Goal: Information Seeking & Learning: Learn about a topic

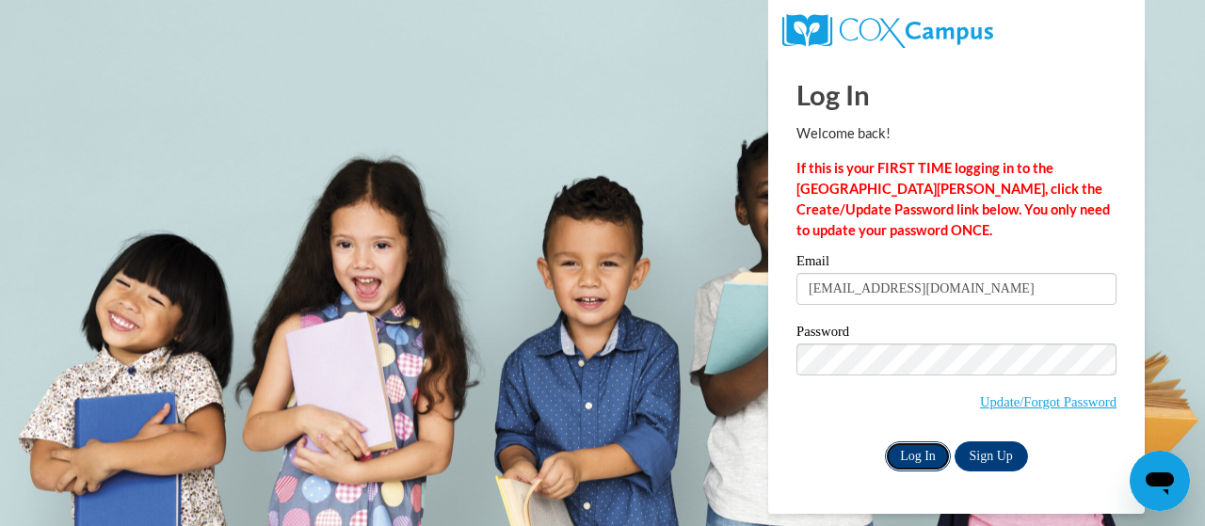
click at [912, 458] on input "Log In" at bounding box center [918, 457] width 66 height 30
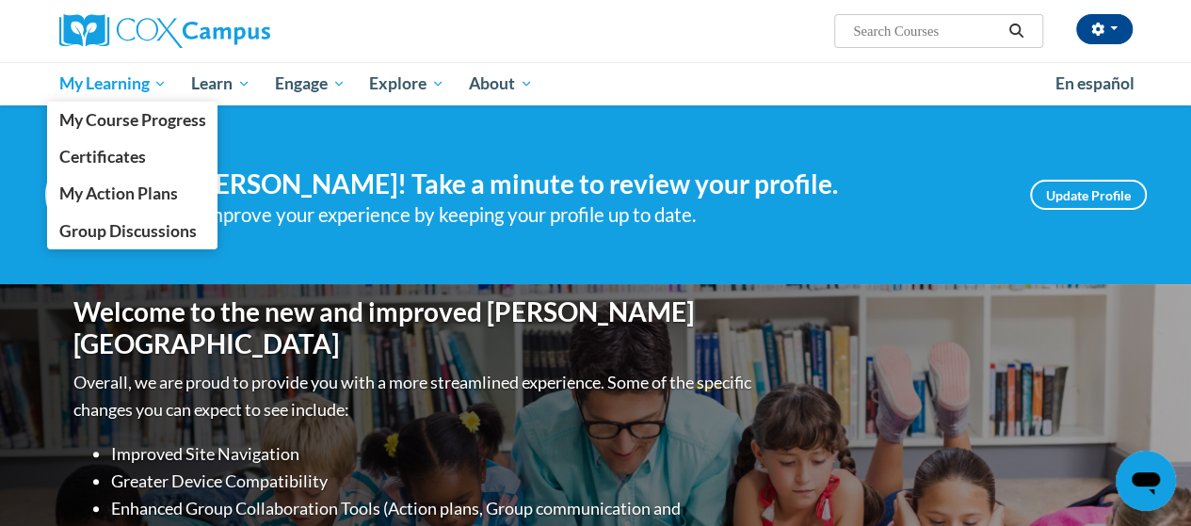
click at [115, 77] on span "My Learning" at bounding box center [112, 83] width 108 height 23
click at [139, 81] on span "My Learning" at bounding box center [112, 83] width 108 height 23
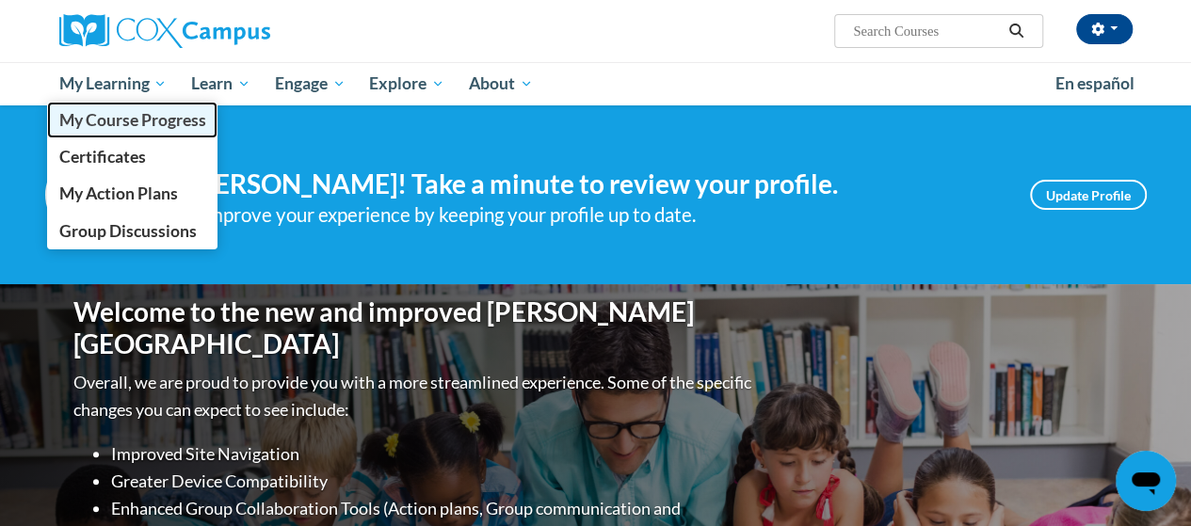
click at [154, 104] on link "My Course Progress" at bounding box center [132, 120] width 171 height 37
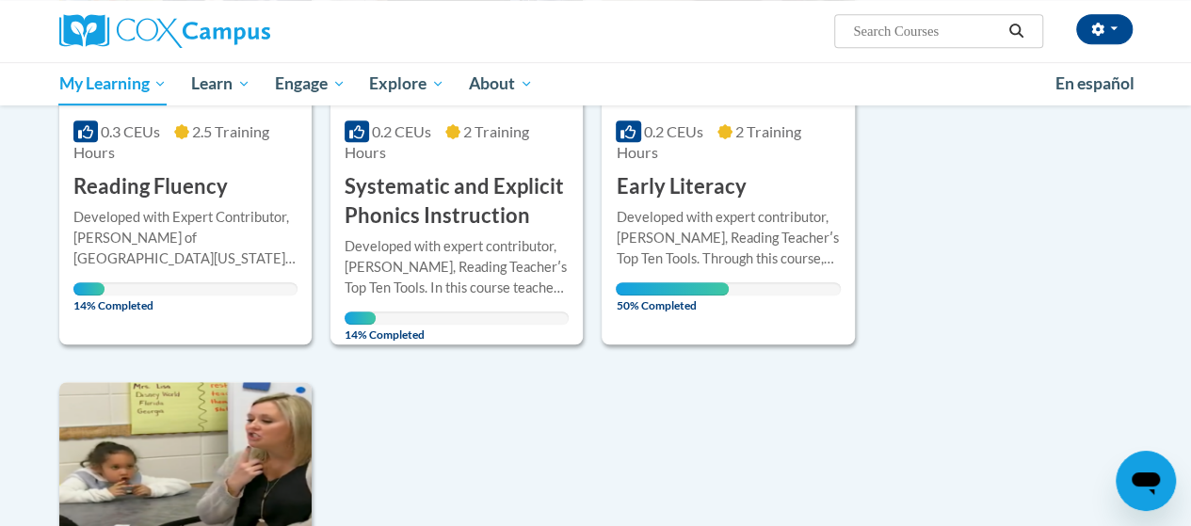
scroll to position [474, 0]
click at [678, 207] on div at bounding box center [728, 207] width 224 height 1
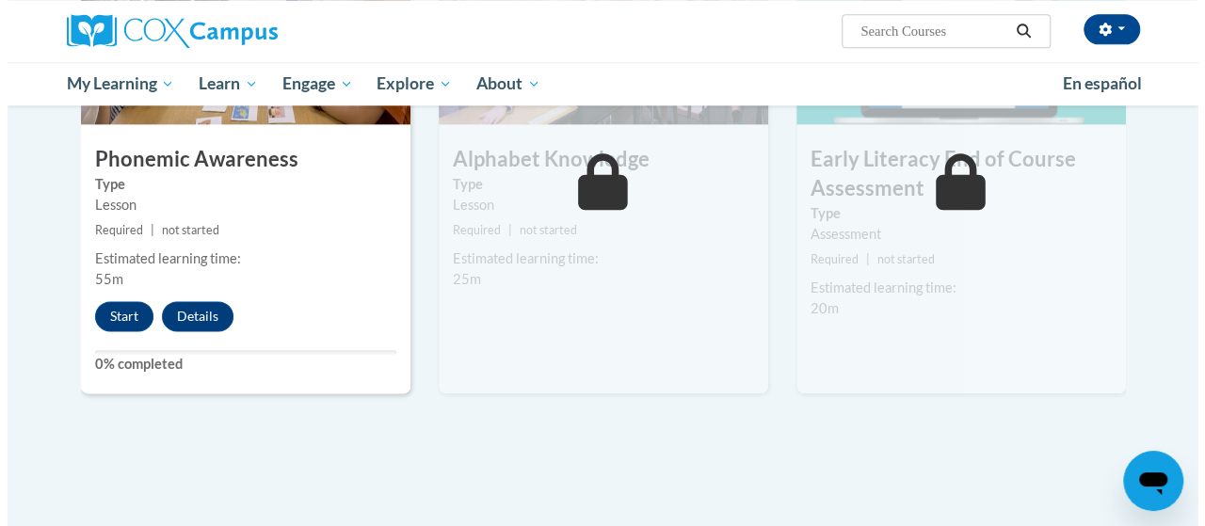
scroll to position [1104, 0]
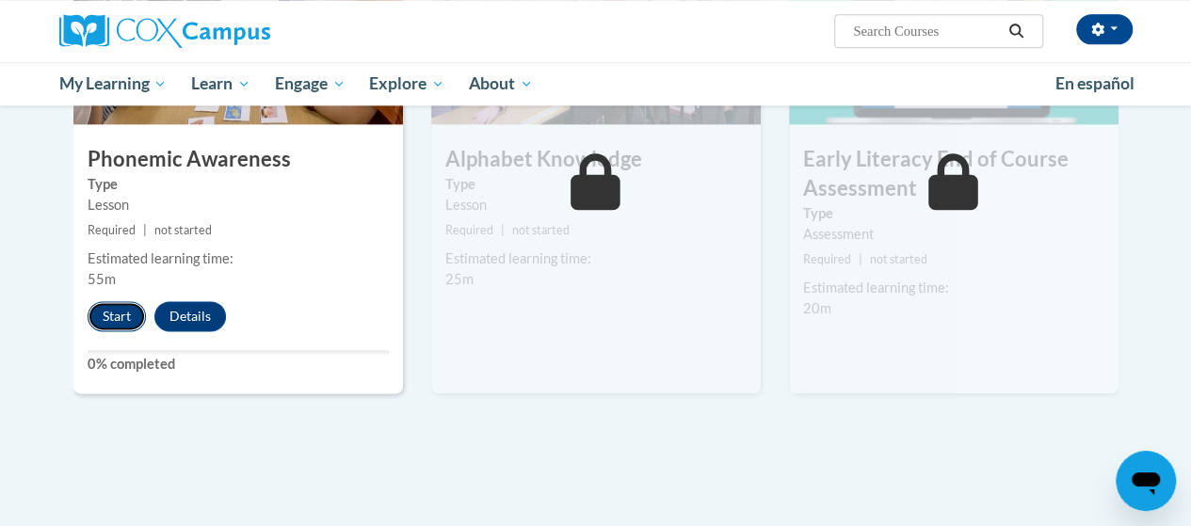
click at [116, 314] on button "Start" at bounding box center [117, 316] width 58 height 30
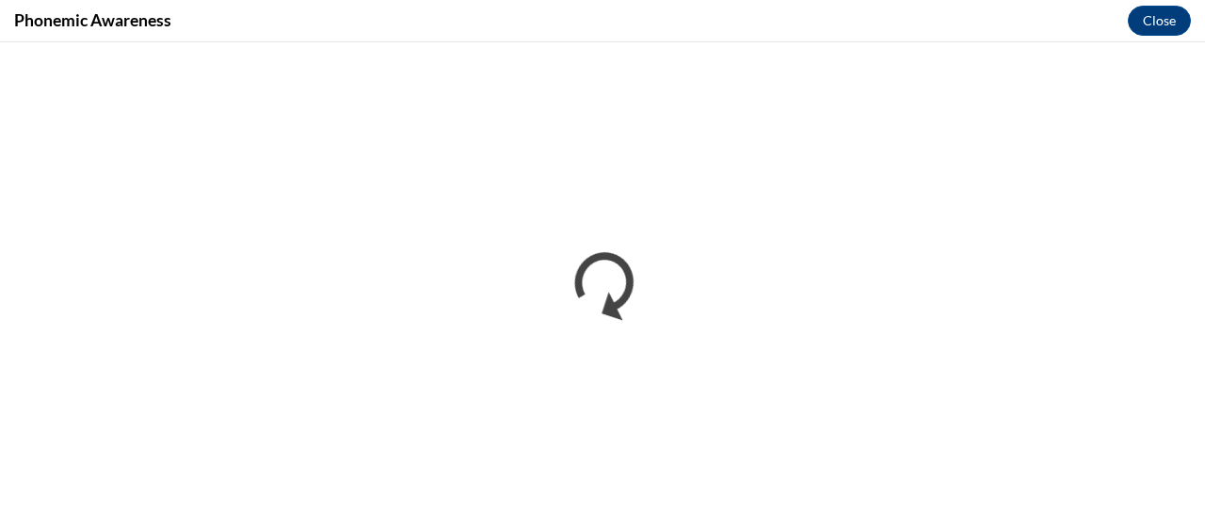
scroll to position [0, 0]
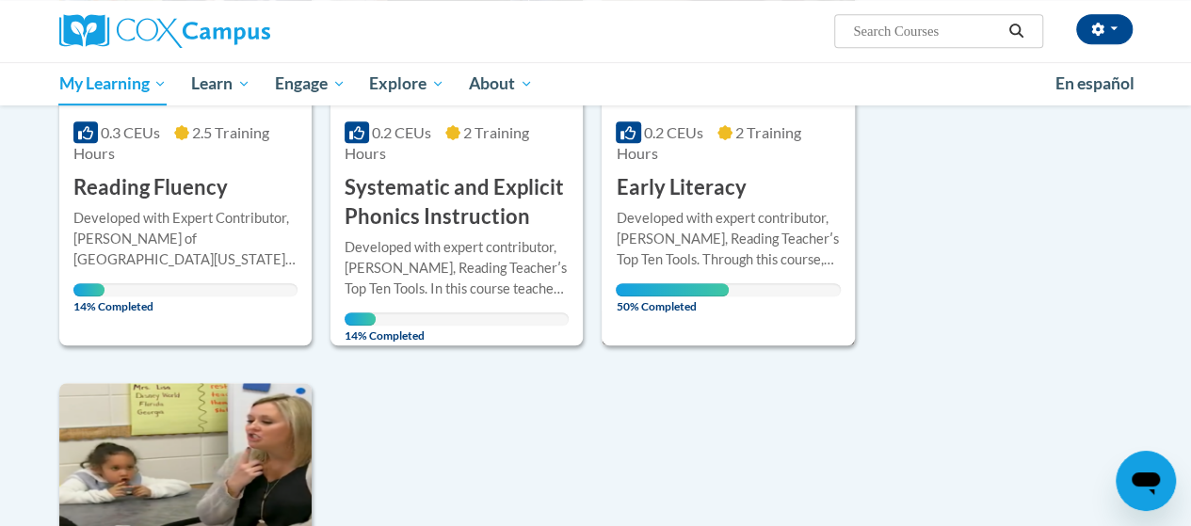
click at [707, 174] on h3 "Early Literacy" at bounding box center [681, 187] width 130 height 29
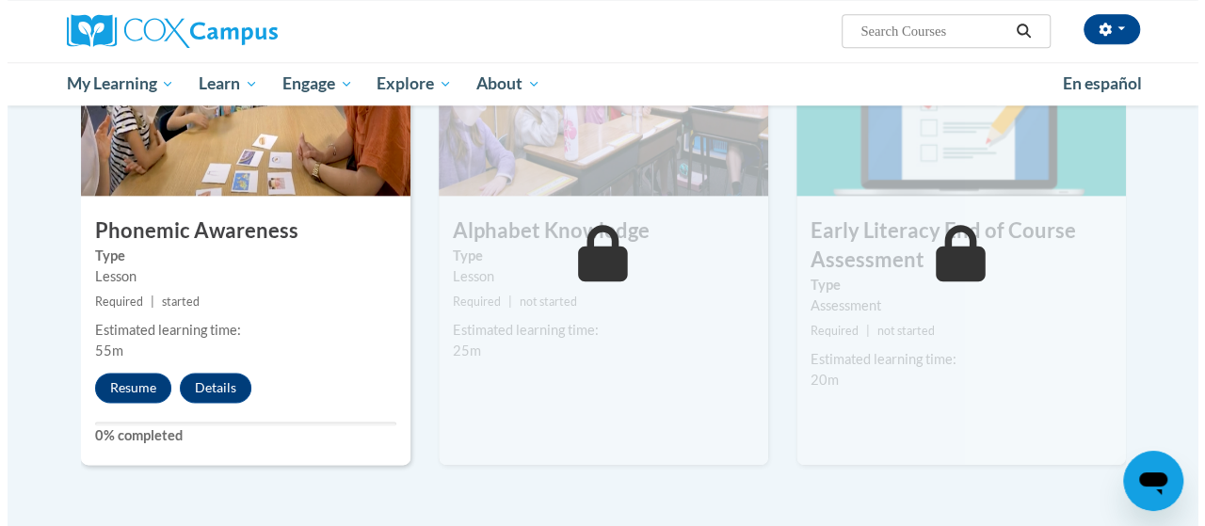
scroll to position [1039, 0]
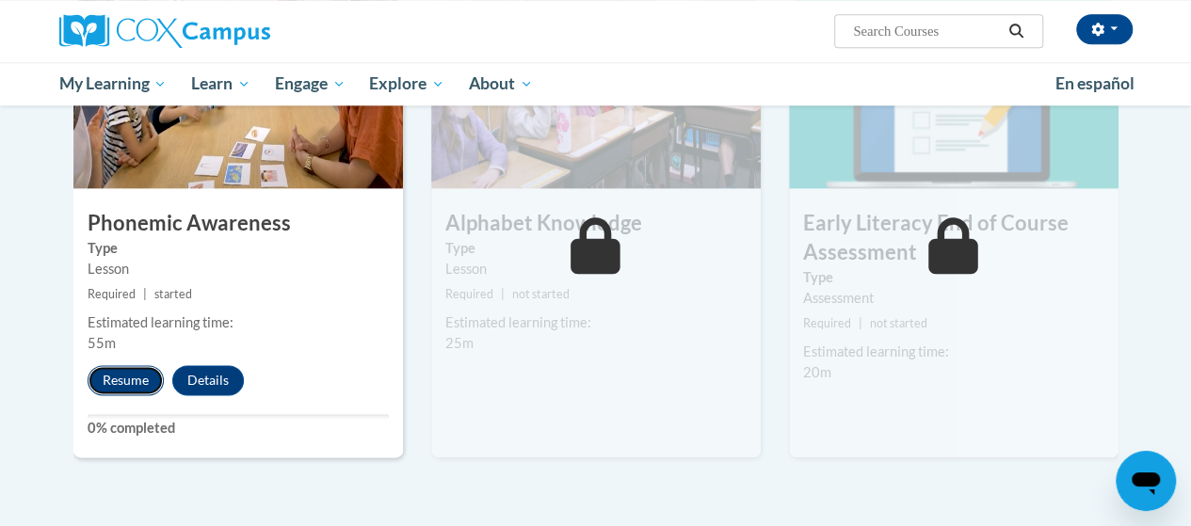
click at [120, 380] on button "Resume" at bounding box center [126, 380] width 76 height 30
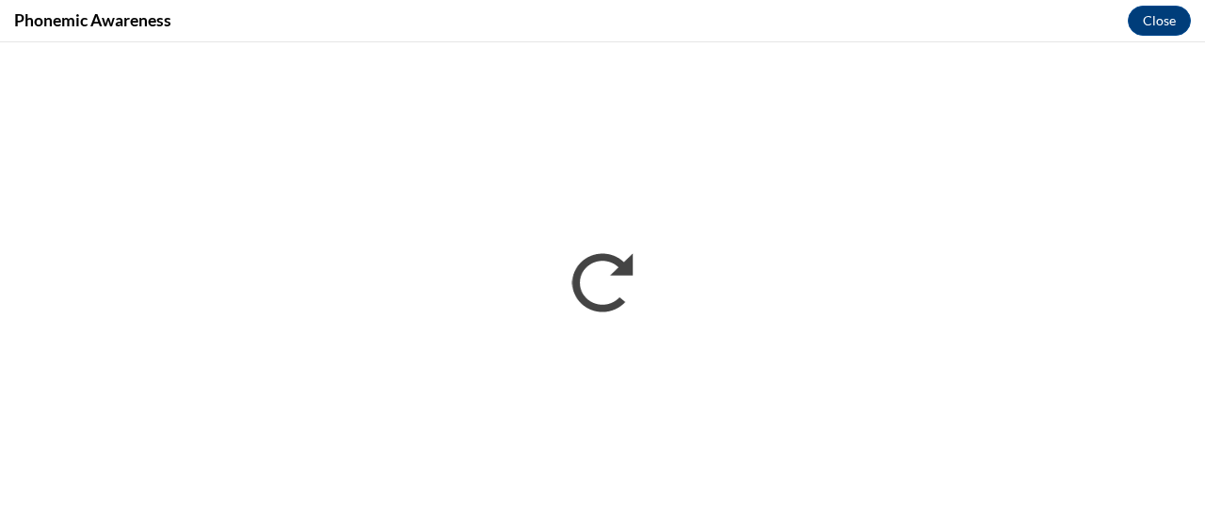
scroll to position [0, 0]
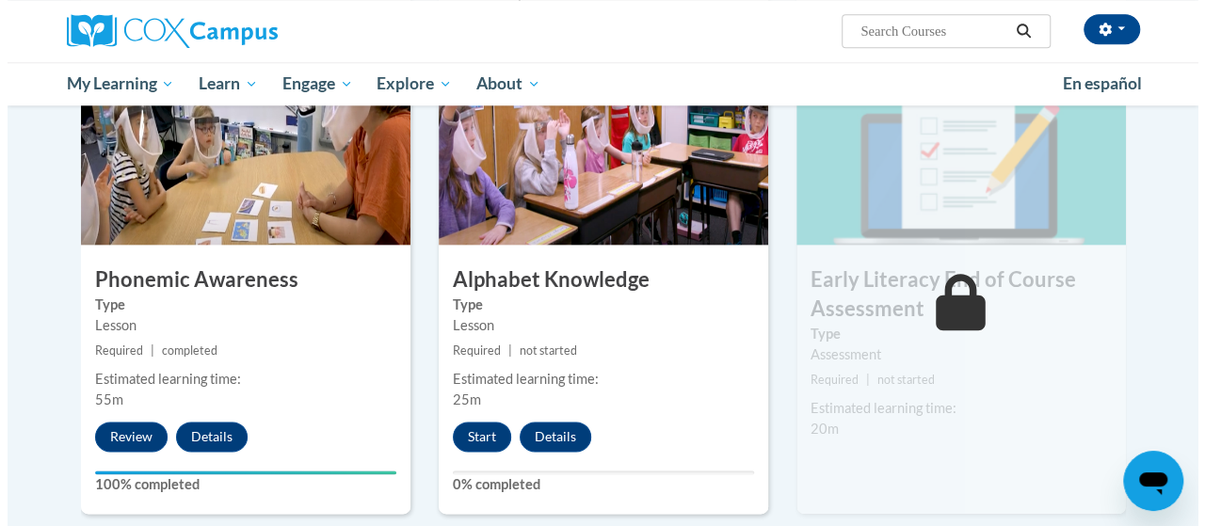
scroll to position [981, 0]
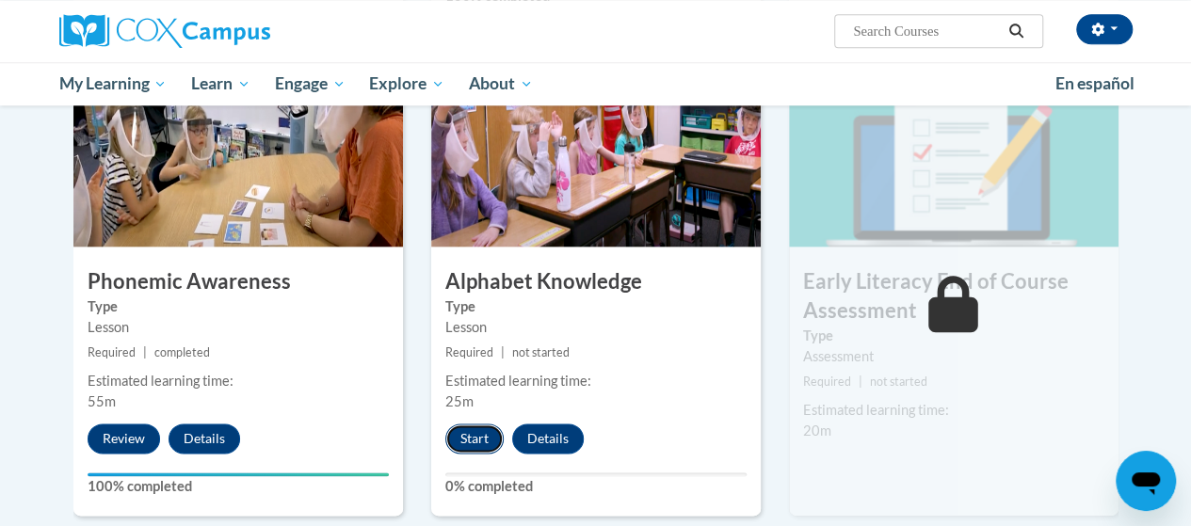
click at [475, 430] on button "Start" at bounding box center [474, 439] width 58 height 30
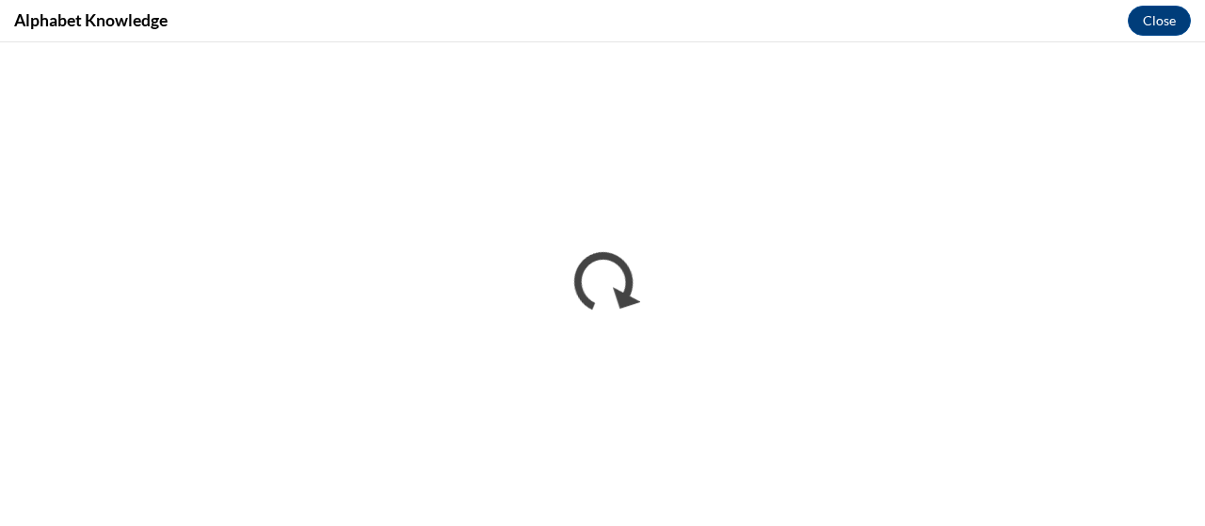
scroll to position [0, 0]
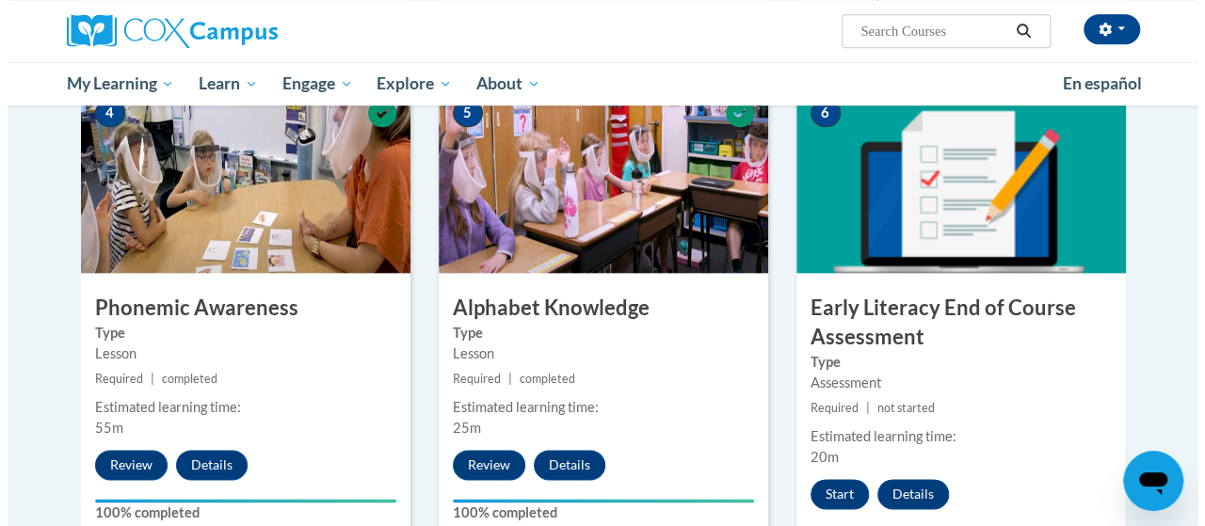
scroll to position [954, 0]
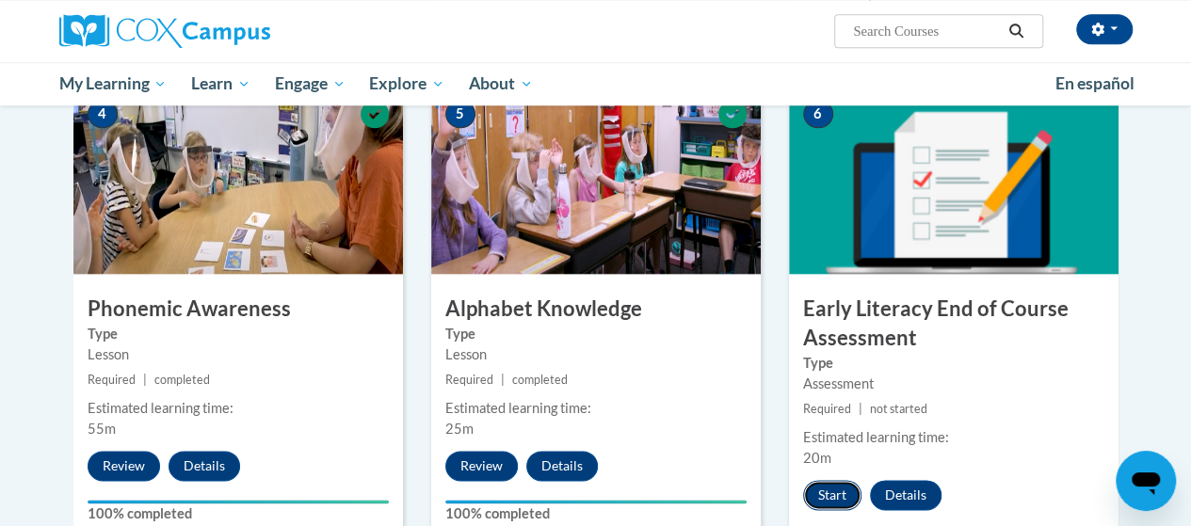
click at [824, 491] on button "Start" at bounding box center [832, 495] width 58 height 30
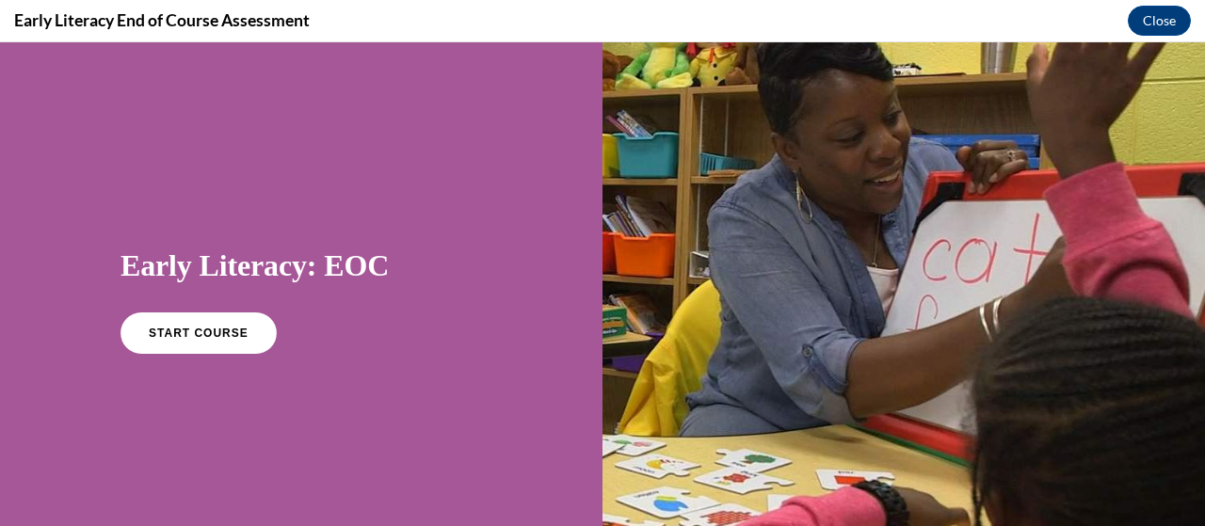
scroll to position [0, 0]
click at [197, 340] on link "START COURSE" at bounding box center [199, 333] width 164 height 43
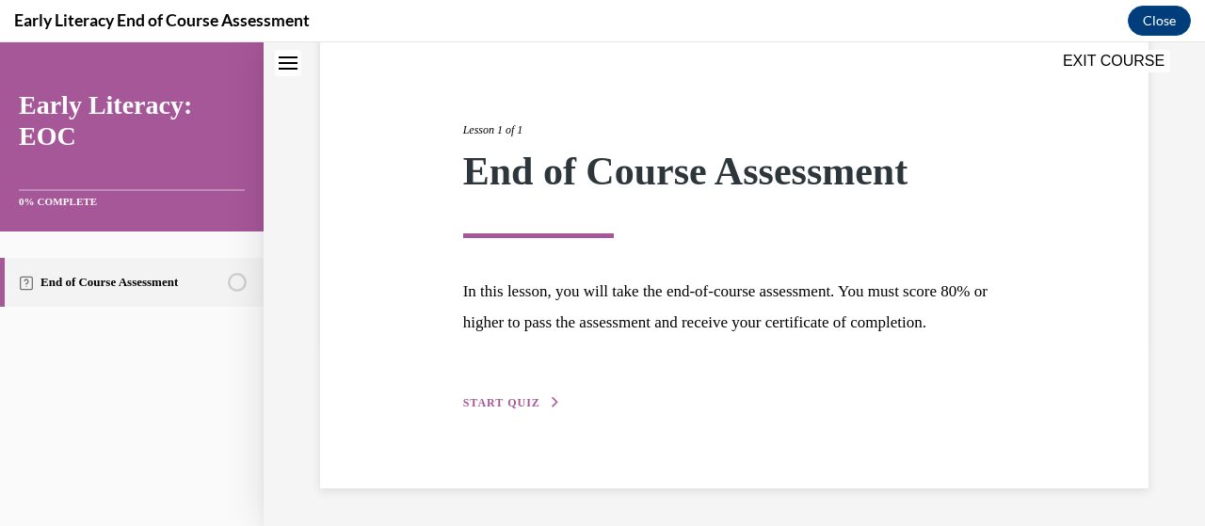
scroll to position [213, 0]
click at [508, 401] on span "START QUIZ" at bounding box center [501, 402] width 77 height 13
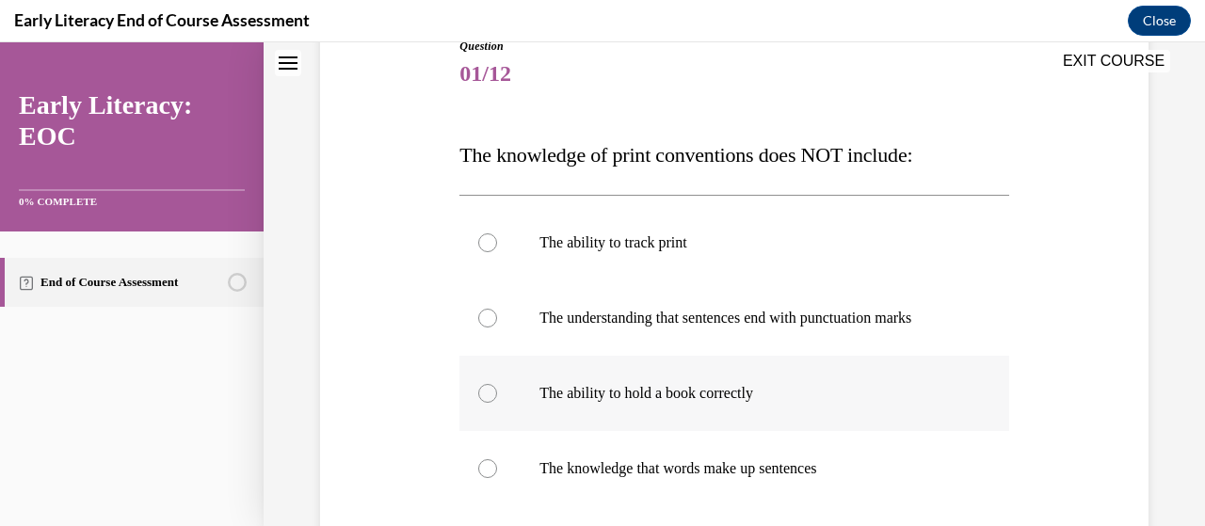
scroll to position [227, 0]
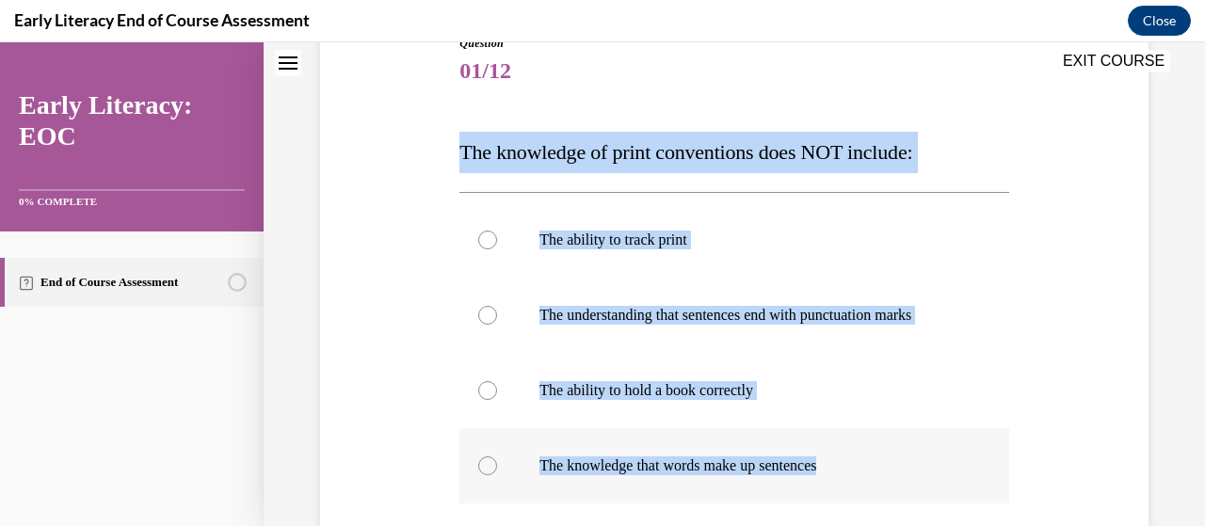
drag, startPoint x: 454, startPoint y: 142, endPoint x: 859, endPoint y: 466, distance: 518.5
click at [859, 466] on div "Question 01/12 The knowledge of print conventions does NOT include: The ability…" at bounding box center [734, 372] width 558 height 731
copy div "The knowledge of print conventions does NOT include: The ability to track print…"
click at [858, 410] on div at bounding box center [733, 390] width 549 height 75
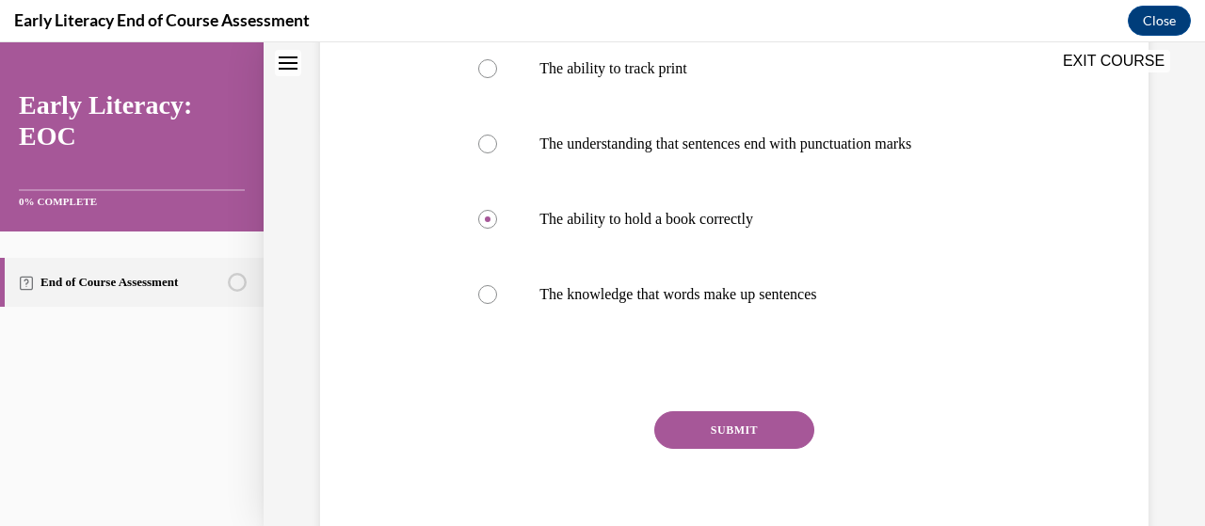
click at [714, 421] on button "SUBMIT" at bounding box center [734, 430] width 160 height 38
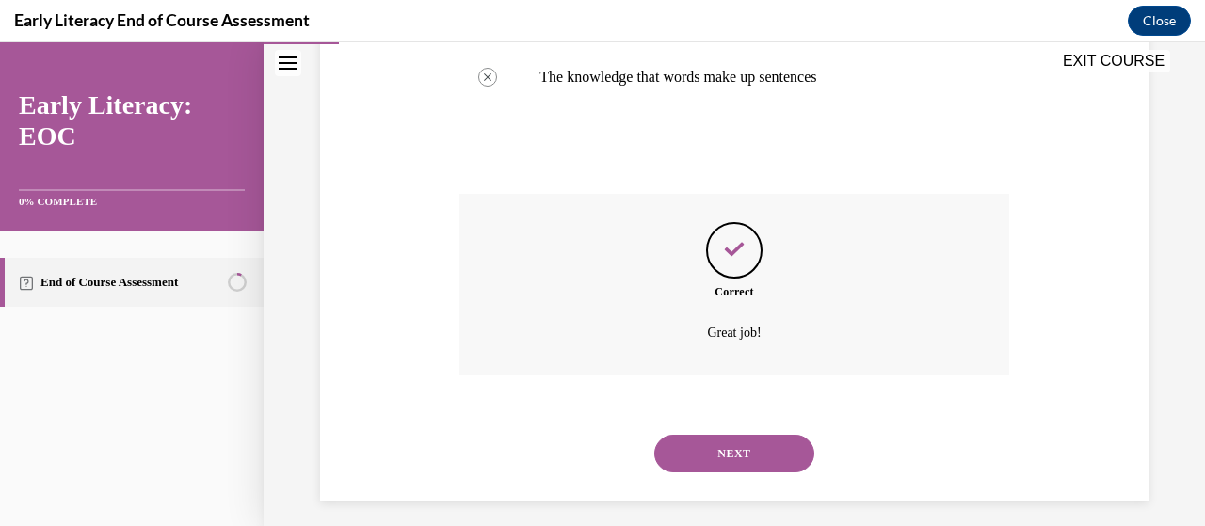
scroll to position [627, 0]
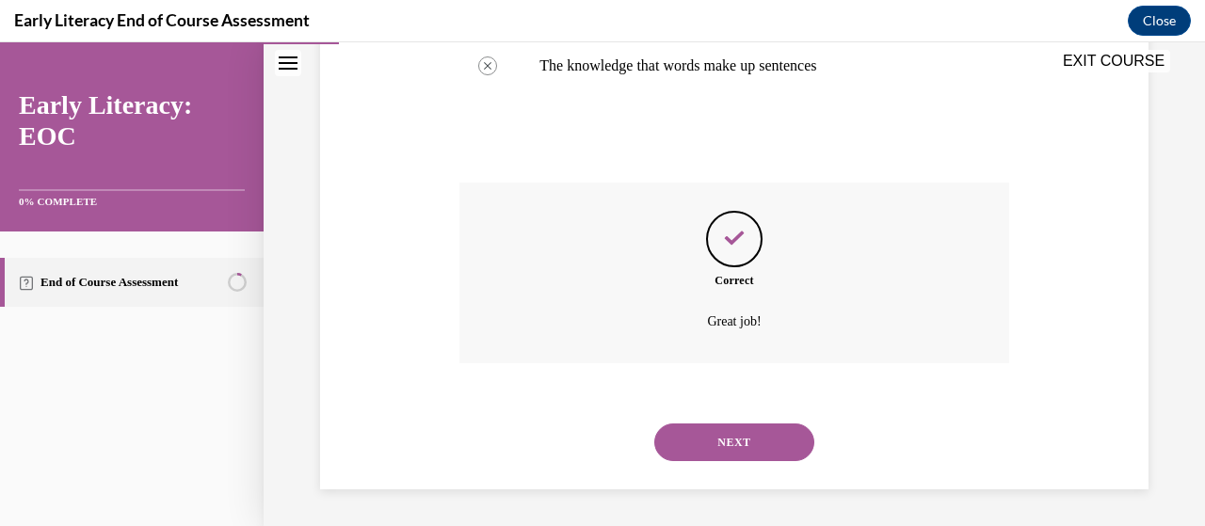
click at [741, 443] on button "NEXT" at bounding box center [734, 443] width 160 height 38
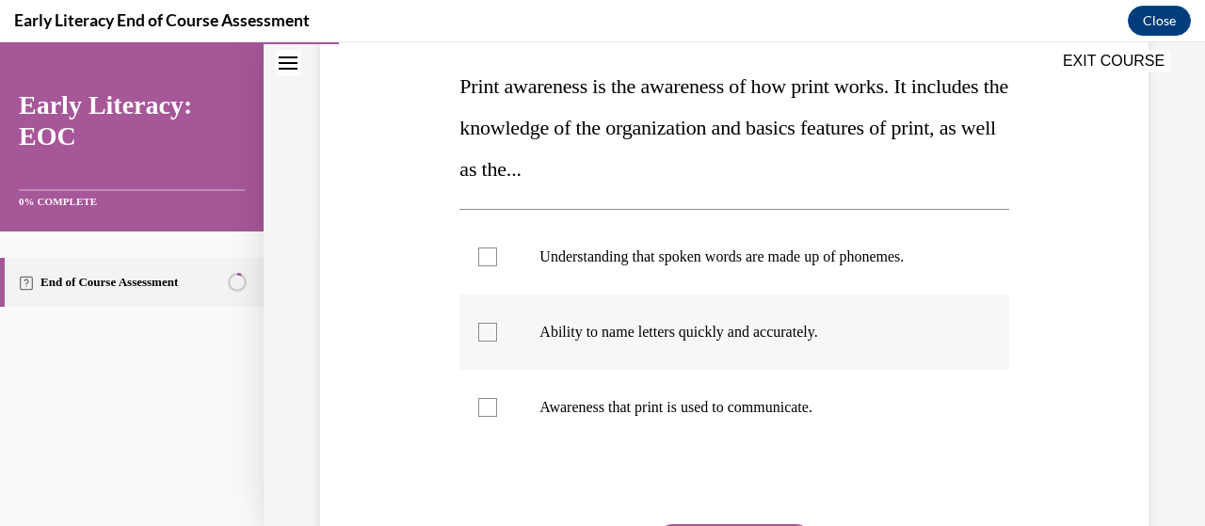
scroll to position [291, 0]
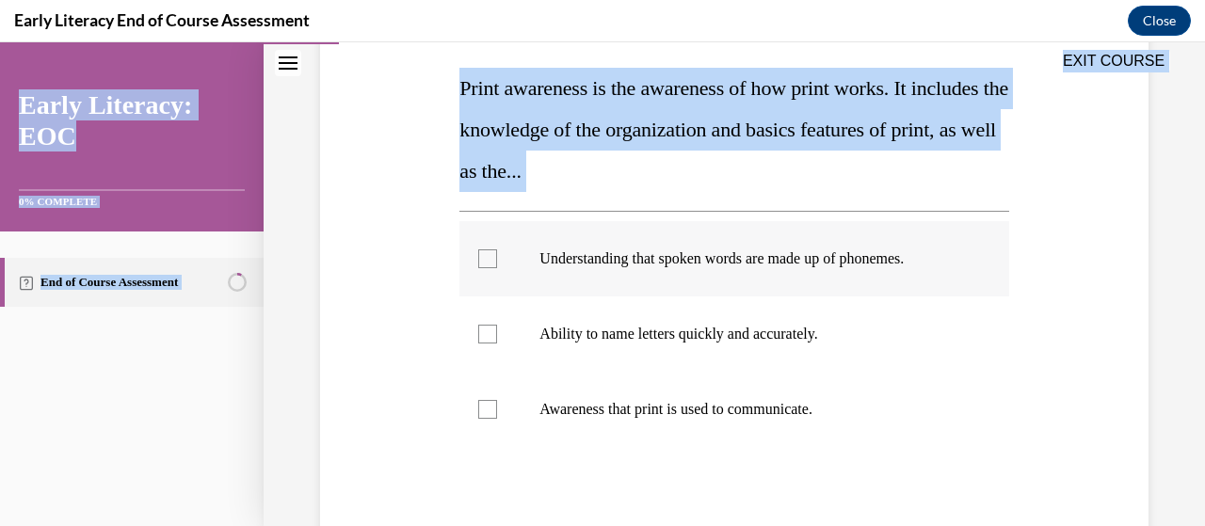
drag, startPoint x: 431, startPoint y: 81, endPoint x: 540, endPoint y: 229, distance: 183.2
click at [546, 233] on div "EXIT COURSE Early Literacy: EOC 0% COMPLETE End of Course Assessment Home Quest…" at bounding box center [602, 284] width 1205 height 484
click at [456, 102] on div "Question 02/12 Print awareness is the awareness of how print works. It includes…" at bounding box center [734, 312] width 558 height 738
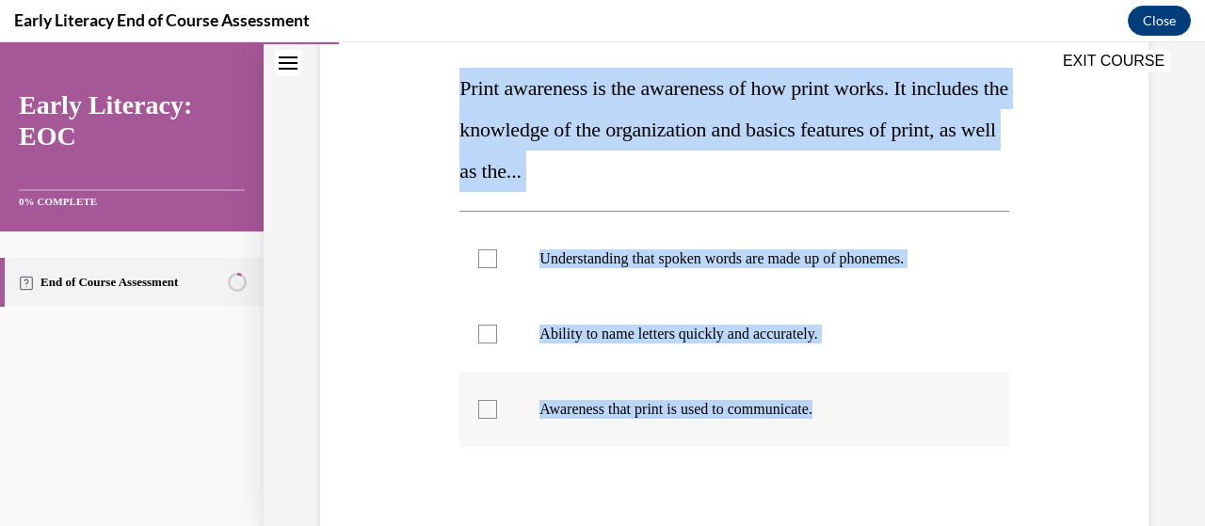
drag, startPoint x: 459, startPoint y: 93, endPoint x: 842, endPoint y: 411, distance: 496.8
click at [842, 411] on div "Question 02/12 Print awareness is the awareness of how print works. It includes…" at bounding box center [734, 312] width 558 height 738
copy div "Print awareness is the awareness of how print works. It includes the knowledge …"
click at [478, 413] on div at bounding box center [487, 409] width 19 height 19
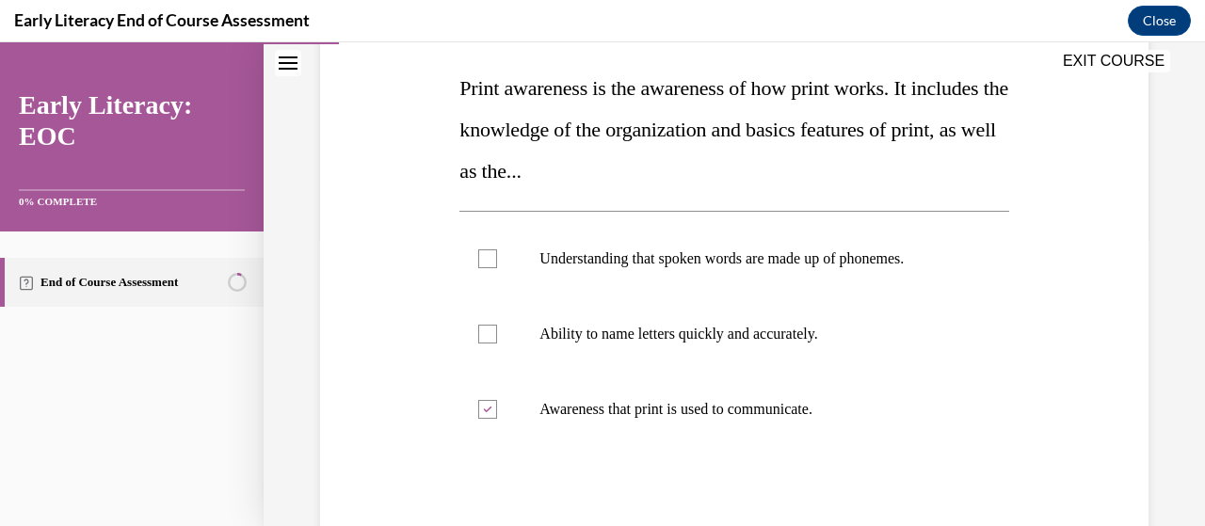
click at [1023, 450] on div "Question 02/12 Print awareness is the awareness of how print works. It includes…" at bounding box center [734, 297] width 838 height 766
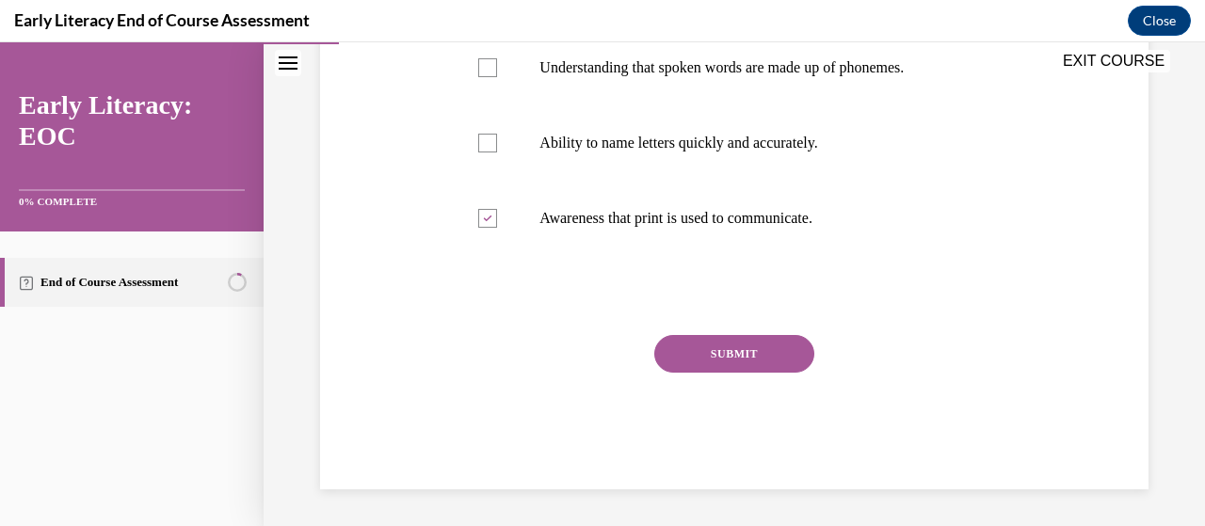
click at [704, 348] on button "SUBMIT" at bounding box center [734, 354] width 160 height 38
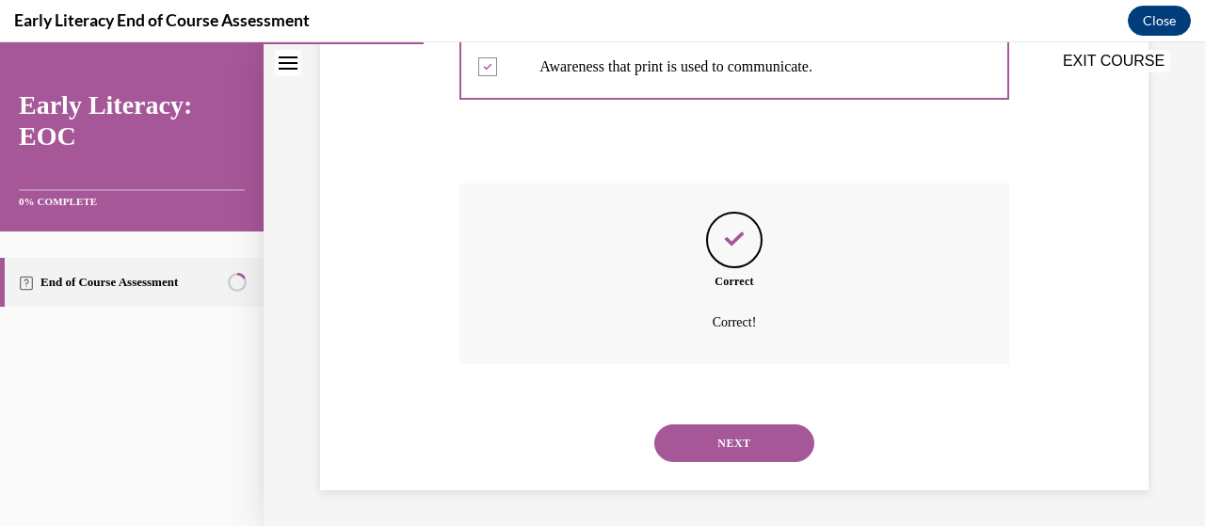
scroll to position [635, 0]
click at [725, 444] on button "NEXT" at bounding box center [734, 443] width 160 height 38
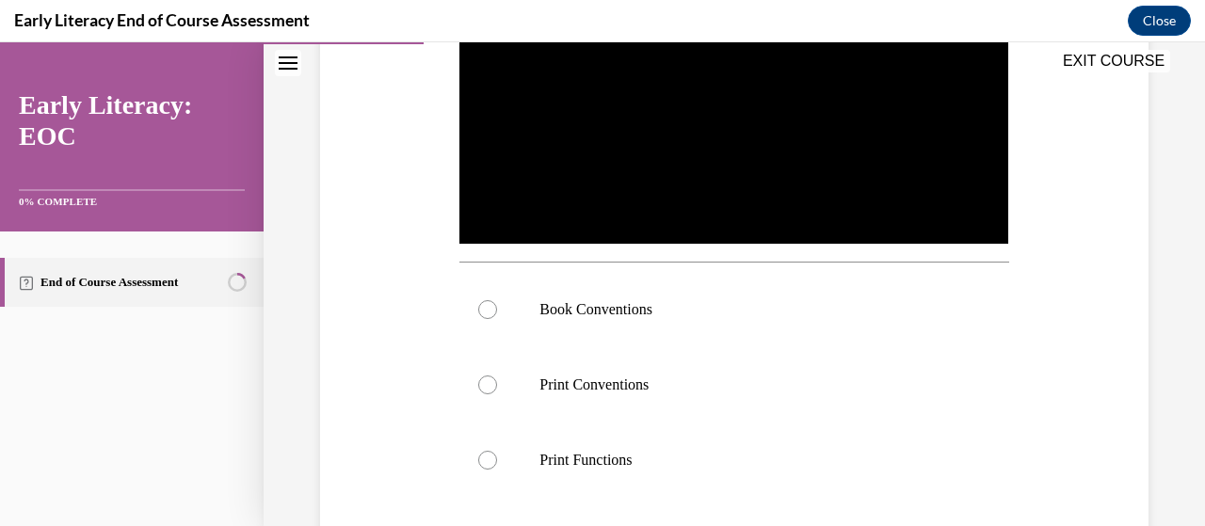
scroll to position [480, 0]
click at [479, 466] on div at bounding box center [733, 460] width 549 height 75
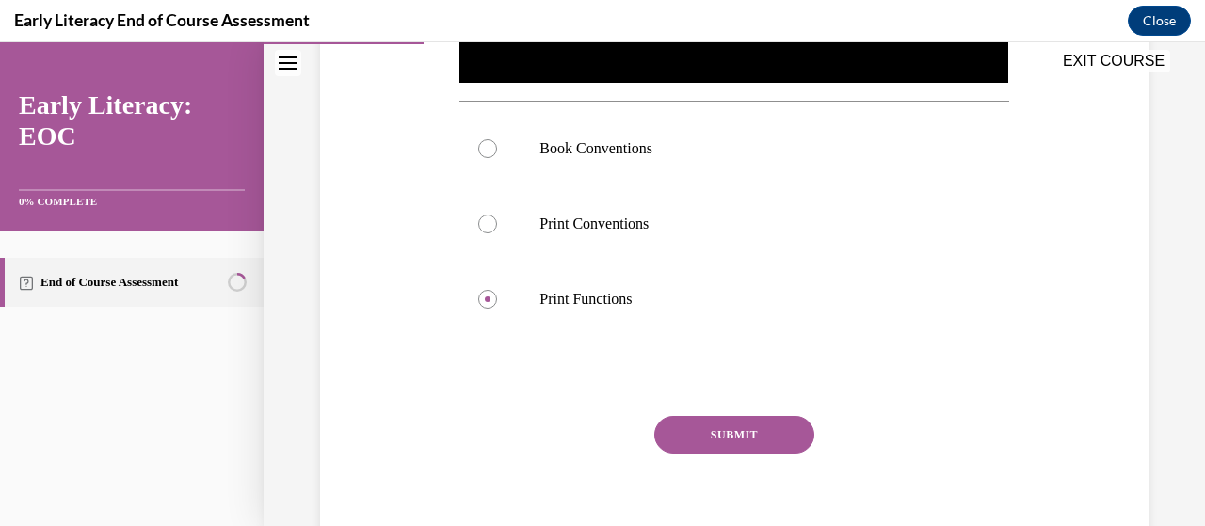
click at [754, 421] on button "SUBMIT" at bounding box center [734, 435] width 160 height 38
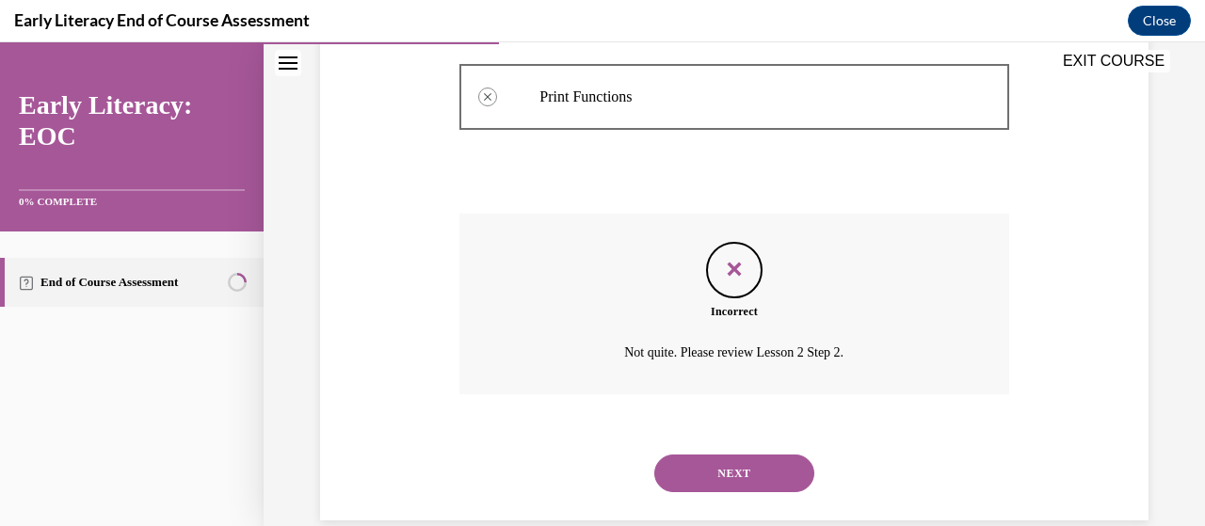
scroll to position [844, 0]
click at [757, 471] on button "NEXT" at bounding box center [734, 474] width 160 height 38
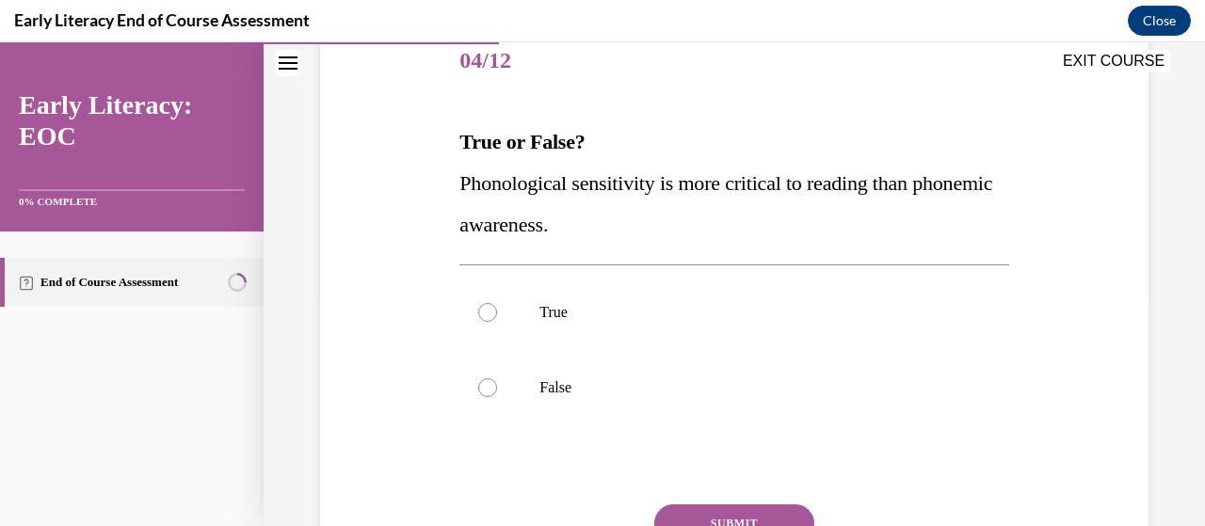
scroll to position [239, 0]
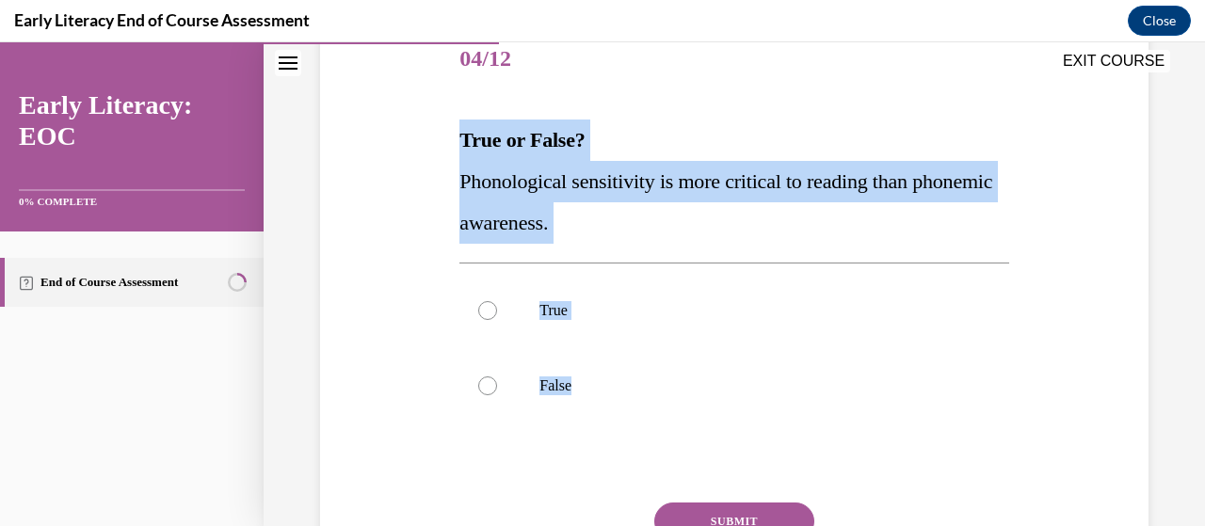
drag, startPoint x: 607, startPoint y: 392, endPoint x: 429, endPoint y: 147, distance: 302.6
click at [429, 147] on div "Question 04/12 True or False? Phonological sensitivity is more critical to read…" at bounding box center [734, 311] width 838 height 691
copy div "True or False? Phonological sensitivity is more critical to reading than phonem…"
click at [557, 153] on p "True or False?" at bounding box center [733, 140] width 549 height 41
click at [489, 394] on div at bounding box center [487, 386] width 19 height 19
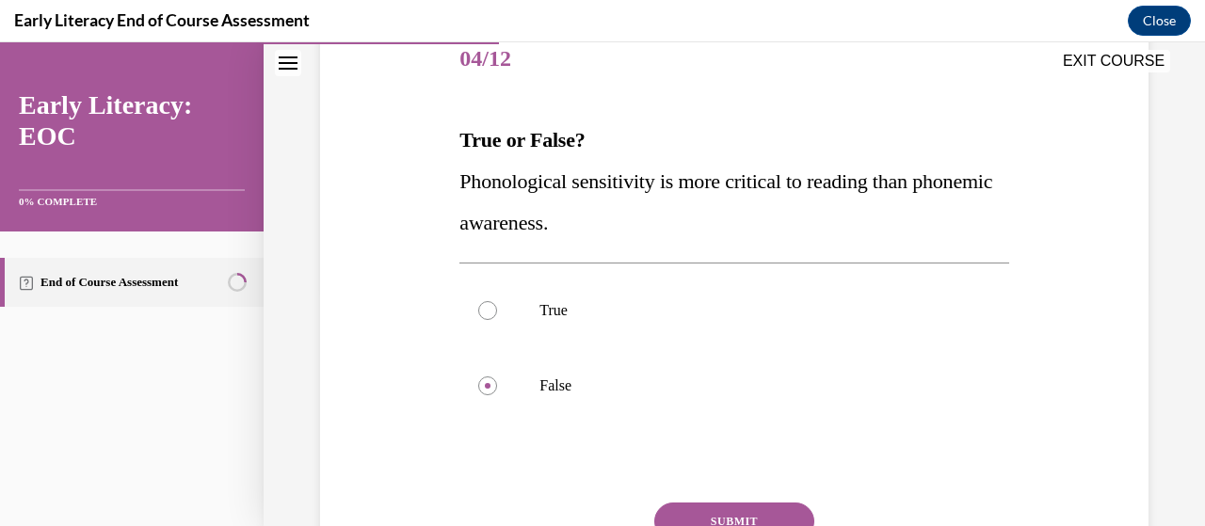
click at [723, 511] on button "SUBMIT" at bounding box center [734, 522] width 160 height 38
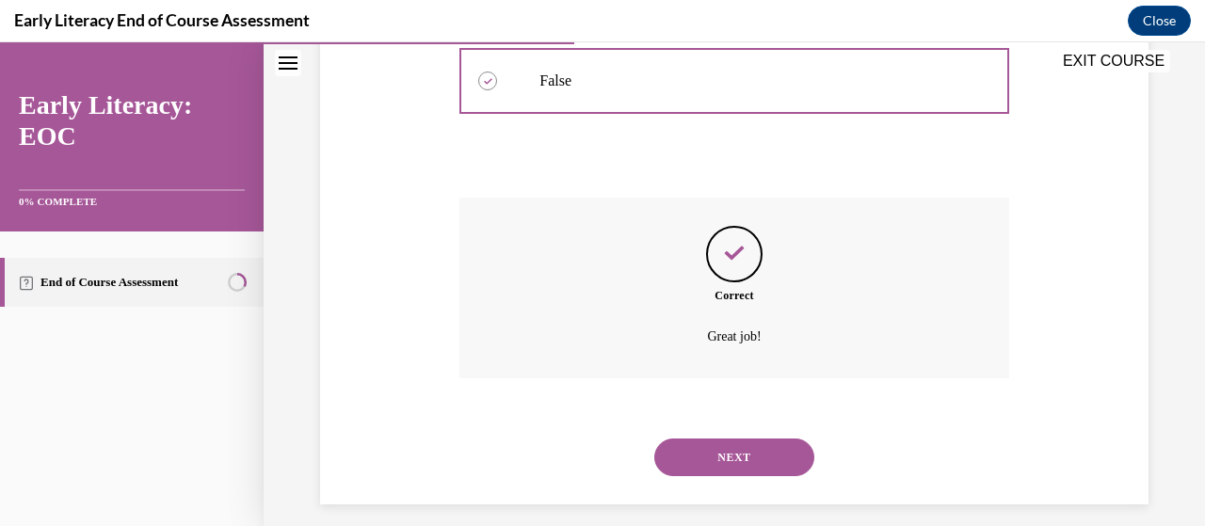
scroll to position [559, 0]
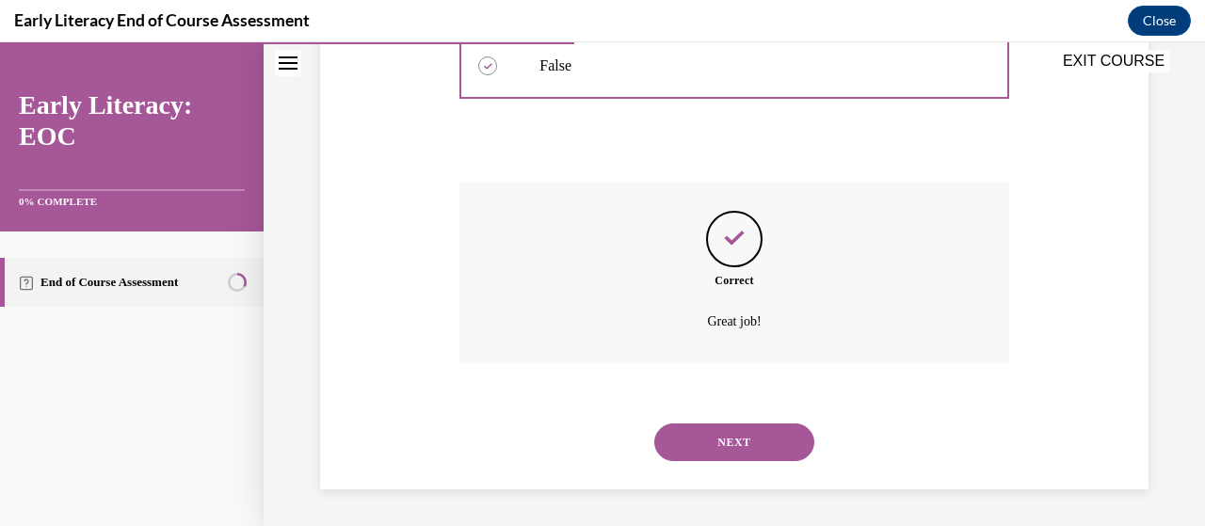
click at [723, 439] on button "NEXT" at bounding box center [734, 443] width 160 height 38
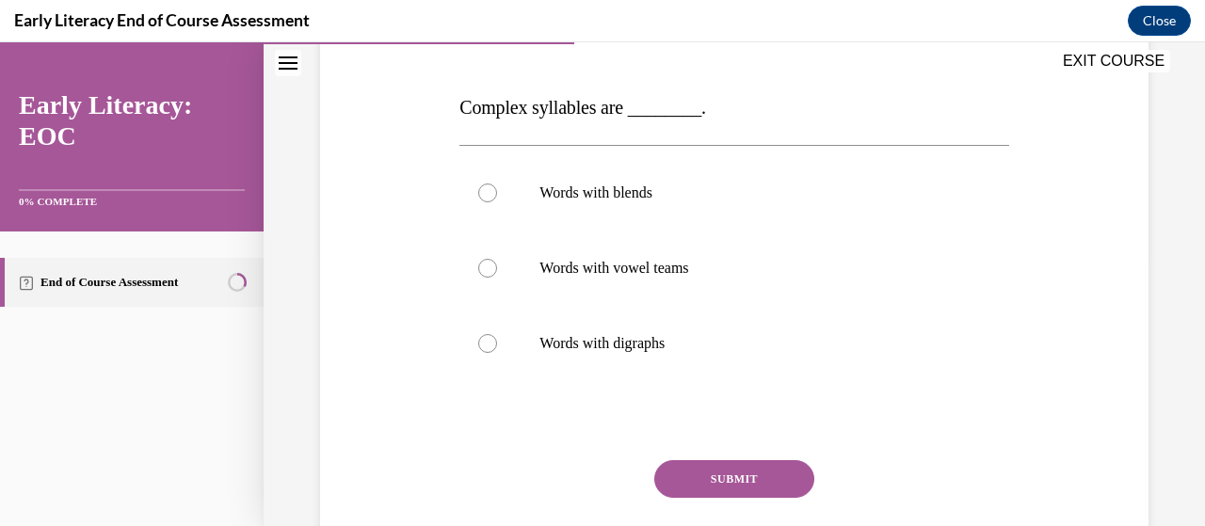
scroll to position [271, 0]
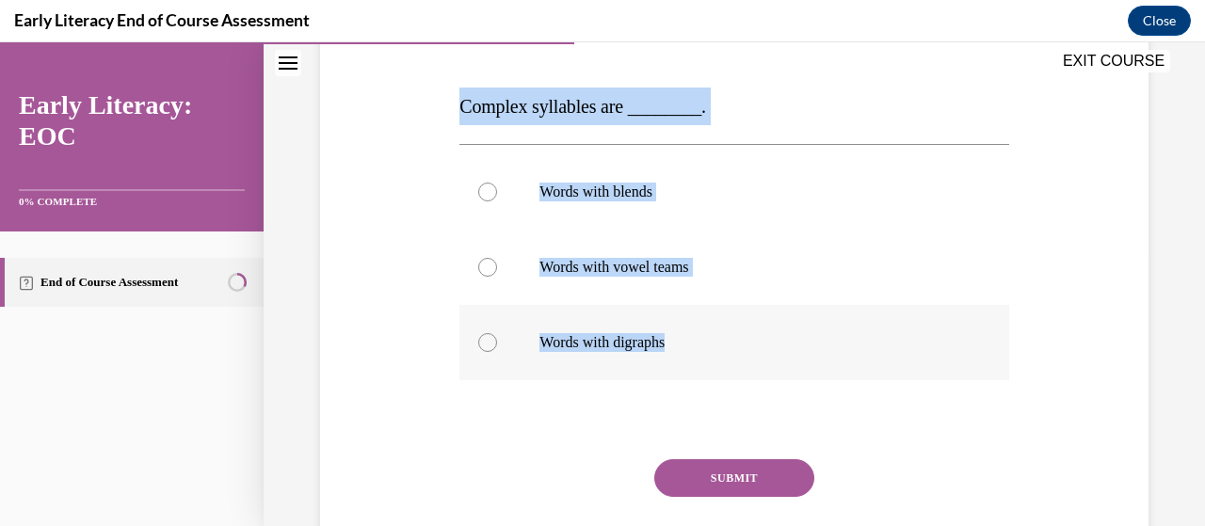
drag, startPoint x: 442, startPoint y: 112, endPoint x: 674, endPoint y: 346, distance: 330.2
click at [674, 346] on div "Question 05/12 Complex syllables are ________. Words with blends Words with vow…" at bounding box center [734, 274] width 838 height 680
copy div "Complex syllables are ________. Words with blends Words with vowel teams Words …"
click at [482, 267] on div at bounding box center [487, 267] width 19 height 19
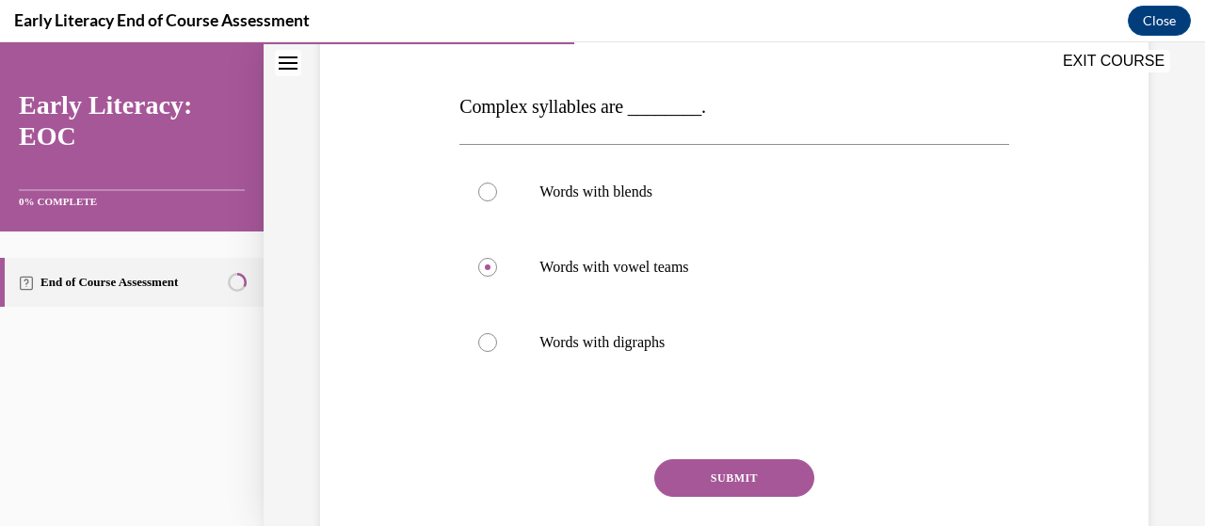
click at [733, 475] on button "SUBMIT" at bounding box center [734, 478] width 160 height 38
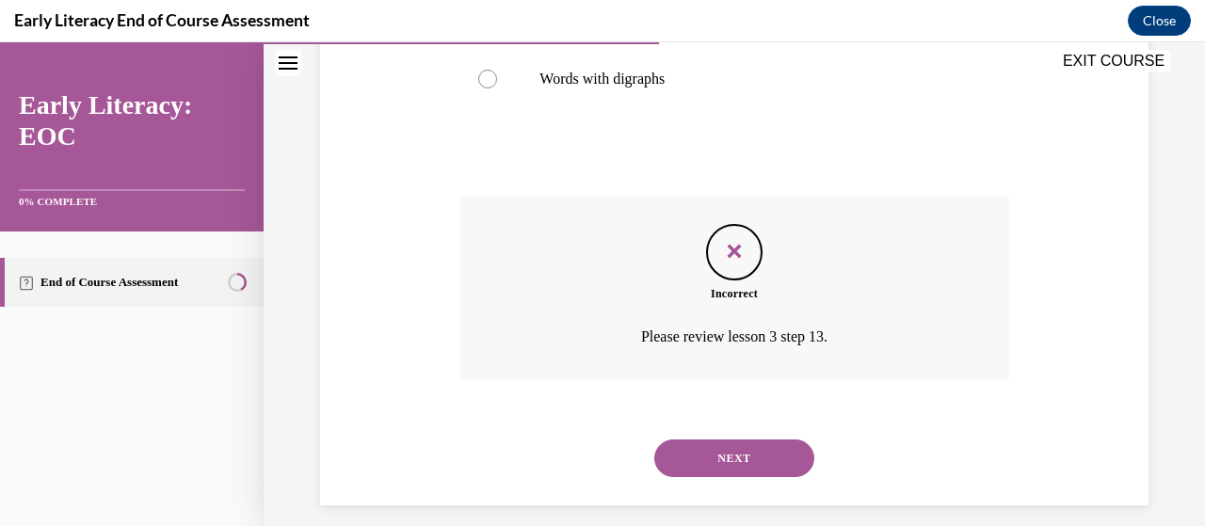
scroll to position [540, 0]
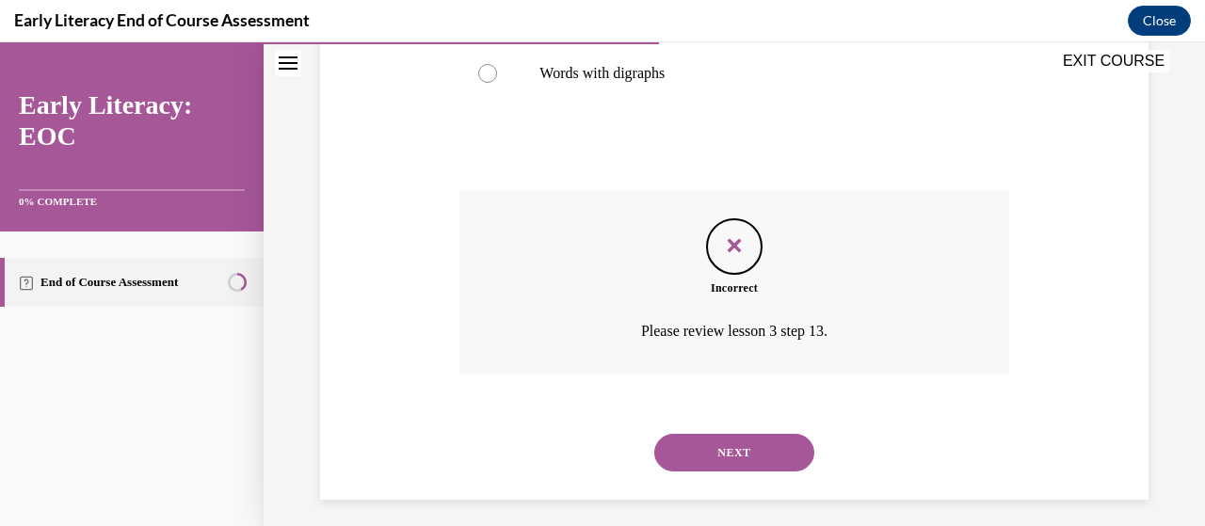
click at [759, 452] on button "NEXT" at bounding box center [734, 453] width 160 height 38
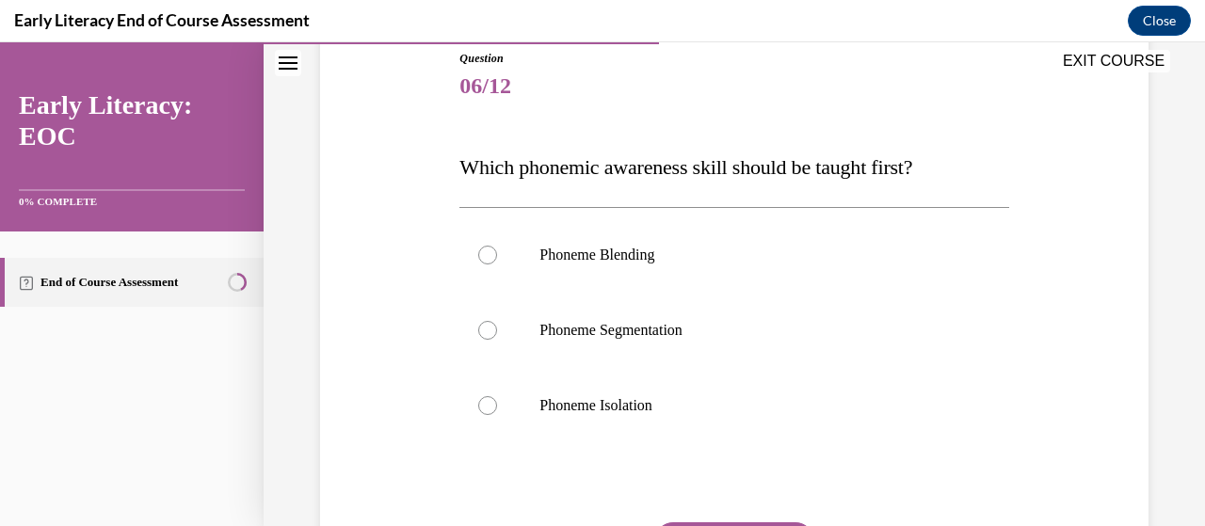
scroll to position [217, 0]
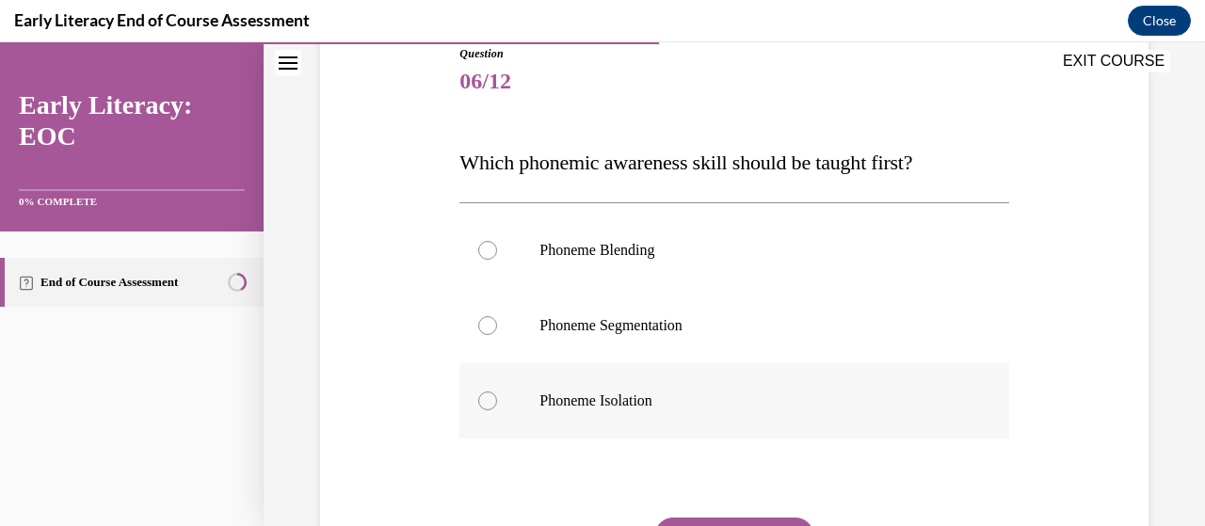
click at [481, 400] on div at bounding box center [487, 401] width 19 height 19
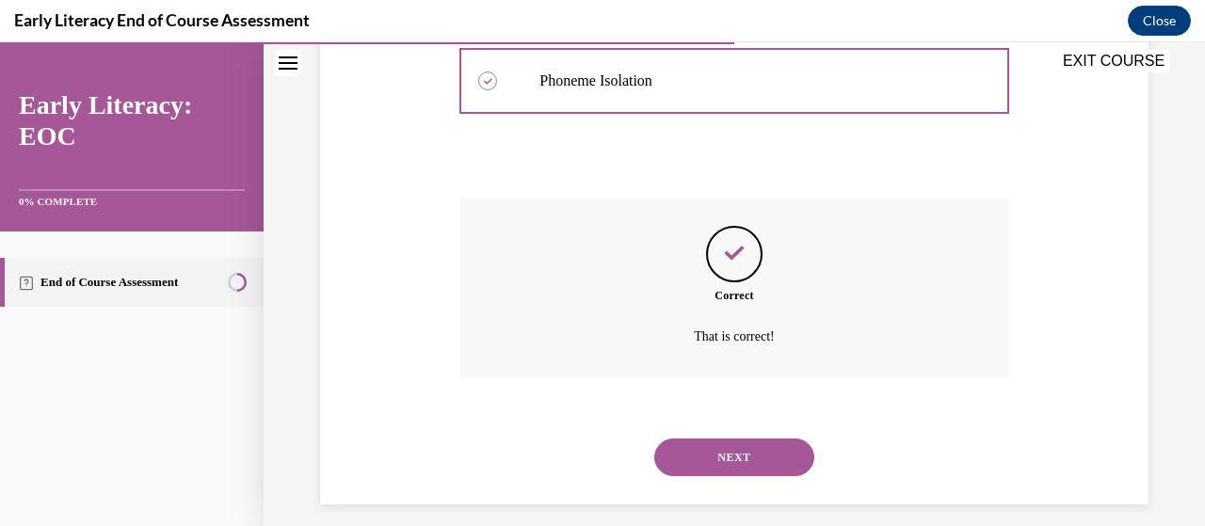
scroll to position [552, 0]
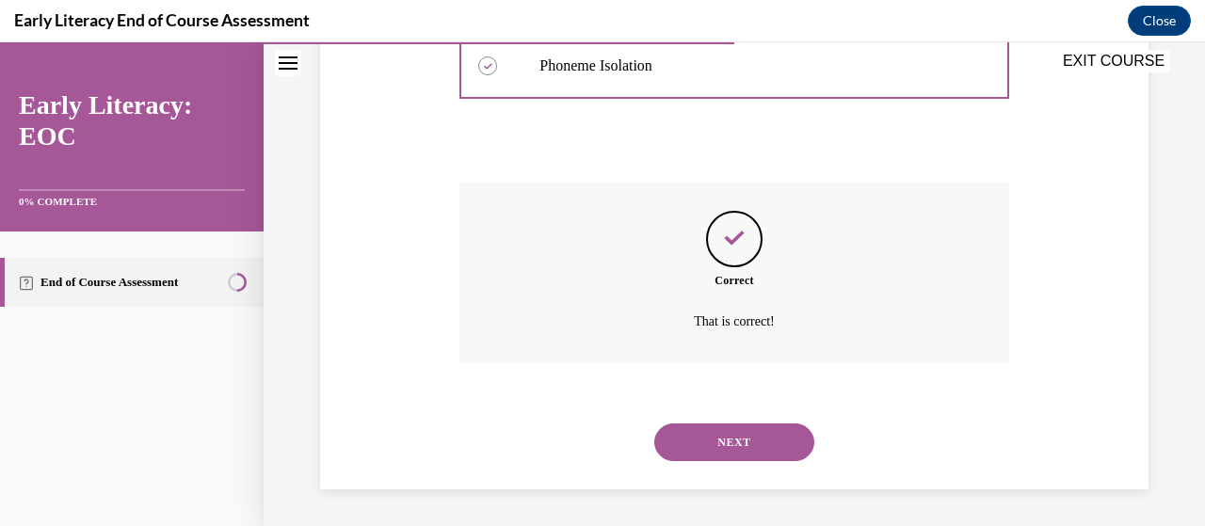
click at [739, 450] on button "NEXT" at bounding box center [734, 443] width 160 height 38
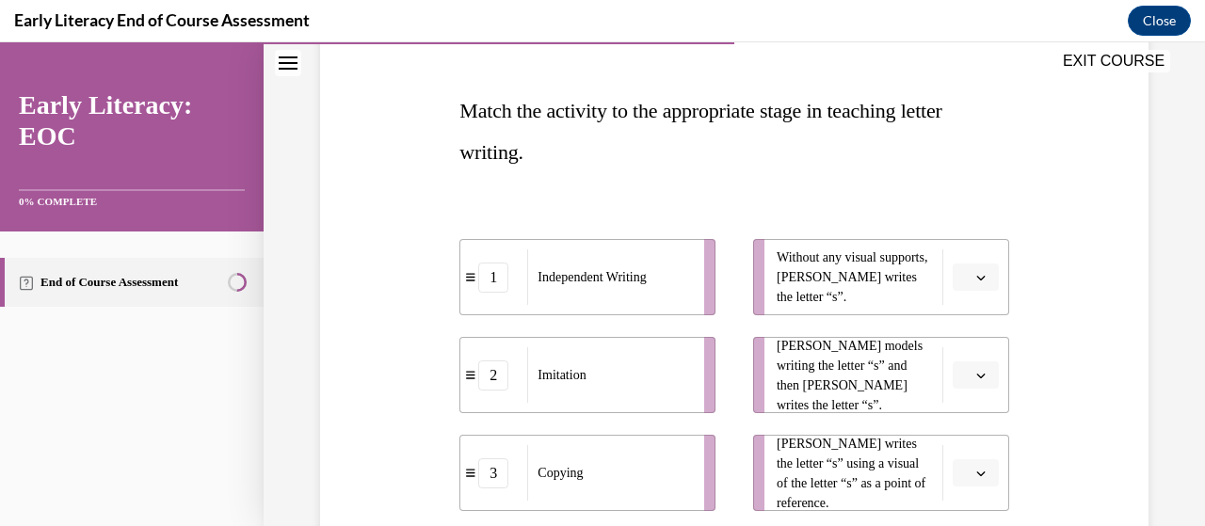
scroll to position [275, 0]
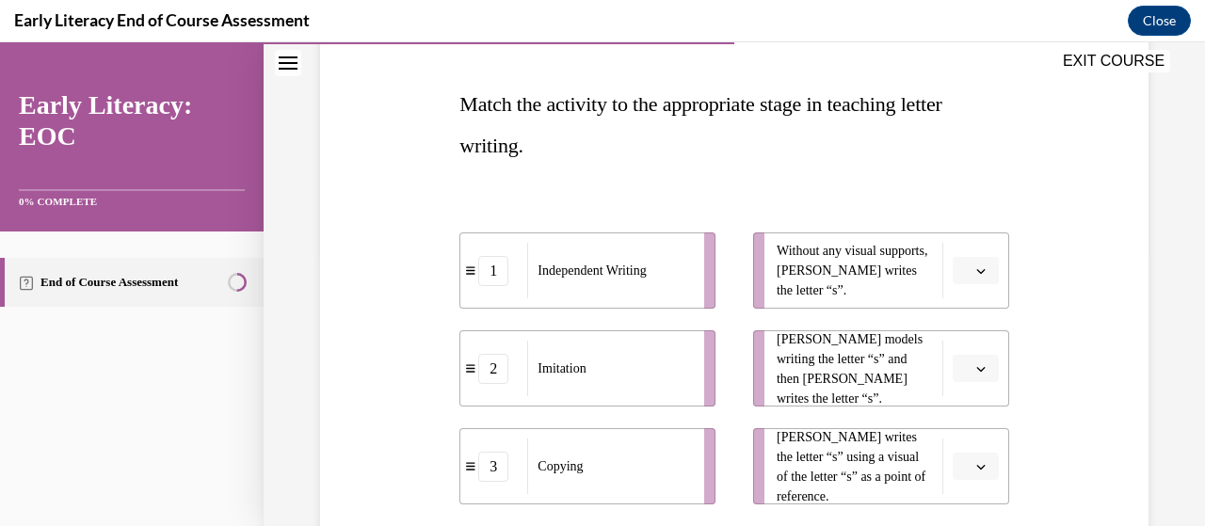
click at [961, 265] on button "button" at bounding box center [976, 271] width 46 height 28
click at [952, 349] on div "1" at bounding box center [961, 349] width 46 height 38
click at [975, 362] on span "button" at bounding box center [981, 368] width 13 height 13
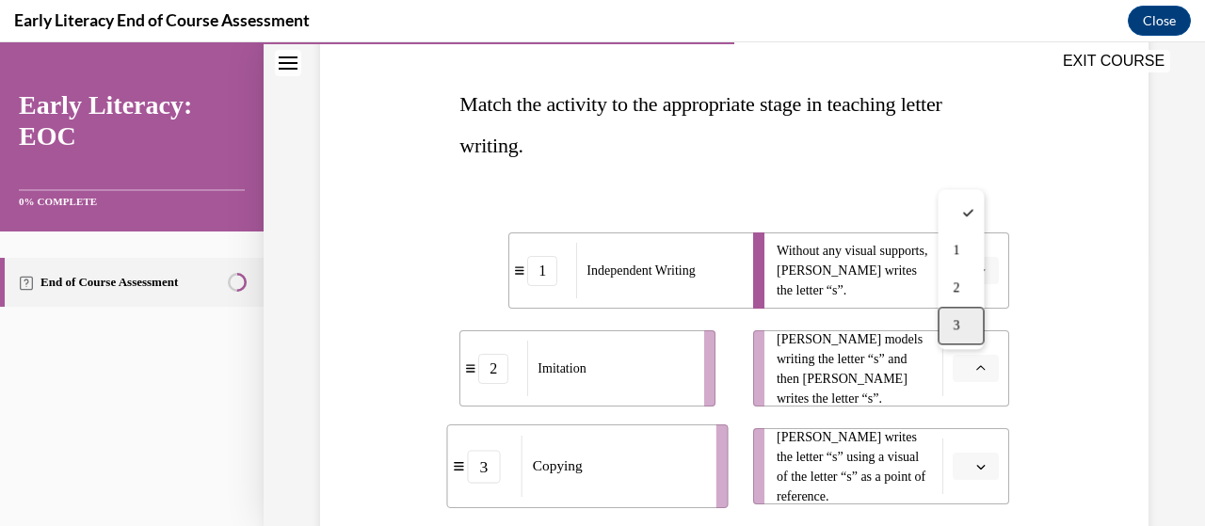
click at [969, 332] on div "3" at bounding box center [961, 326] width 46 height 38
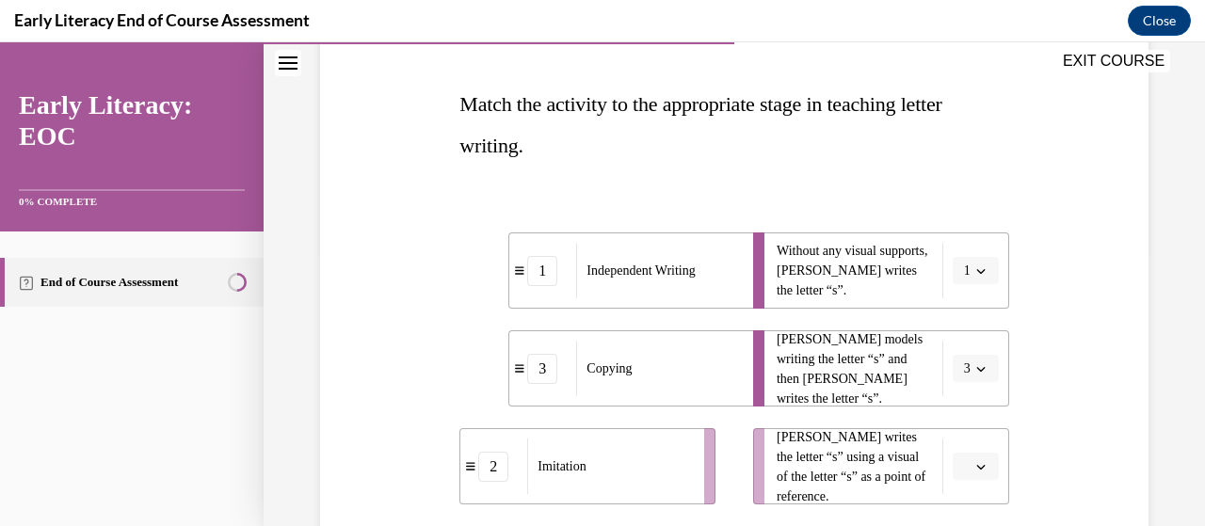
click at [976, 463] on icon "button" at bounding box center [980, 466] width 9 height 9
click at [963, 390] on div "2" at bounding box center [961, 386] width 46 height 38
click at [1089, 423] on div "Question 07/12 Match the activity to the appropriate stage in teaching letter w…" at bounding box center [734, 334] width 838 height 808
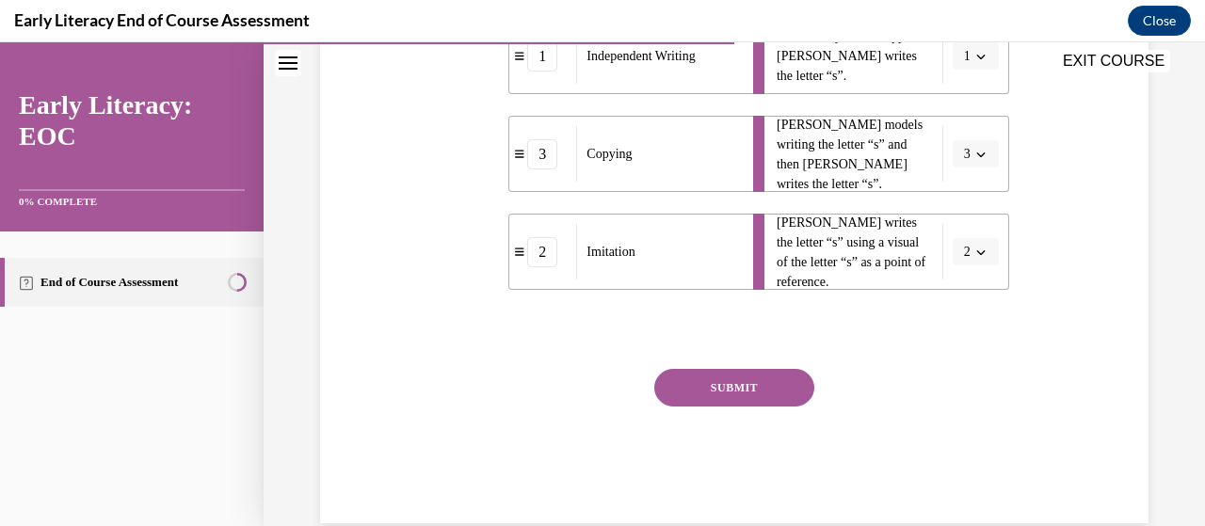
click at [723, 384] on button "SUBMIT" at bounding box center [734, 388] width 160 height 38
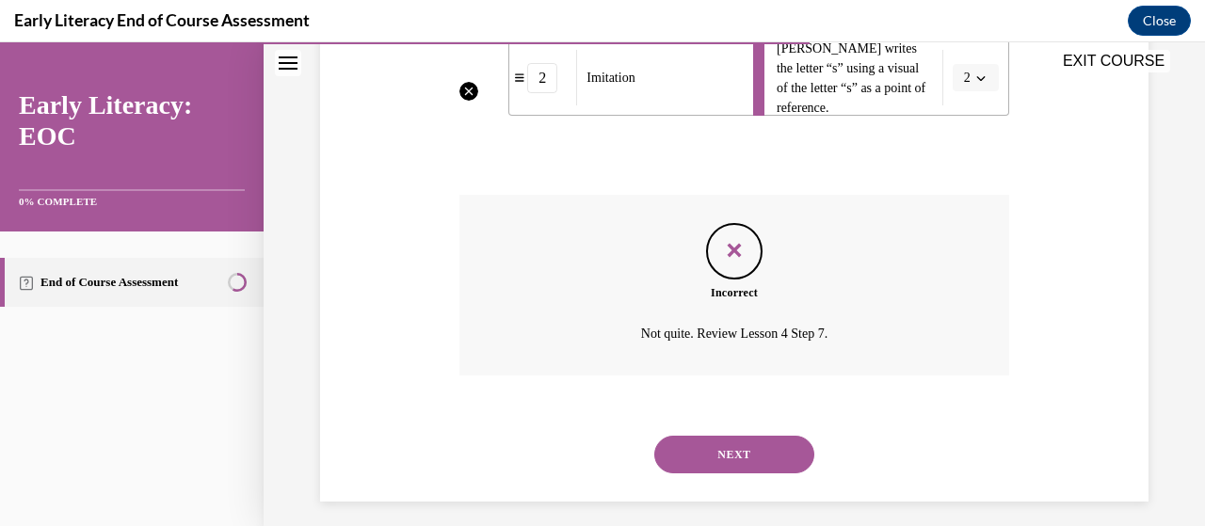
scroll to position [676, 0]
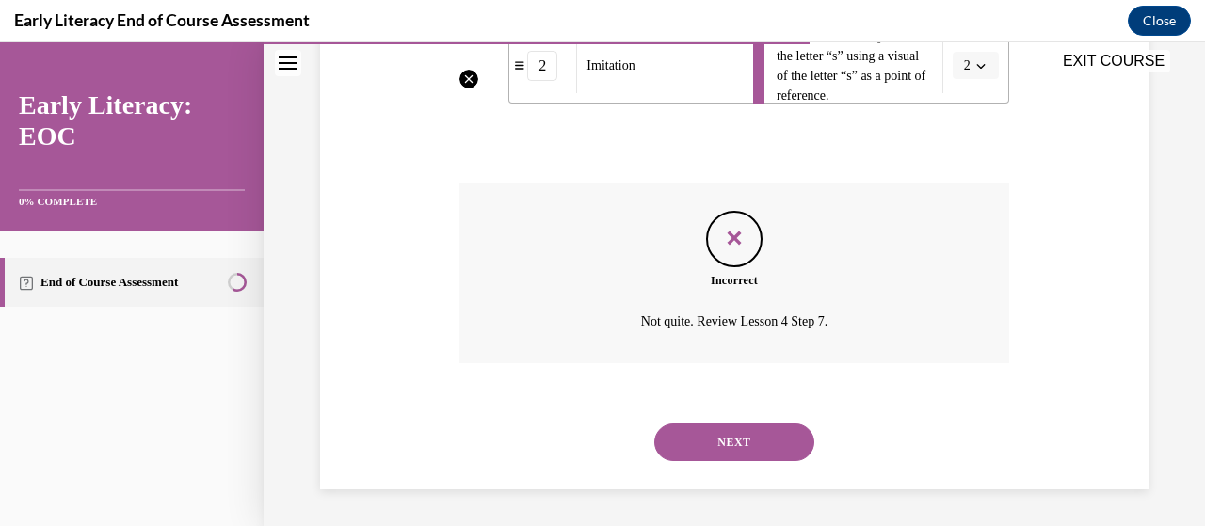
click at [749, 436] on button "NEXT" at bounding box center [734, 443] width 160 height 38
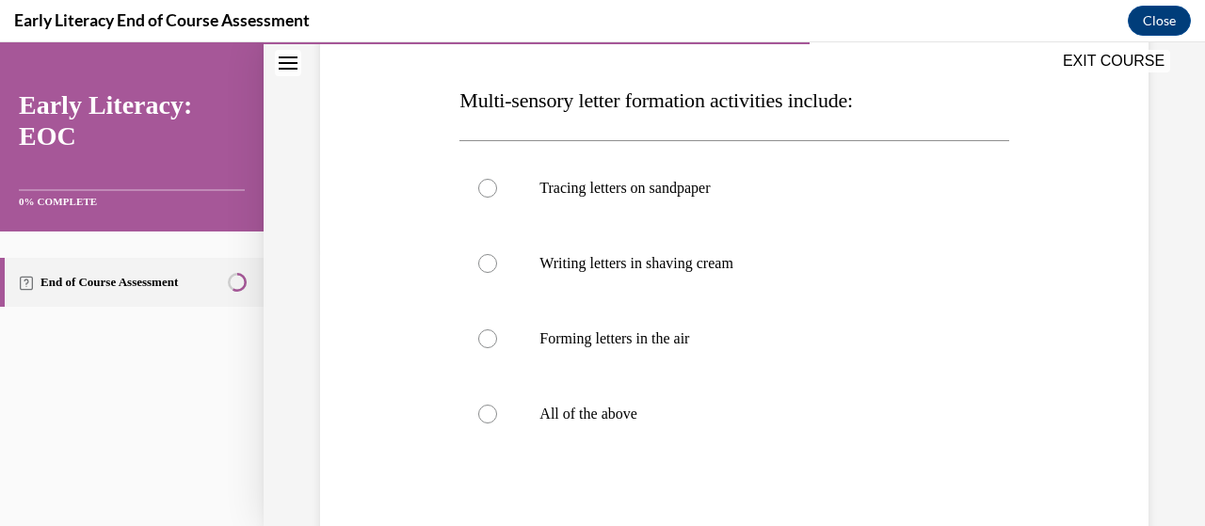
scroll to position [307, 0]
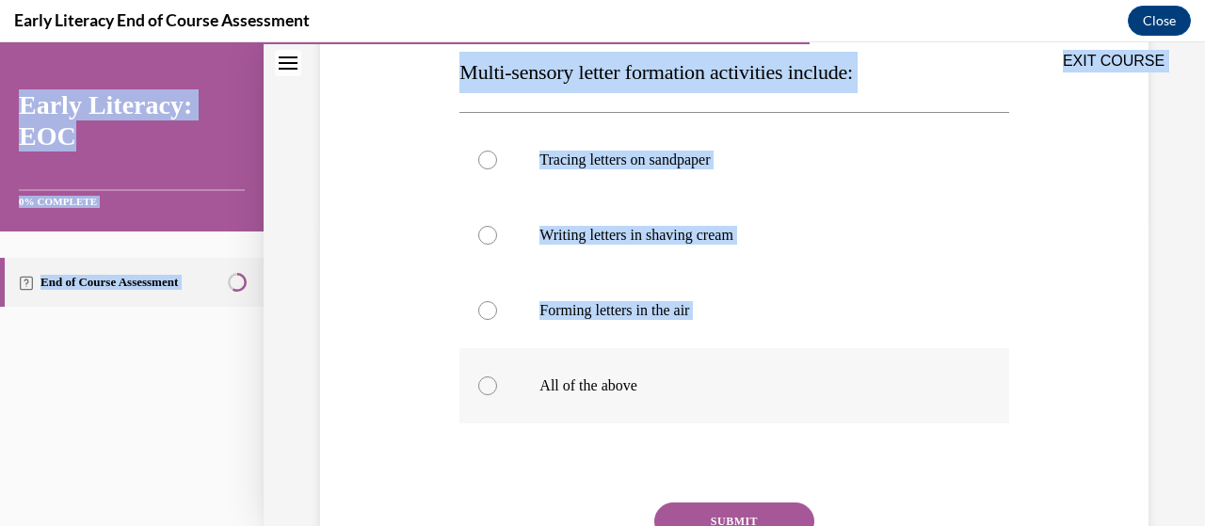
drag, startPoint x: 449, startPoint y: 71, endPoint x: 620, endPoint y: 375, distance: 349.1
click at [620, 375] on div "EXIT COURSE Early Literacy: EOC 0% COMPLETE End of Course Assessment Home Quest…" at bounding box center [602, 284] width 1205 height 484
click at [620, 375] on div at bounding box center [733, 385] width 549 height 75
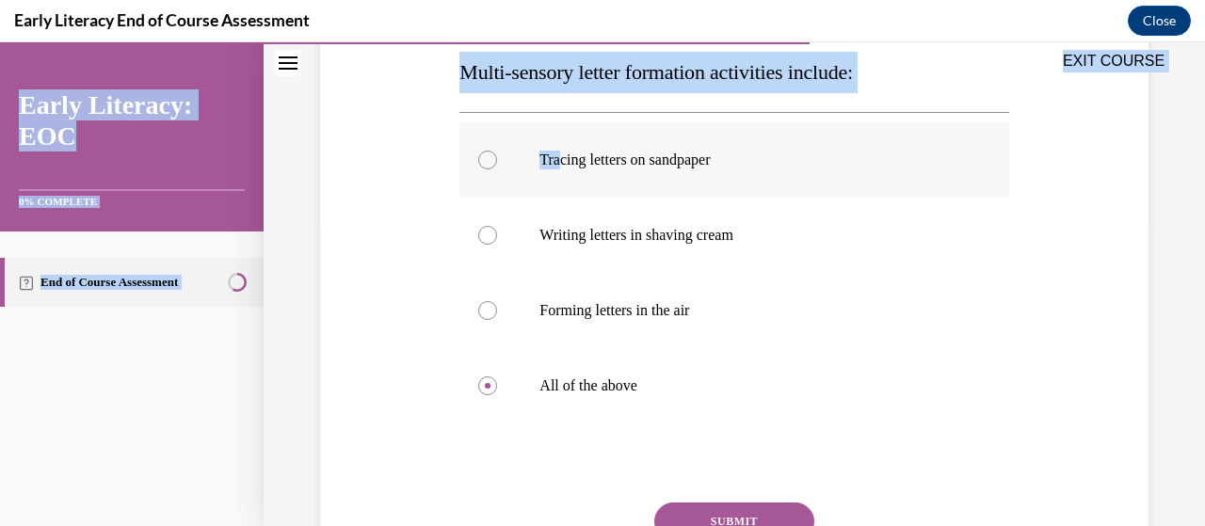
drag, startPoint x: 457, startPoint y: 70, endPoint x: 563, endPoint y: 161, distance: 140.2
click at [563, 161] on div "EXIT COURSE Early Literacy: EOC 0% COMPLETE End of Course Assessment Home Quest…" at bounding box center [602, 284] width 1205 height 484
click at [603, 69] on div "EXIT COURSE" at bounding box center [725, 62] width 923 height 41
drag, startPoint x: 464, startPoint y: 73, endPoint x: 559, endPoint y: 141, distance: 116.8
click at [559, 141] on div "EXIT COURSE Early Literacy: EOC 0% COMPLETE End of Course Assessment Home Quest…" at bounding box center [602, 284] width 1205 height 484
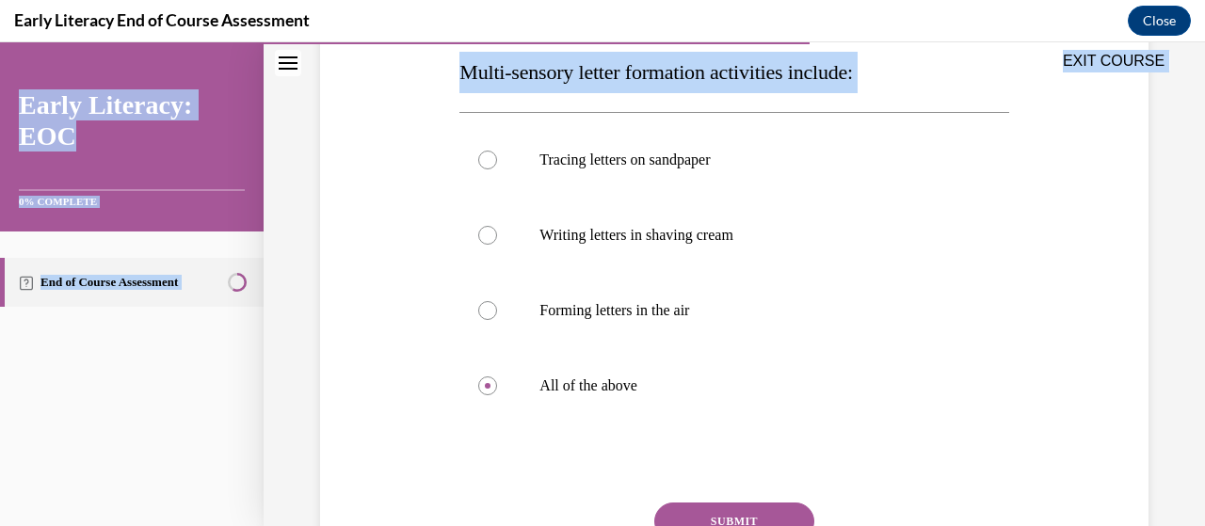
click at [444, 66] on div "EXIT COURSE" at bounding box center [725, 62] width 923 height 41
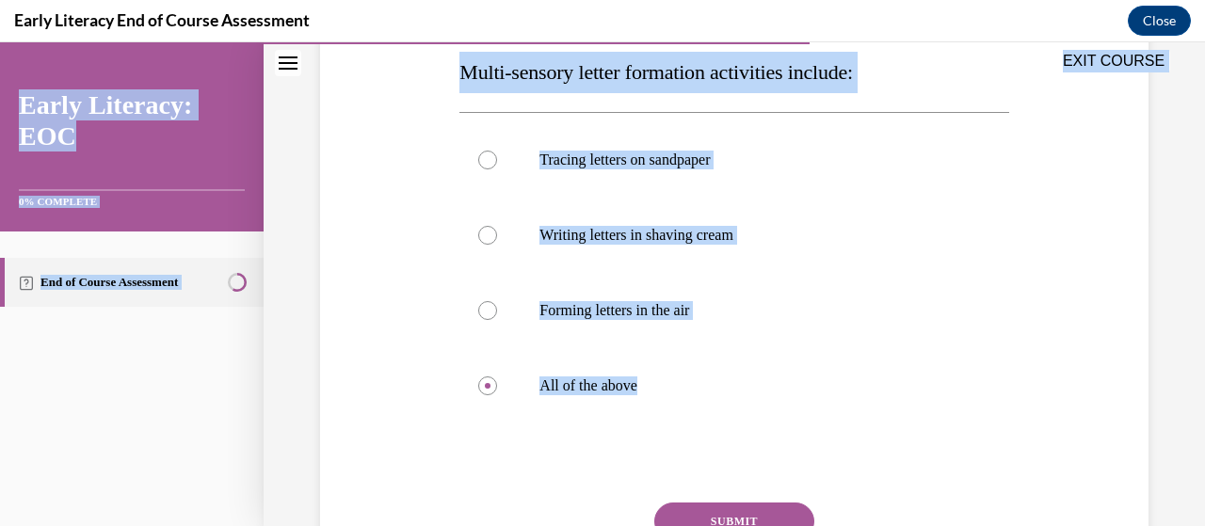
drag, startPoint x: 646, startPoint y: 389, endPoint x: 806, endPoint y: 83, distance: 345.3
click at [806, 83] on div "EXIT COURSE Early Literacy: EOC 0% COMPLETE End of Course Assessment Home Quest…" at bounding box center [602, 284] width 1205 height 484
click at [879, 236] on p "Writing letters in shaving cream" at bounding box center [751, 235] width 422 height 19
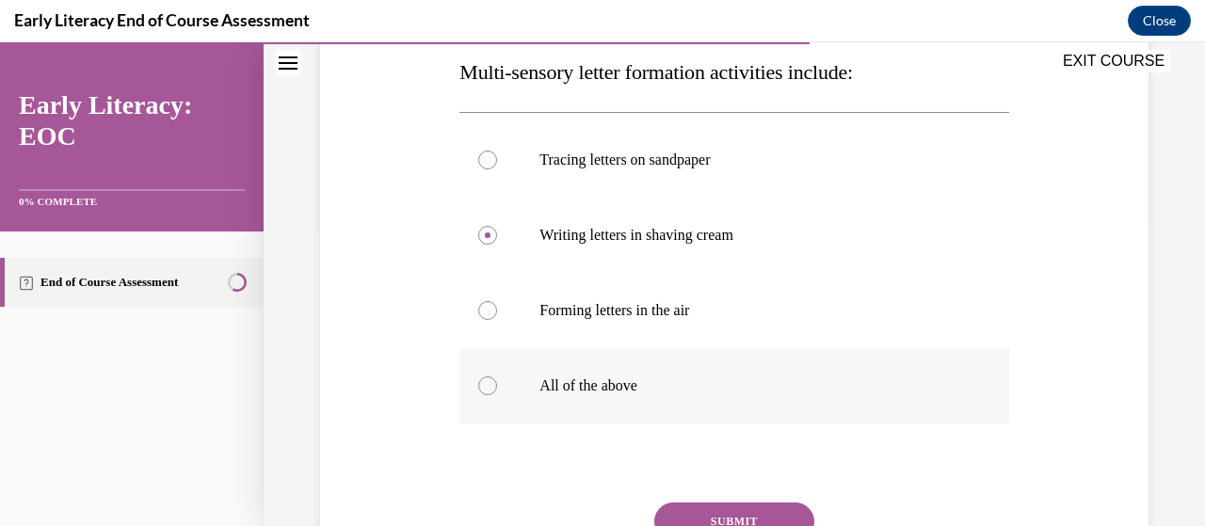
click at [488, 389] on div at bounding box center [487, 386] width 19 height 19
click at [689, 511] on button "SUBMIT" at bounding box center [734, 522] width 160 height 38
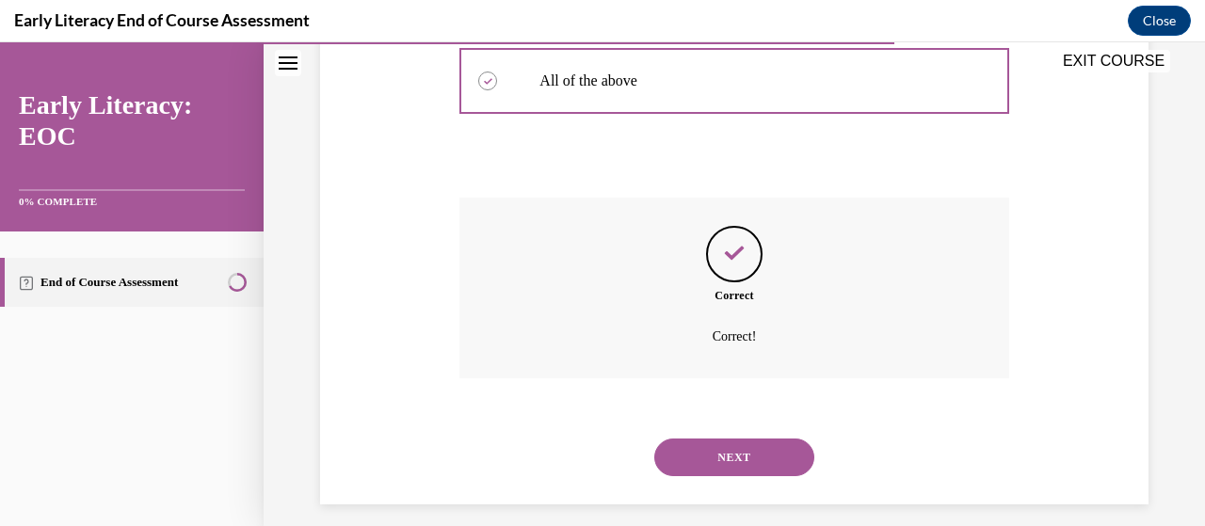
scroll to position [627, 0]
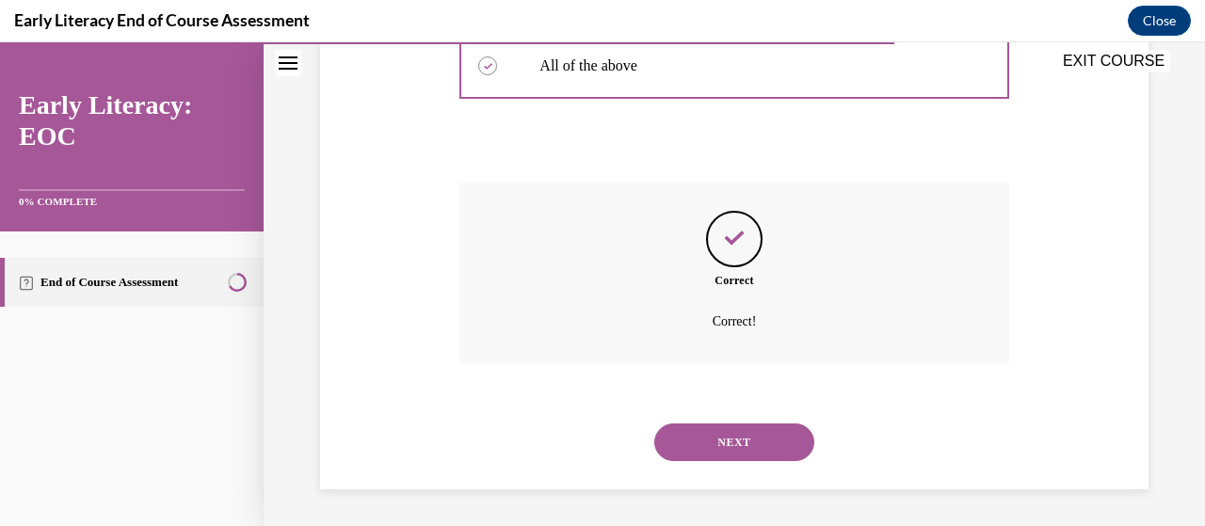
click at [768, 433] on button "NEXT" at bounding box center [734, 443] width 160 height 38
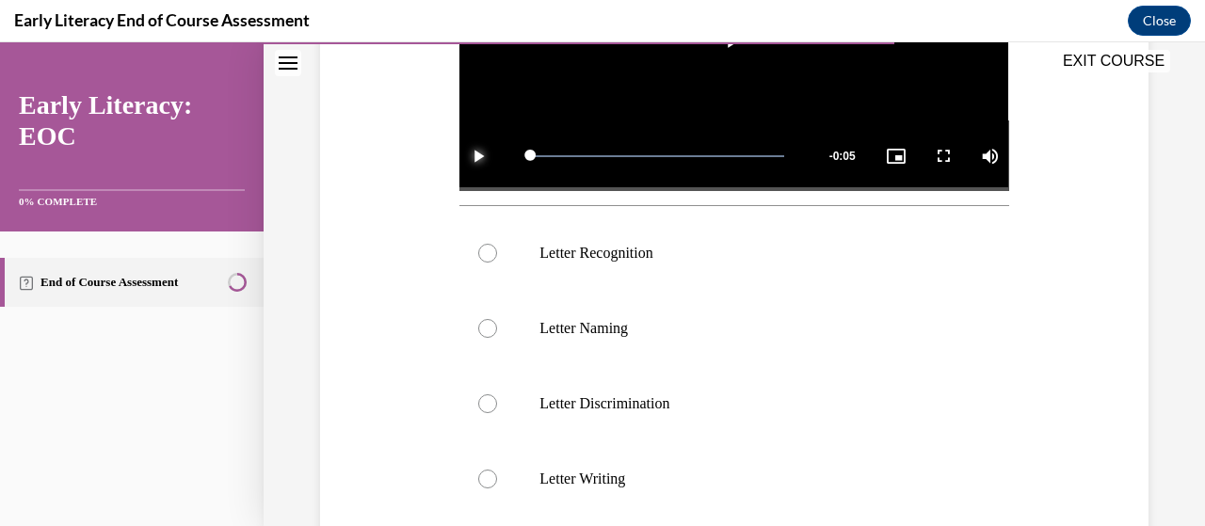
scroll to position [539, 0]
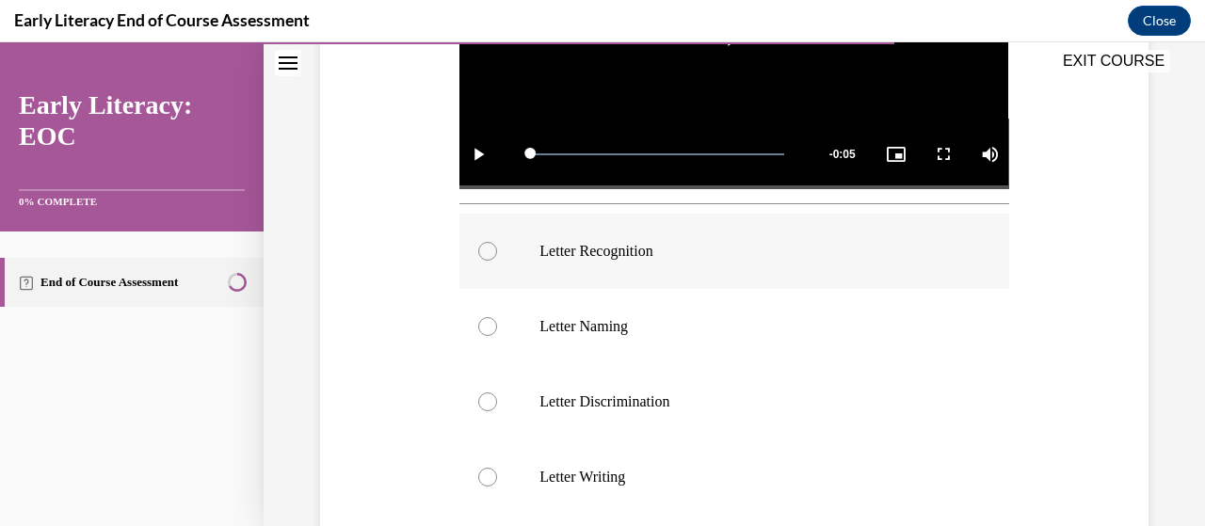
click at [483, 246] on div at bounding box center [487, 251] width 19 height 19
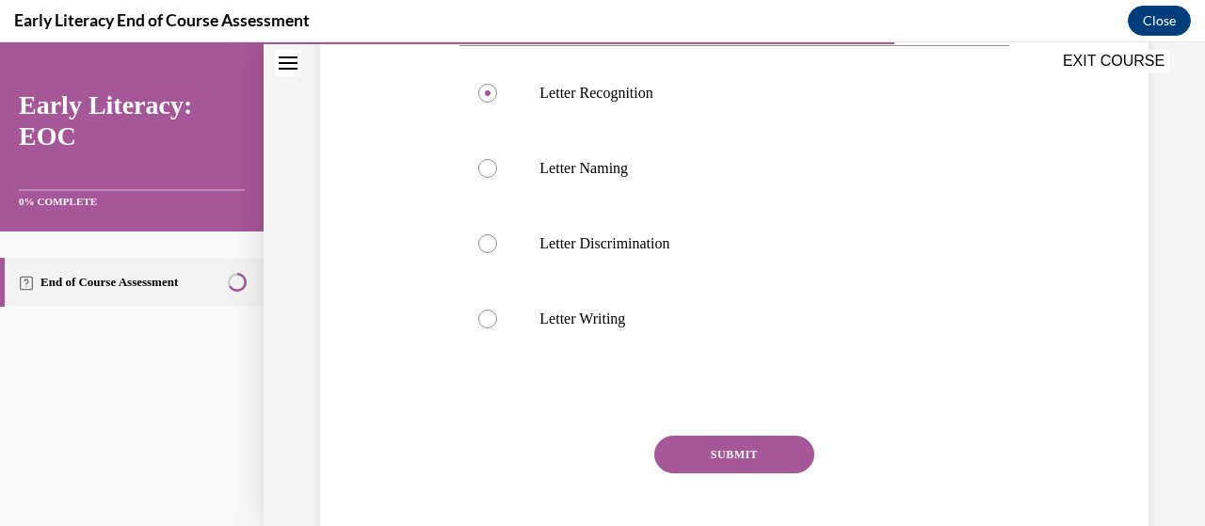
click at [756, 443] on button "SUBMIT" at bounding box center [734, 455] width 160 height 38
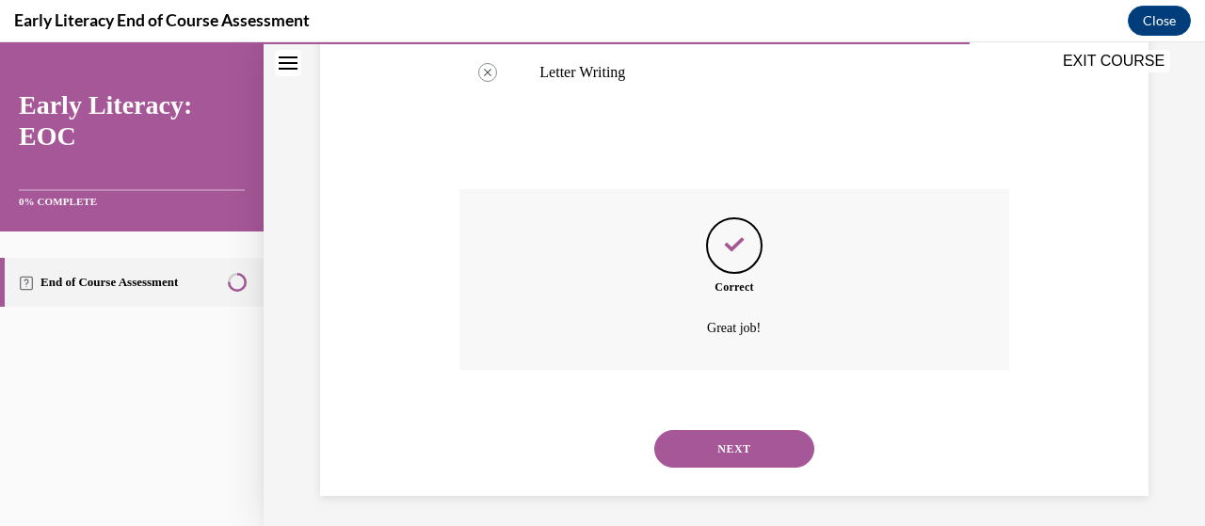
scroll to position [944, 0]
click at [751, 455] on button "NEXT" at bounding box center [734, 448] width 160 height 38
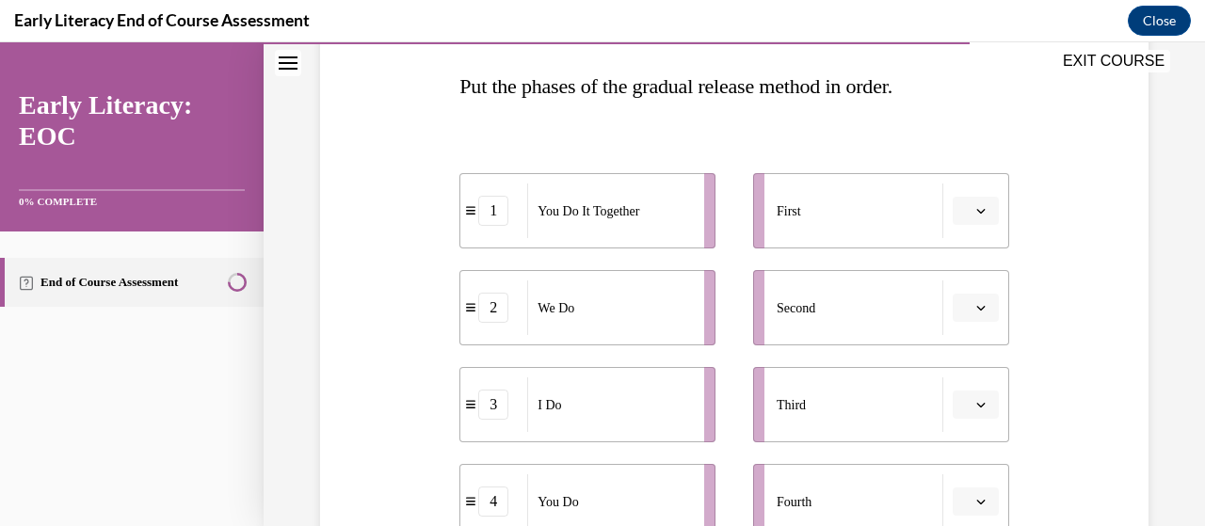
scroll to position [292, 0]
click at [497, 410] on div "3" at bounding box center [493, 406] width 30 height 30
click at [589, 423] on div "I Do" at bounding box center [609, 406] width 165 height 55
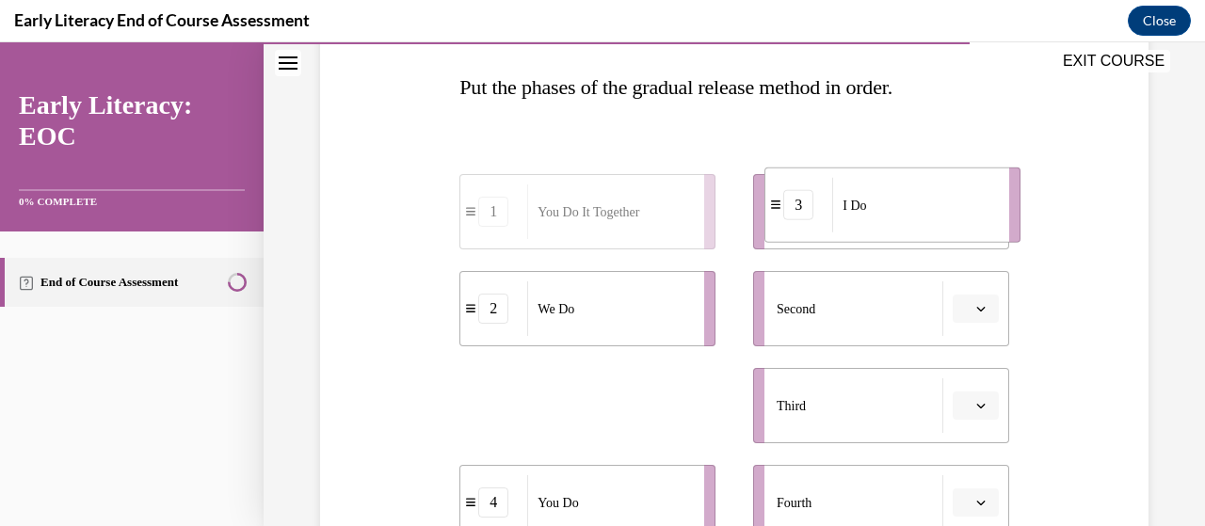
drag, startPoint x: 631, startPoint y: 423, endPoint x: 937, endPoint y: 222, distance: 365.9
click at [937, 222] on div "I Do" at bounding box center [914, 205] width 165 height 55
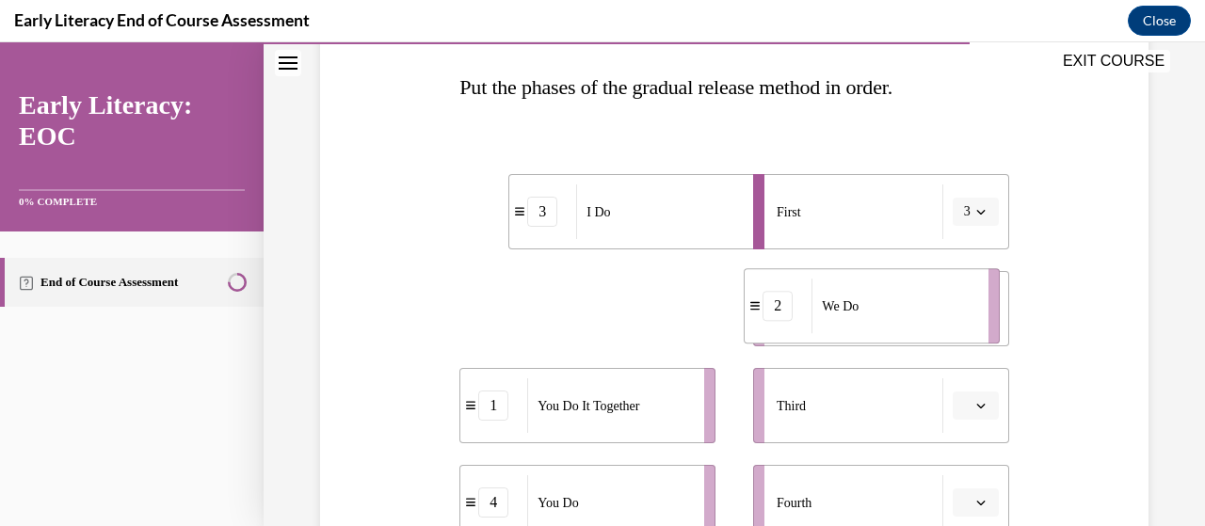
drag, startPoint x: 565, startPoint y: 316, endPoint x: 879, endPoint y: 307, distance: 314.6
click at [879, 307] on div "We Do" at bounding box center [894, 306] width 165 height 55
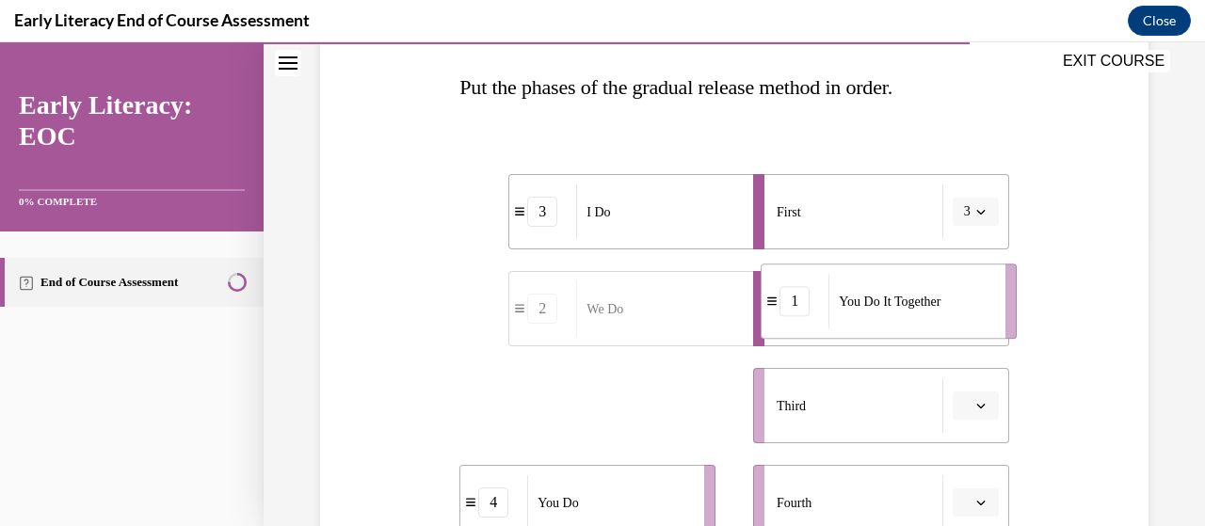
drag, startPoint x: 607, startPoint y: 427, endPoint x: 909, endPoint y: 323, distance: 318.6
click at [909, 323] on div "You Do It Together" at bounding box center [911, 301] width 165 height 55
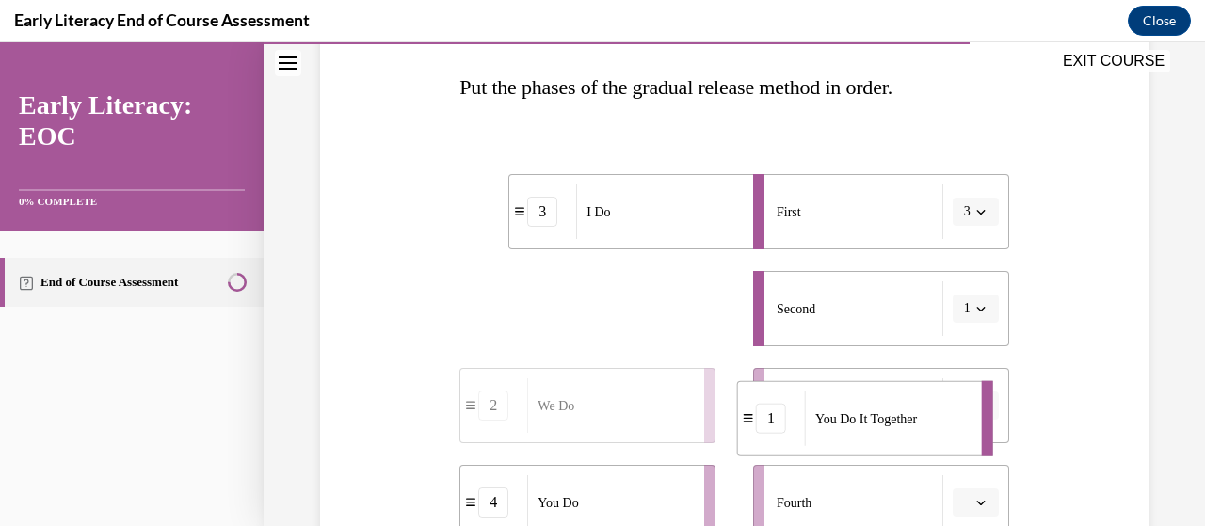
drag, startPoint x: 672, startPoint y: 310, endPoint x: 902, endPoint y: 419, distance: 254.4
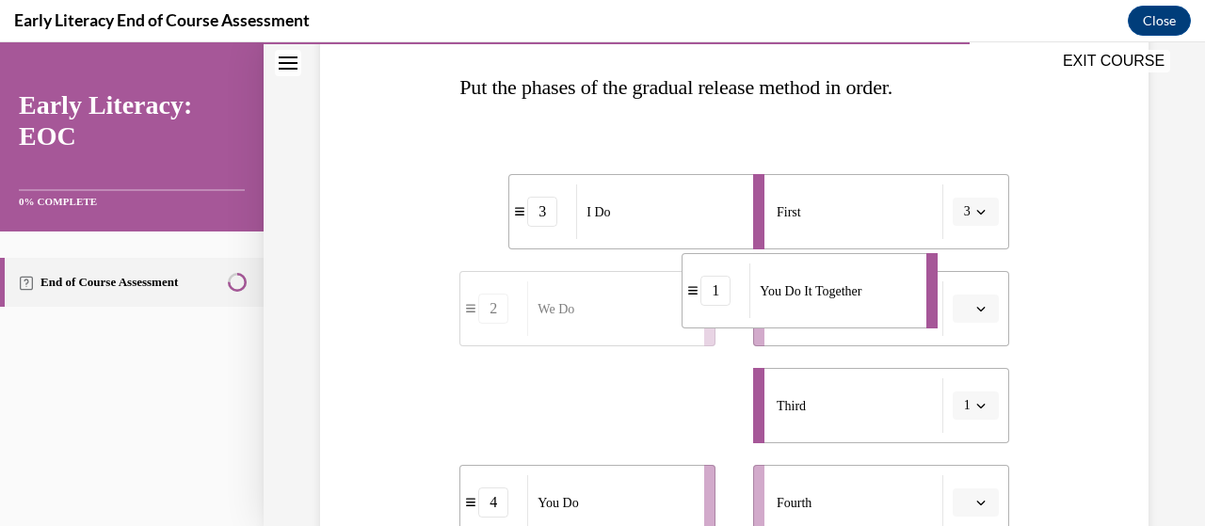
drag, startPoint x: 703, startPoint y: 406, endPoint x: 906, endPoint y: 282, distance: 237.5
click at [906, 282] on div "You Do It Together" at bounding box center [831, 291] width 165 height 55
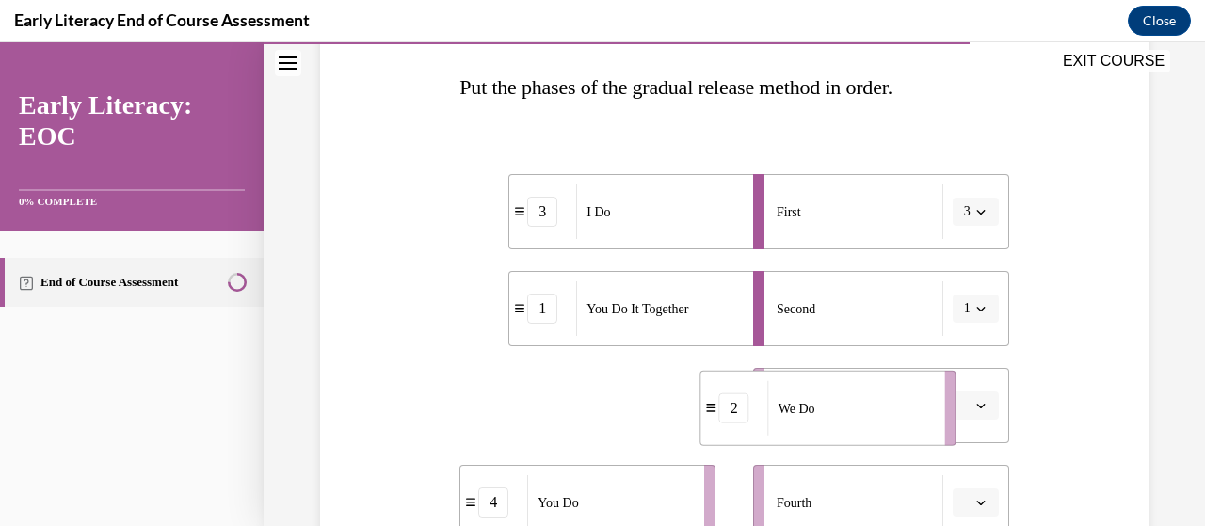
drag, startPoint x: 603, startPoint y: 400, endPoint x: 846, endPoint y: 404, distance: 243.9
click at [846, 404] on div "We Do" at bounding box center [850, 408] width 165 height 55
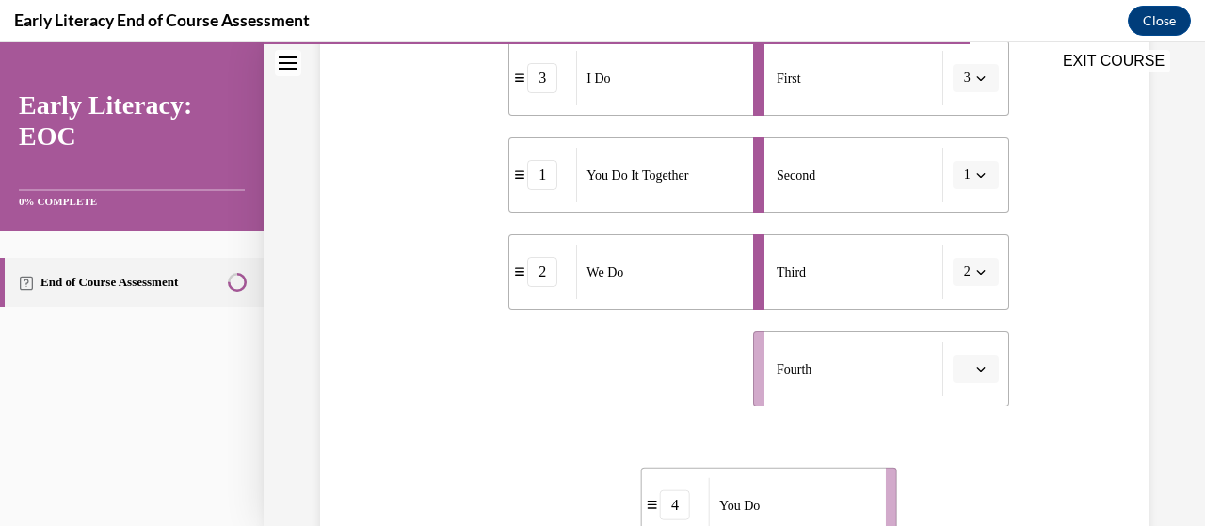
scroll to position [441, 0]
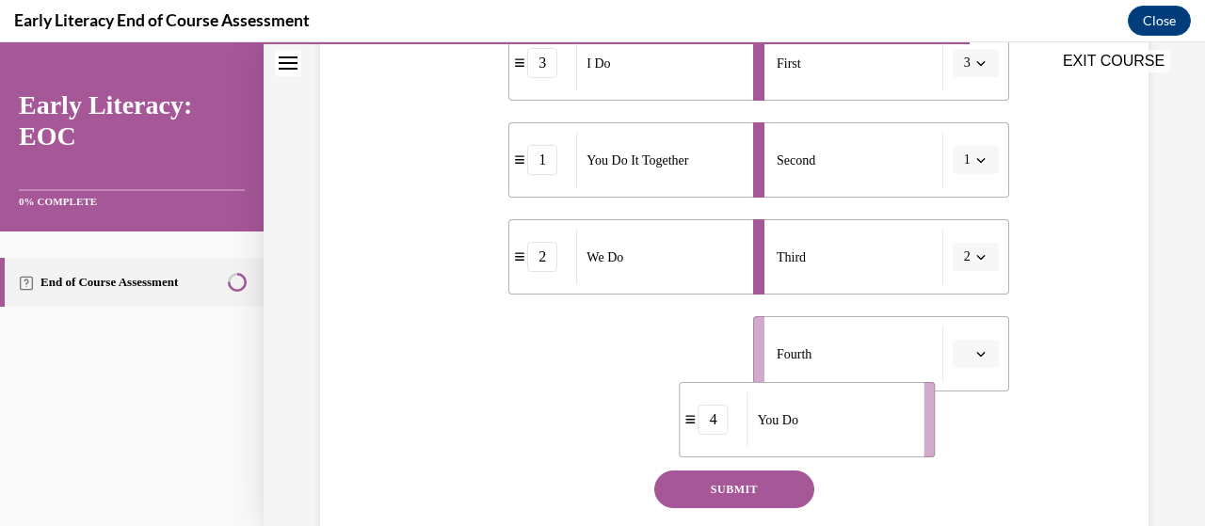
drag, startPoint x: 620, startPoint y: 492, endPoint x: 894, endPoint y: 306, distance: 332.2
click at [894, 306] on div "3 I Do 1 You Do It Together 2 We Do 4 You Do First 3 Second 1 Third 2 Fourth" at bounding box center [733, 190] width 549 height 404
click at [744, 489] on button "SUBMIT" at bounding box center [734, 490] width 160 height 38
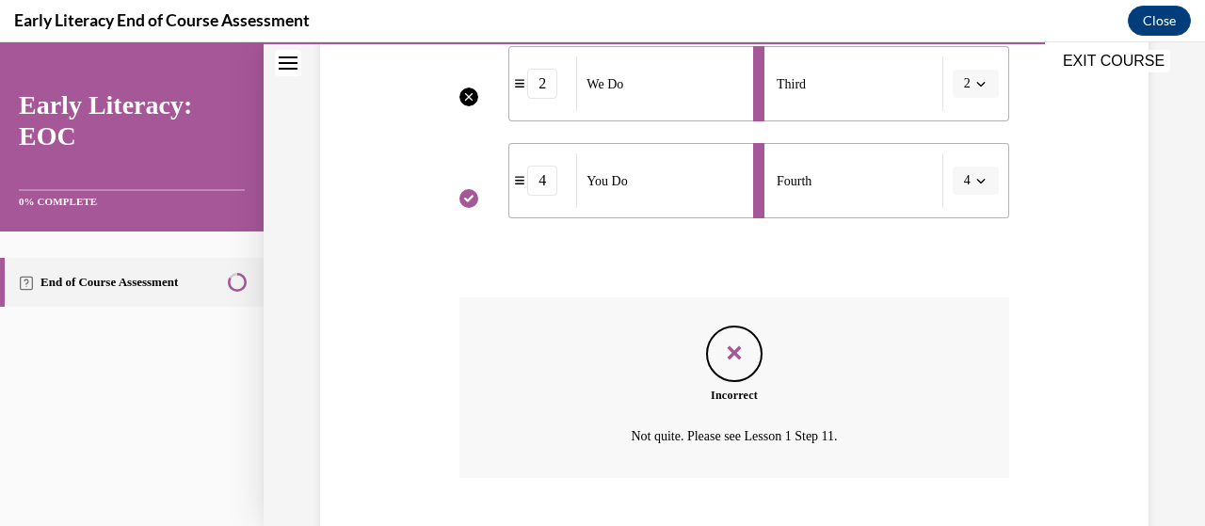
scroll to position [729, 0]
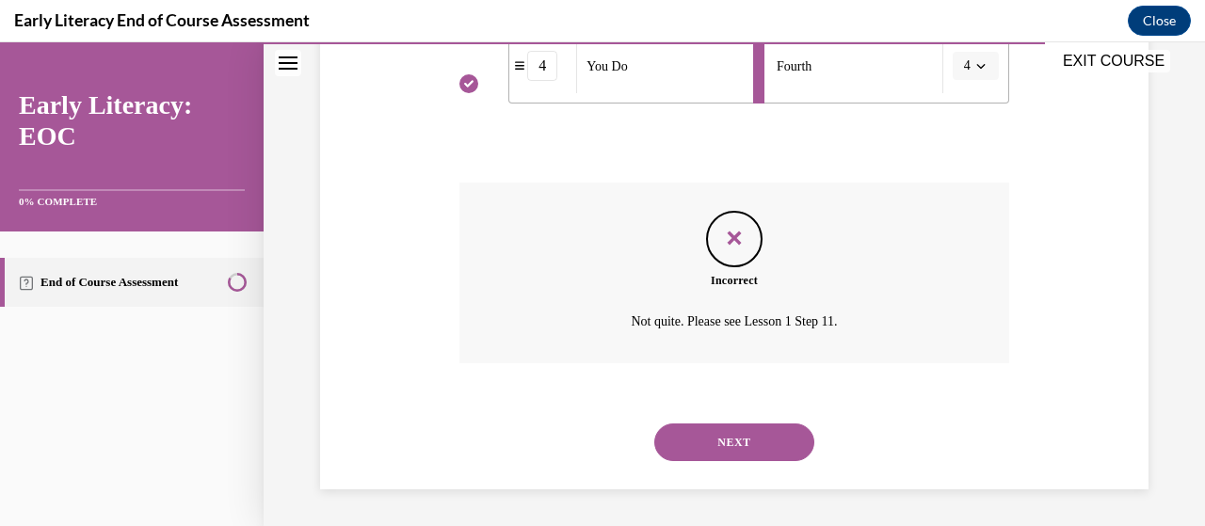
click at [756, 433] on button "NEXT" at bounding box center [734, 443] width 160 height 38
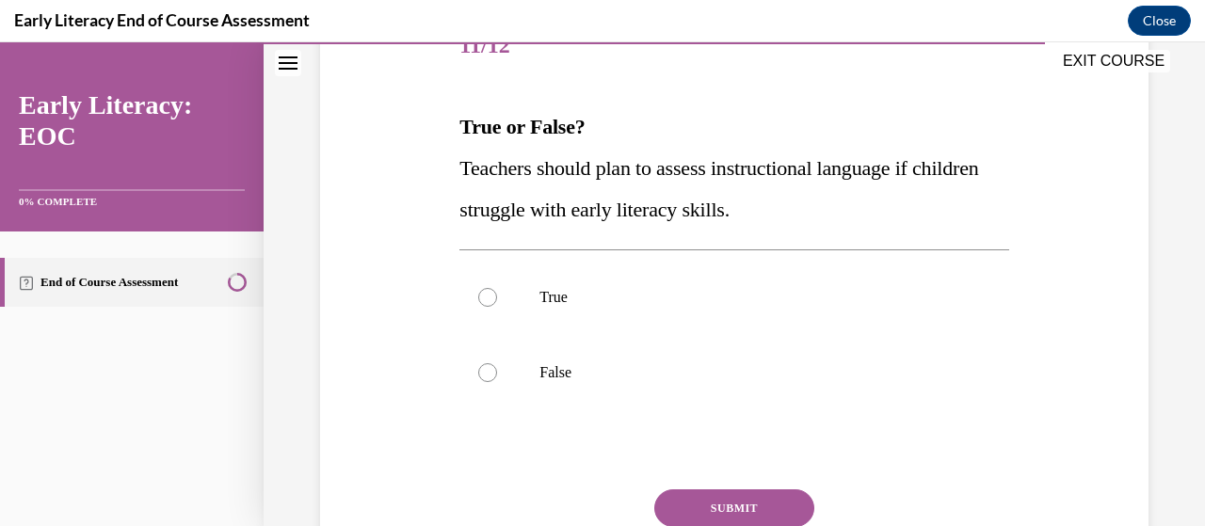
scroll to position [254, 0]
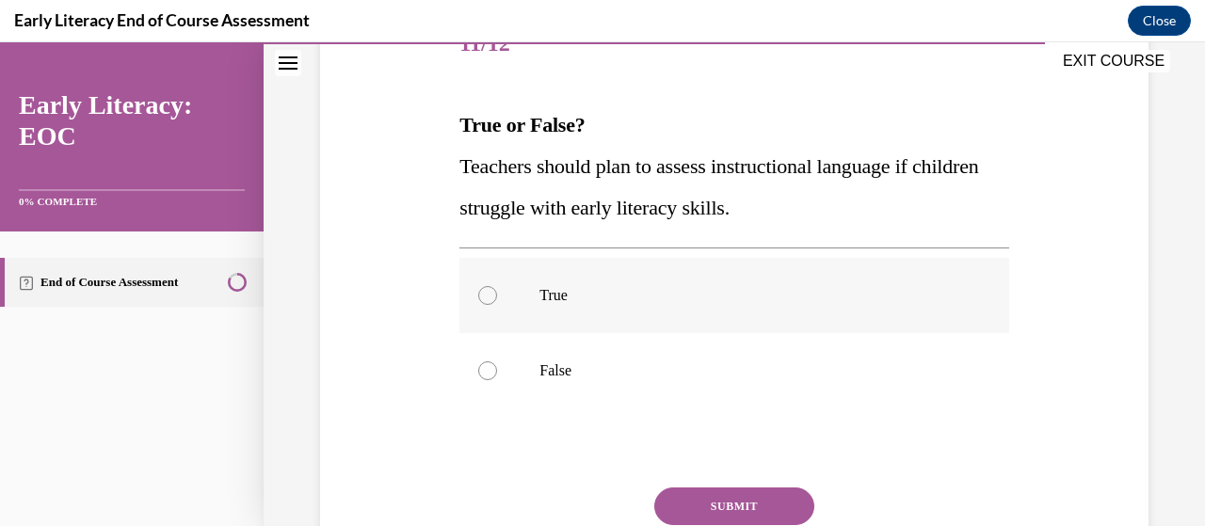
click at [484, 283] on div at bounding box center [733, 295] width 549 height 75
click at [726, 504] on button "SUBMIT" at bounding box center [734, 507] width 160 height 38
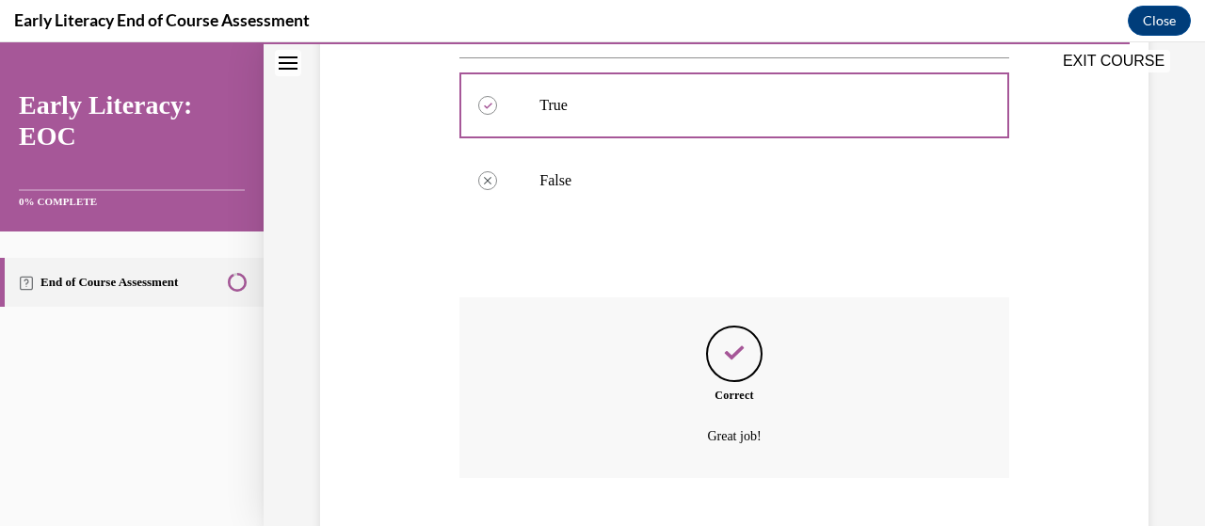
scroll to position [559, 0]
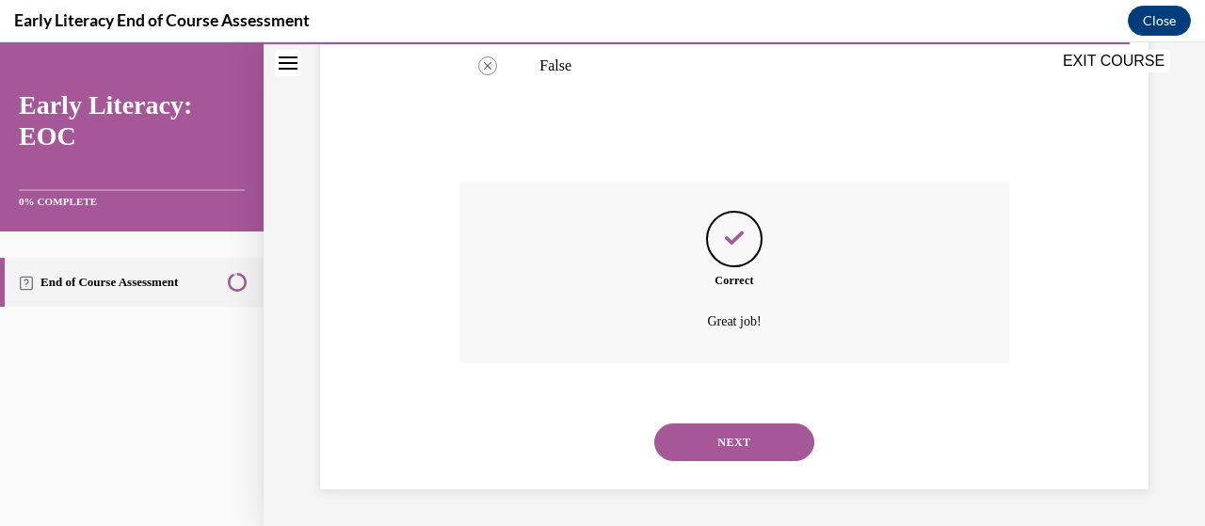
click at [707, 438] on button "NEXT" at bounding box center [734, 443] width 160 height 38
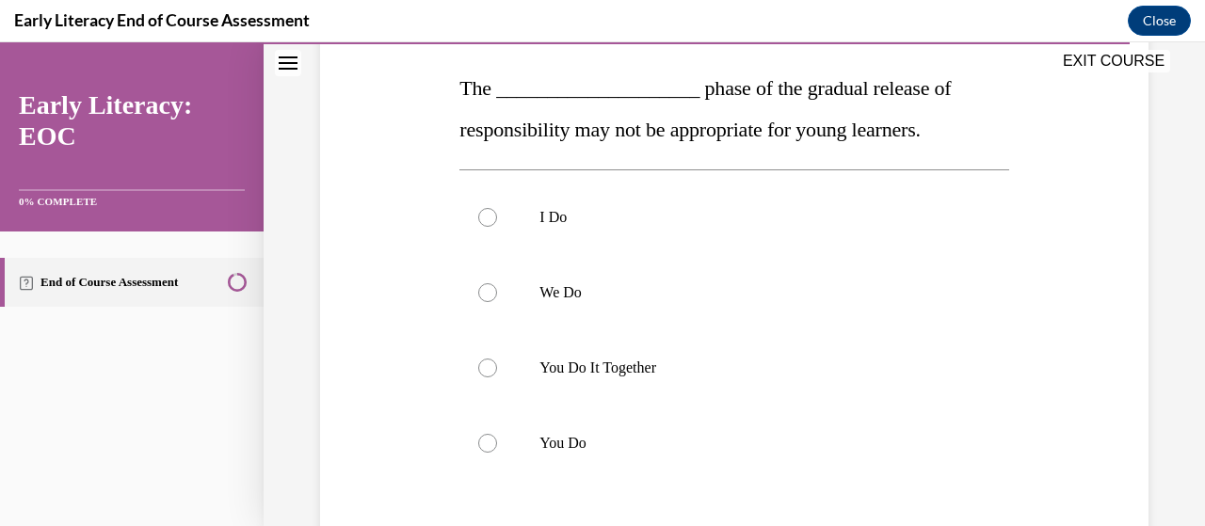
scroll to position [292, 0]
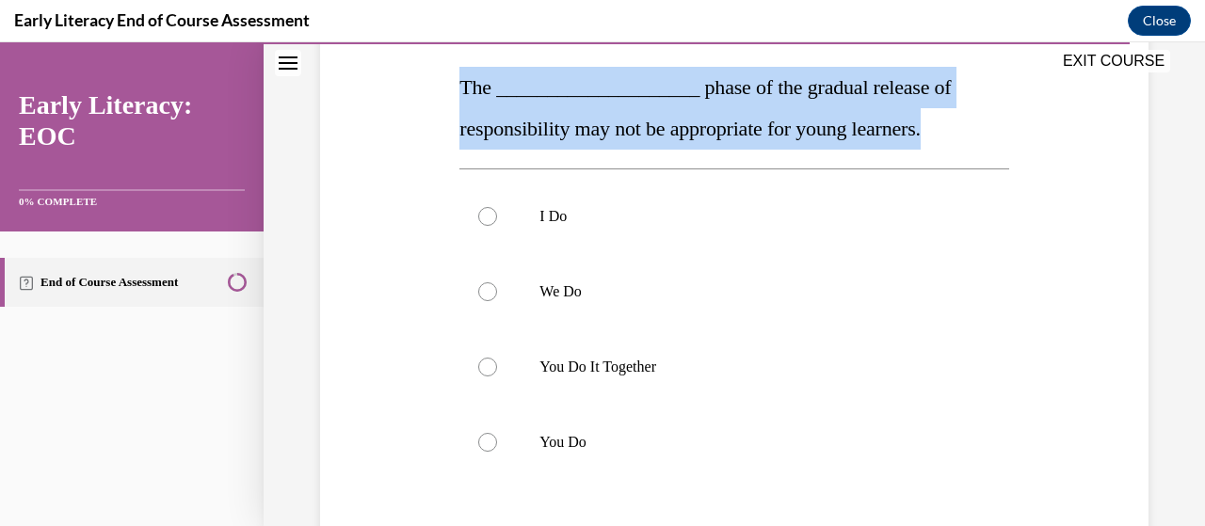
drag, startPoint x: 974, startPoint y: 140, endPoint x: 443, endPoint y: 91, distance: 532.4
click at [443, 91] on div "Question 12/12 The ____________________ phase of the gradual release of respons…" at bounding box center [734, 313] width 838 height 800
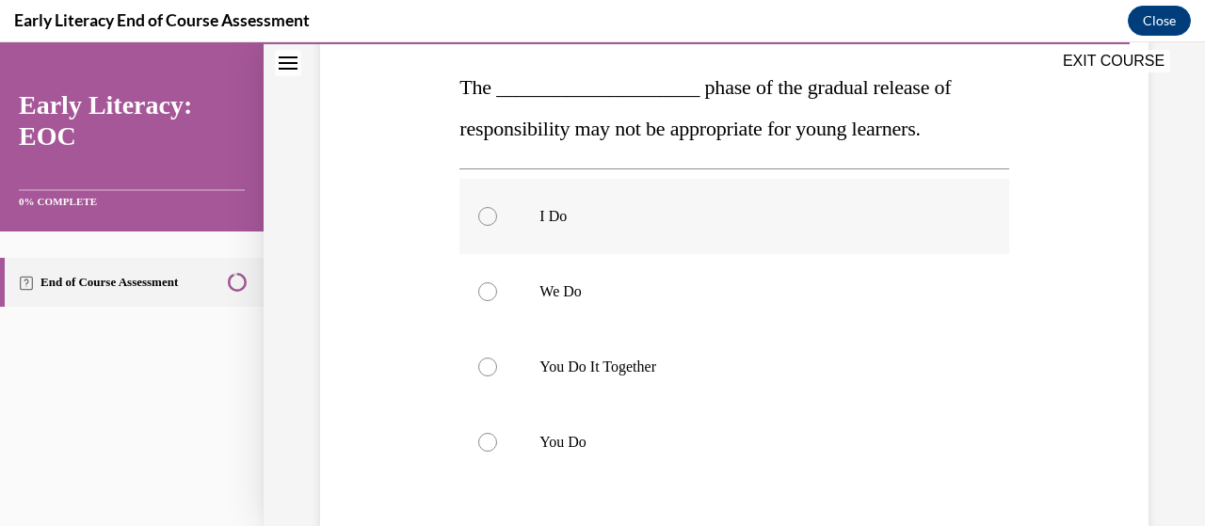
click at [878, 243] on div at bounding box center [733, 216] width 549 height 75
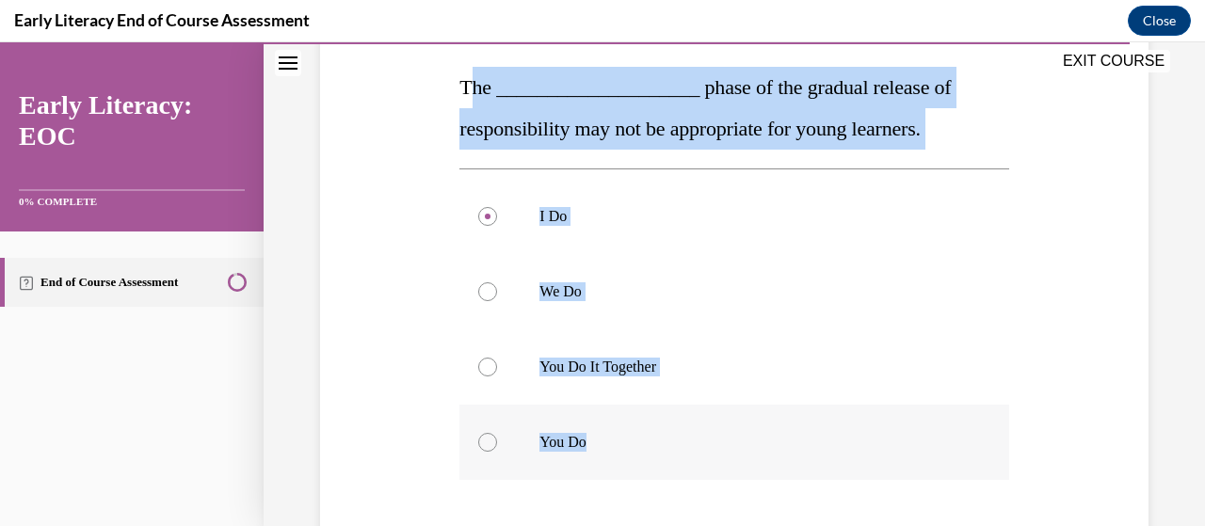
drag, startPoint x: 471, startPoint y: 94, endPoint x: 598, endPoint y: 440, distance: 368.2
click at [598, 440] on div "Question 12/12 The ____________________ phase of the gradual release of respons…" at bounding box center [733, 342] width 549 height 744
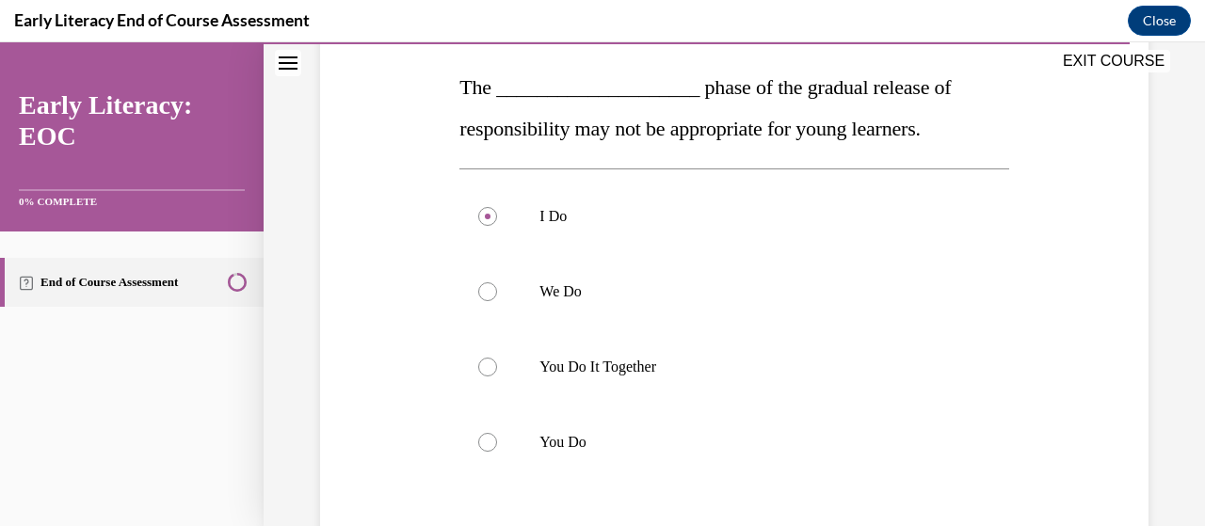
click at [459, 91] on span "The ____________________ phase of the gradual release of responsibility may not…" at bounding box center [704, 107] width 491 height 65
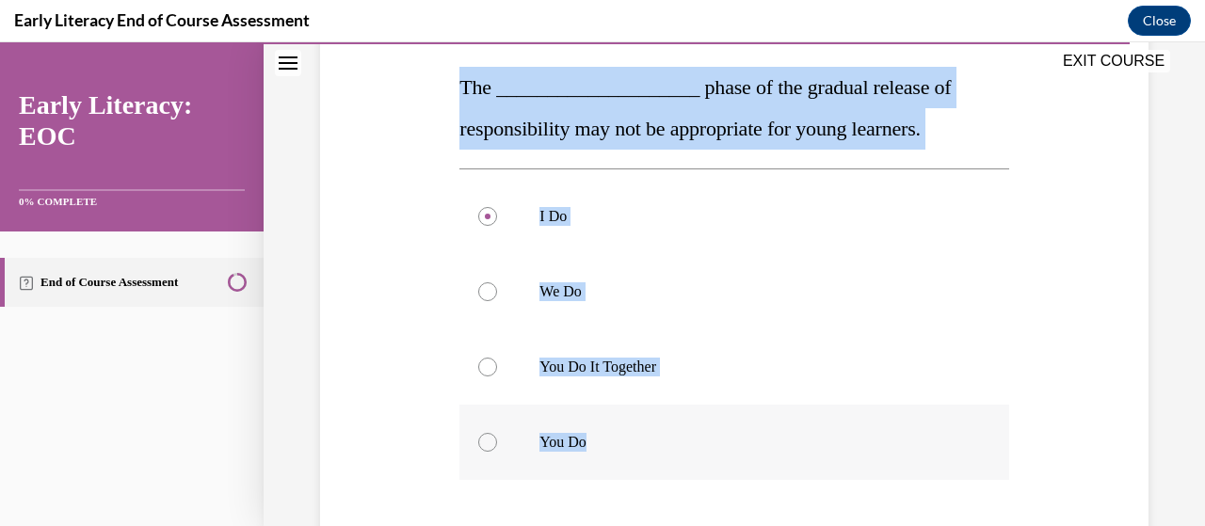
drag, startPoint x: 458, startPoint y: 91, endPoint x: 617, endPoint y: 438, distance: 381.3
click at [621, 438] on div "Question 12/12 The ____________________ phase of the gradual release of respons…" at bounding box center [733, 342] width 549 height 744
copy div "The ____________________ phase of the gradual release of responsibility may not…"
click at [491, 436] on div at bounding box center [487, 442] width 19 height 19
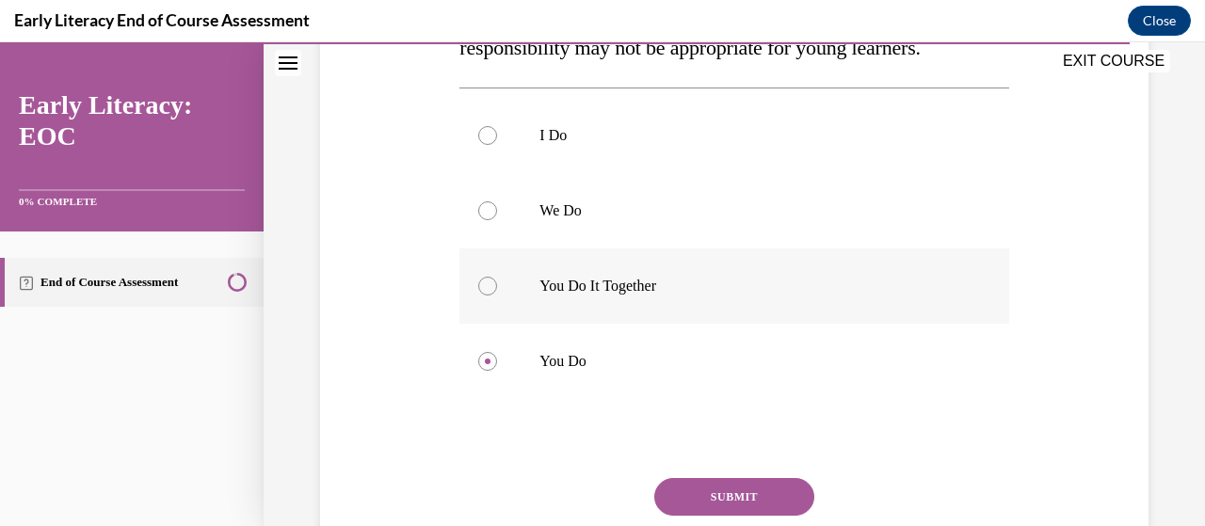
scroll to position [516, 0]
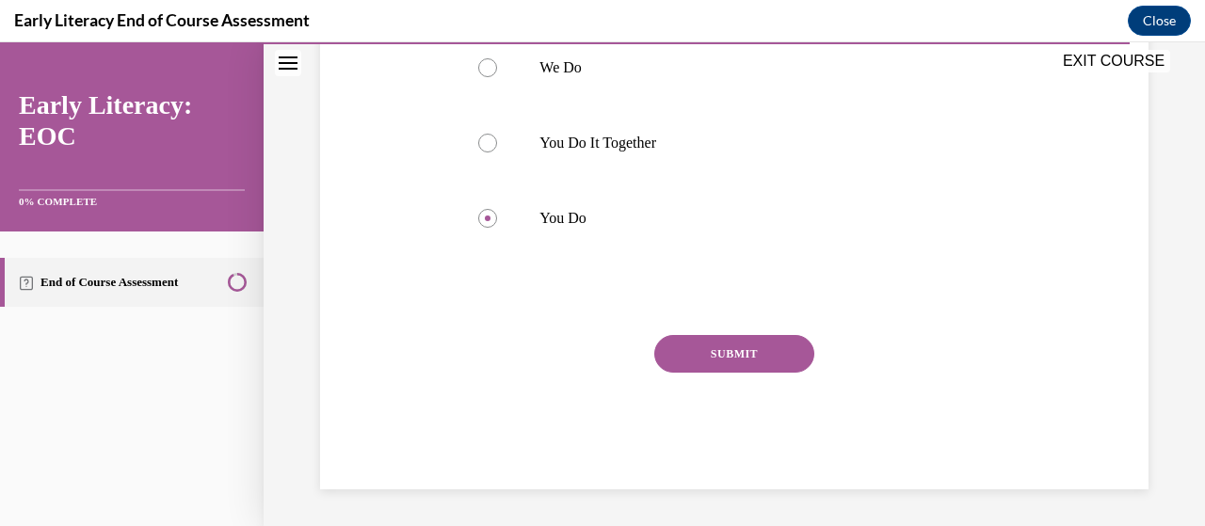
click at [729, 354] on button "SUBMIT" at bounding box center [734, 354] width 160 height 38
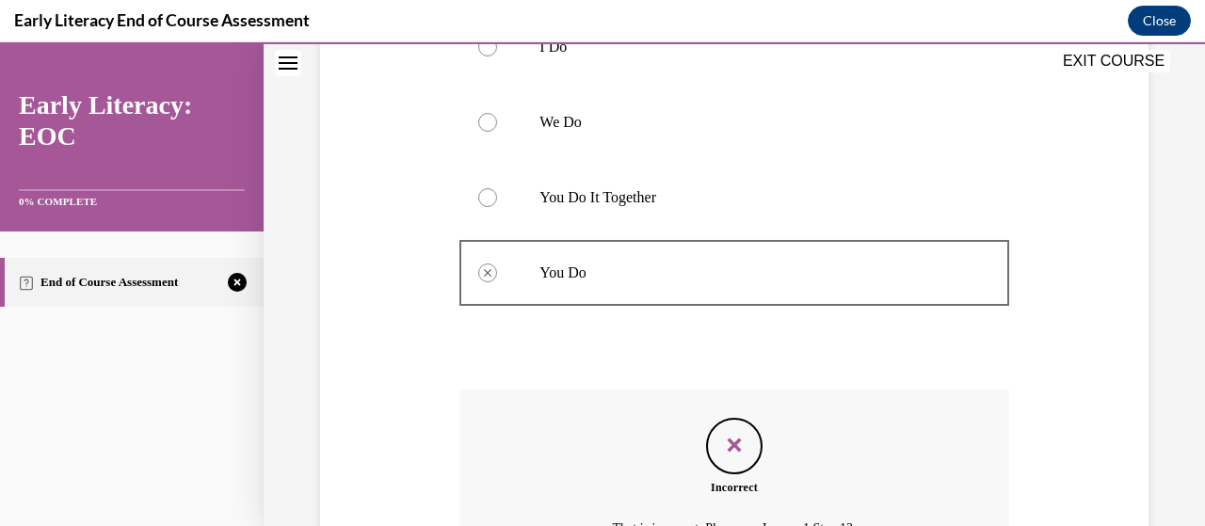
scroll to position [669, 0]
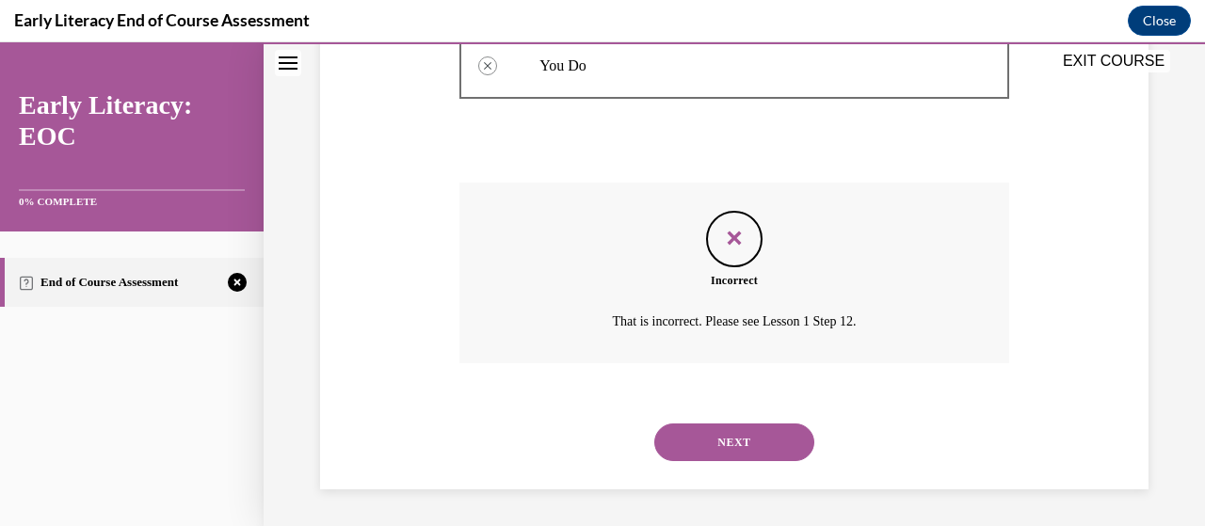
click at [759, 443] on button "NEXT" at bounding box center [734, 443] width 160 height 38
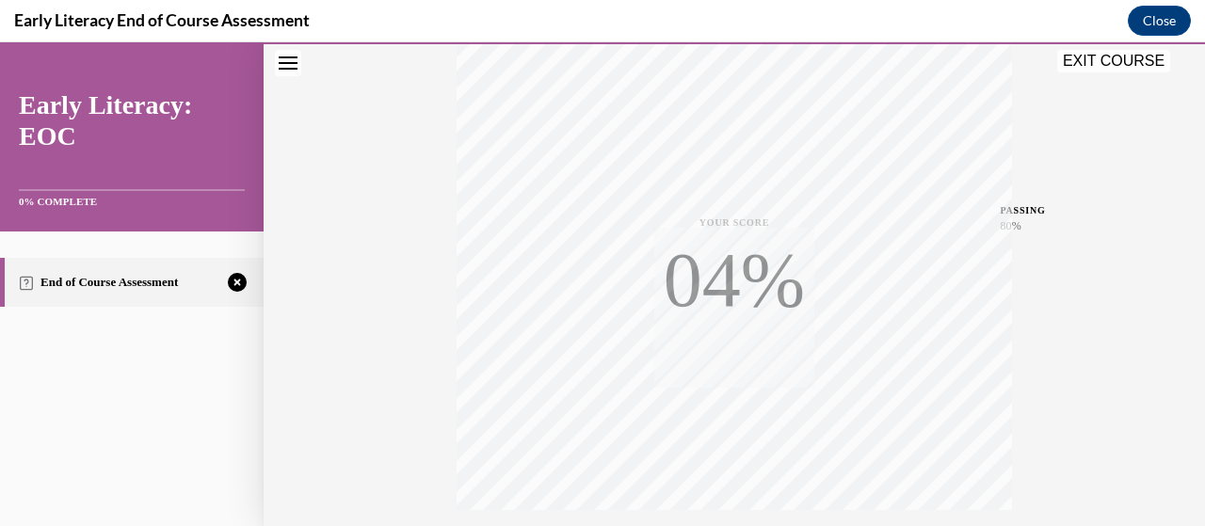
scroll to position [480, 0]
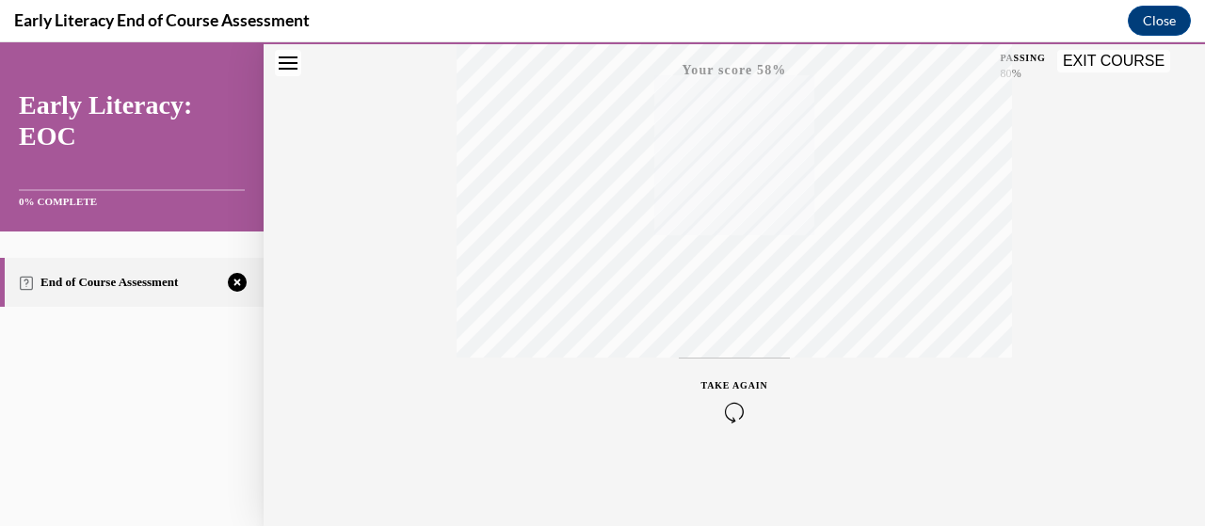
click at [739, 400] on div "TAKE AGAIN" at bounding box center [734, 401] width 67 height 44
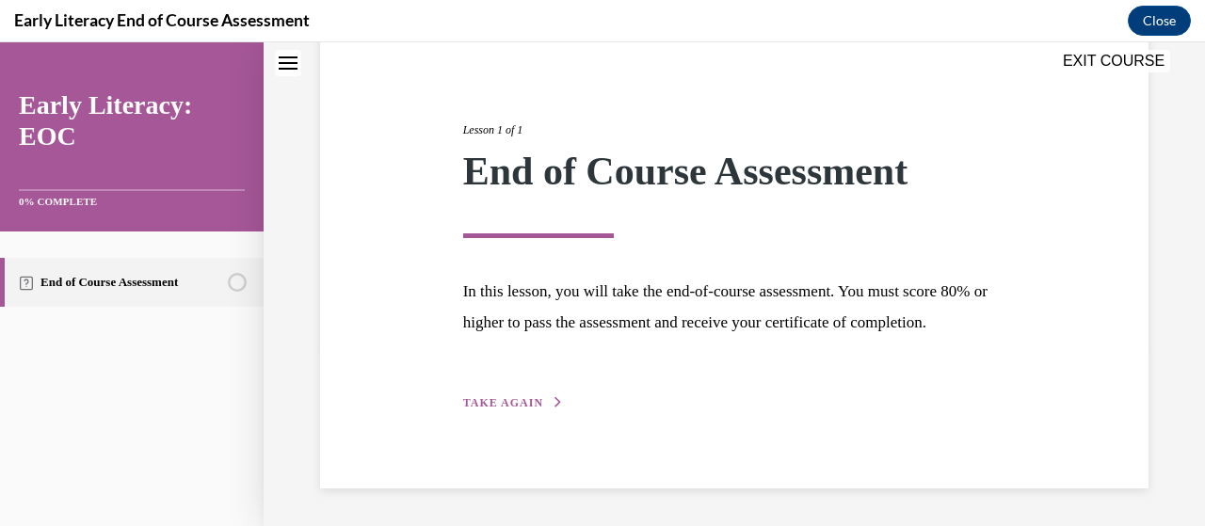
click at [506, 405] on span "TAKE AGAIN" at bounding box center [503, 402] width 80 height 13
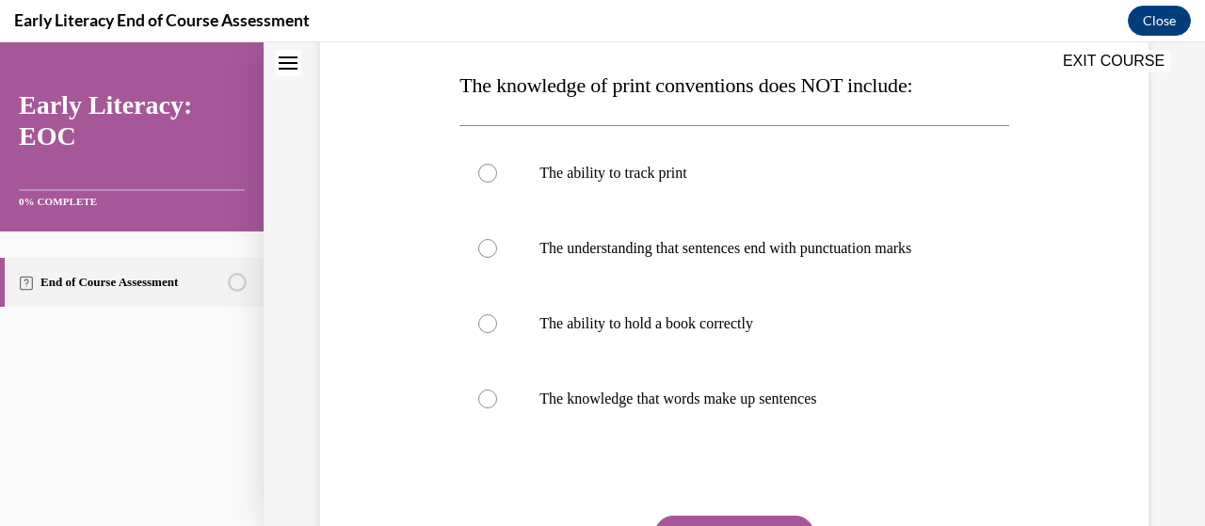
scroll to position [292, 0]
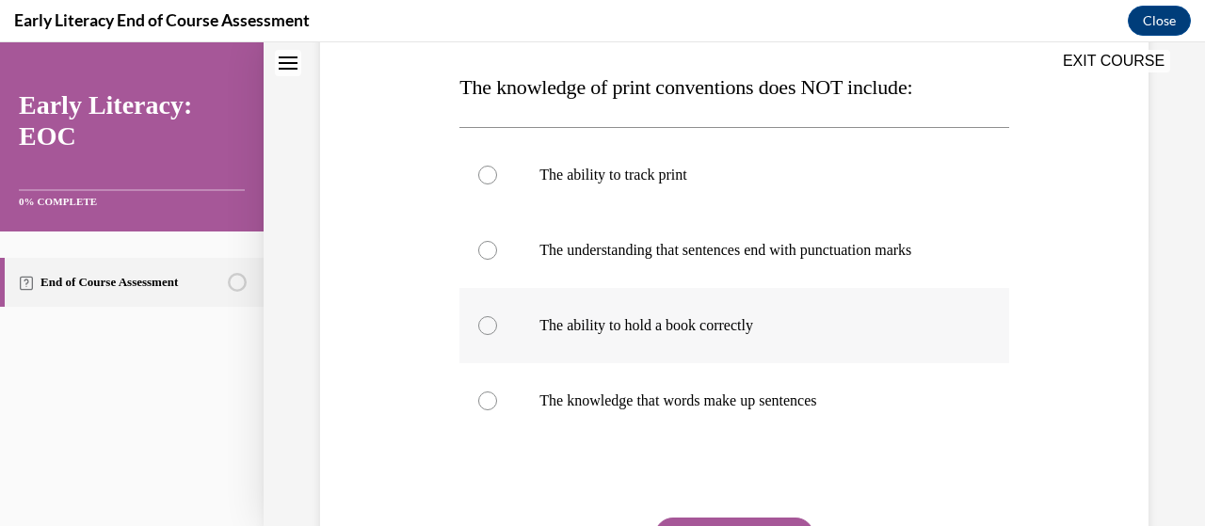
click at [479, 319] on div at bounding box center [487, 325] width 19 height 19
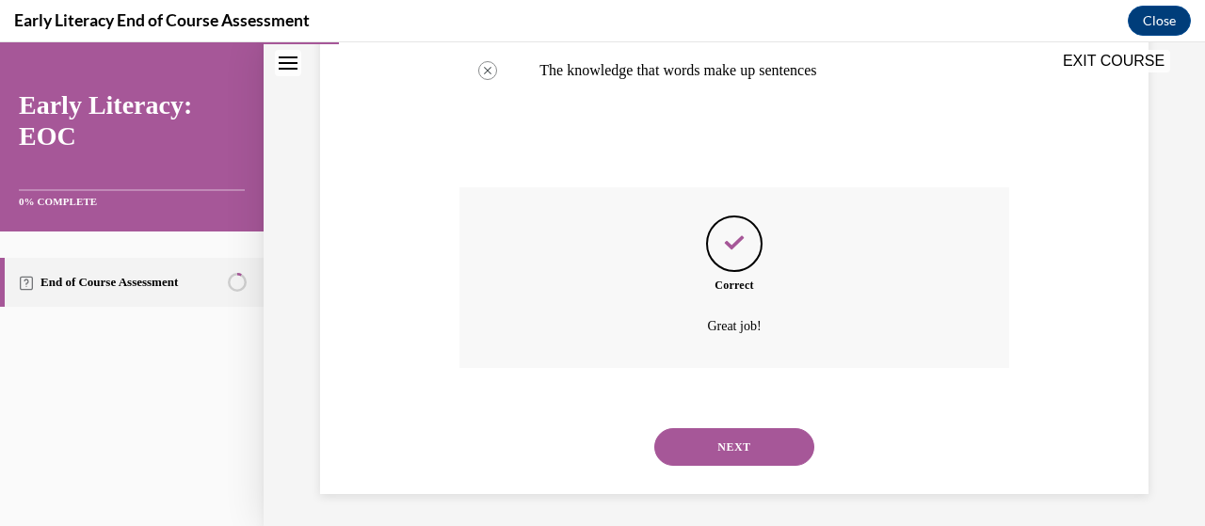
scroll to position [627, 0]
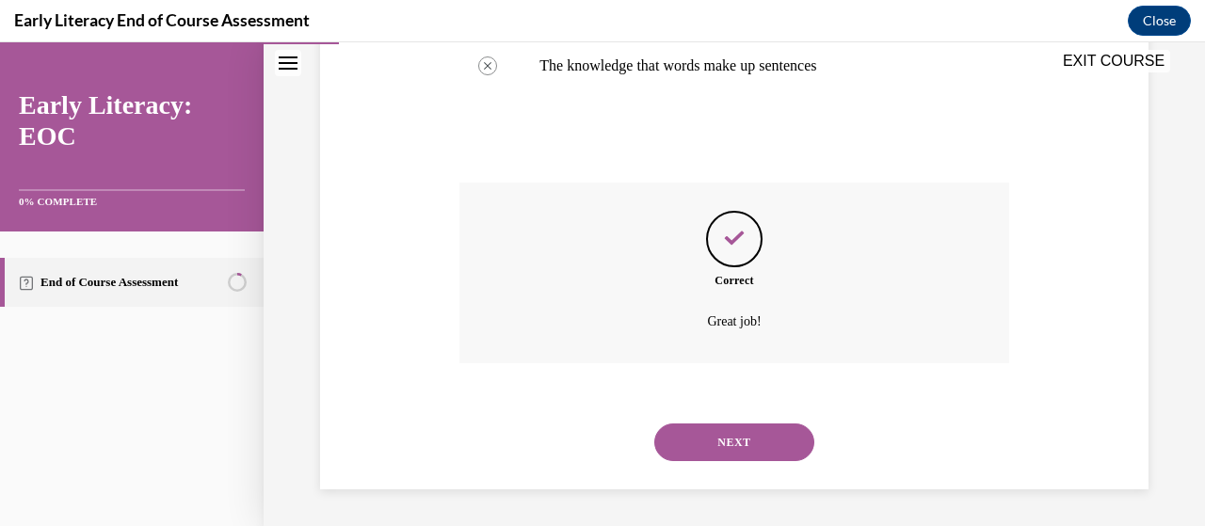
click at [746, 442] on button "NEXT" at bounding box center [734, 443] width 160 height 38
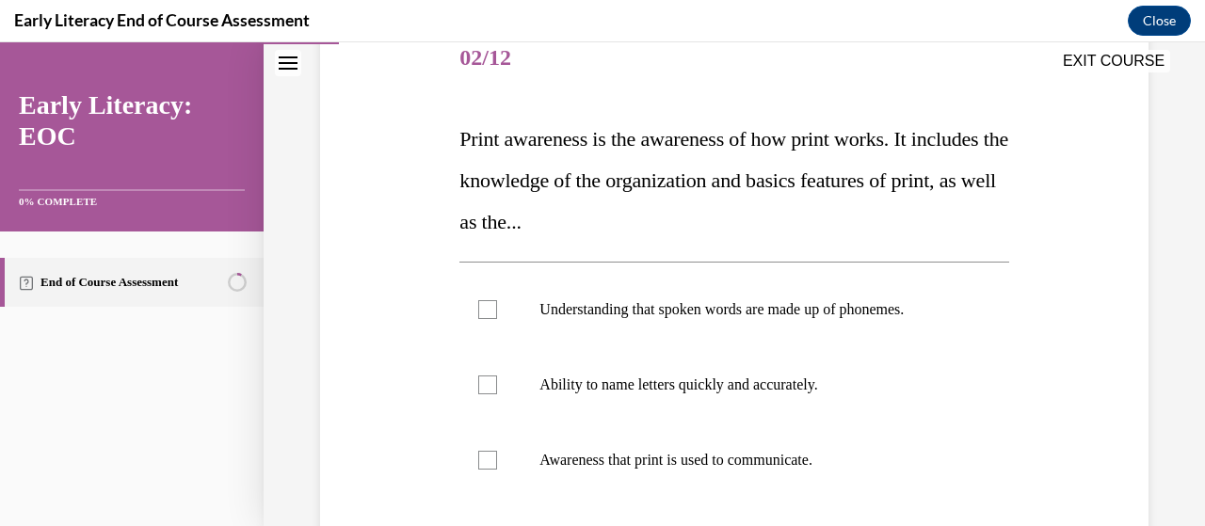
scroll to position [272, 0]
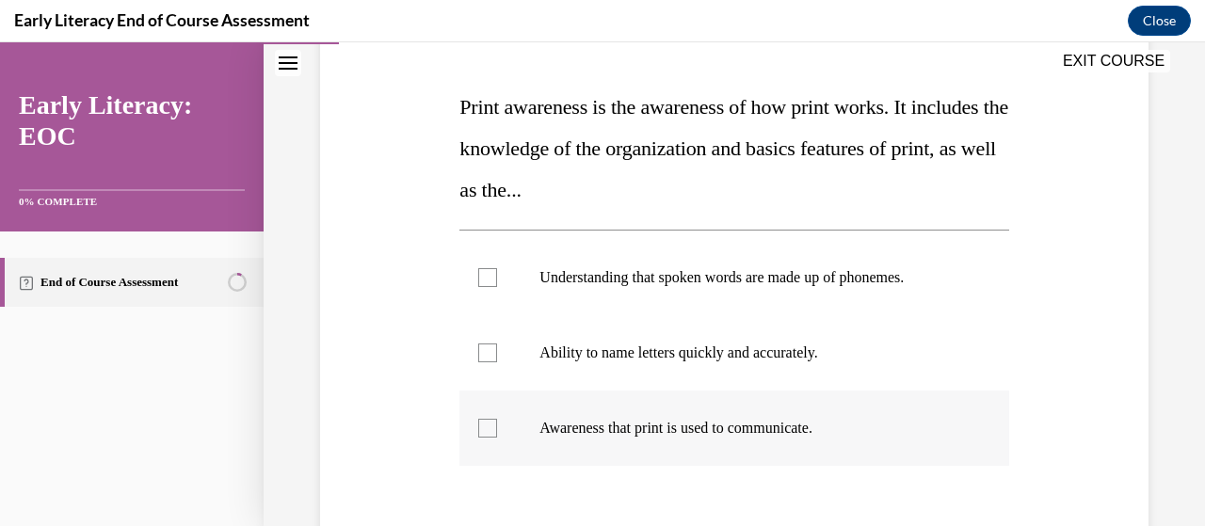
click at [469, 432] on div at bounding box center [733, 428] width 549 height 75
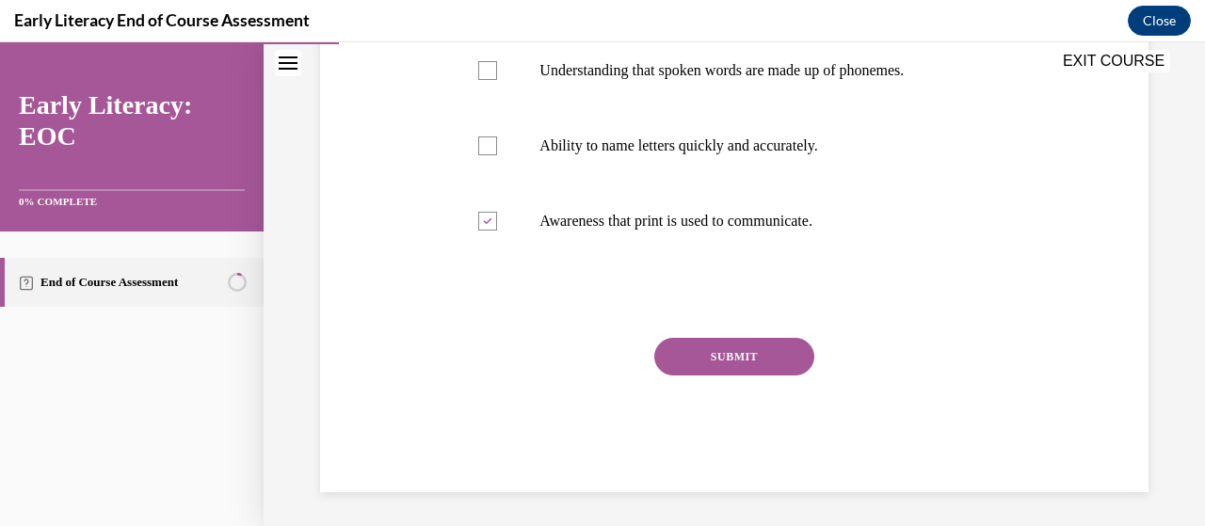
click at [748, 356] on button "SUBMIT" at bounding box center [734, 357] width 160 height 38
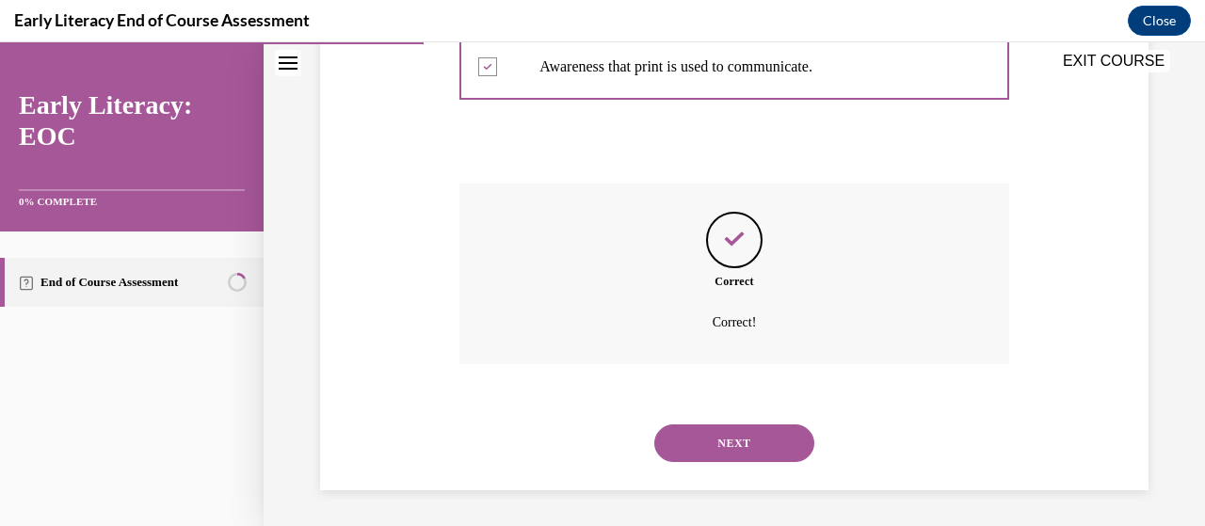
scroll to position [635, 0]
click at [724, 435] on button "NEXT" at bounding box center [734, 443] width 160 height 38
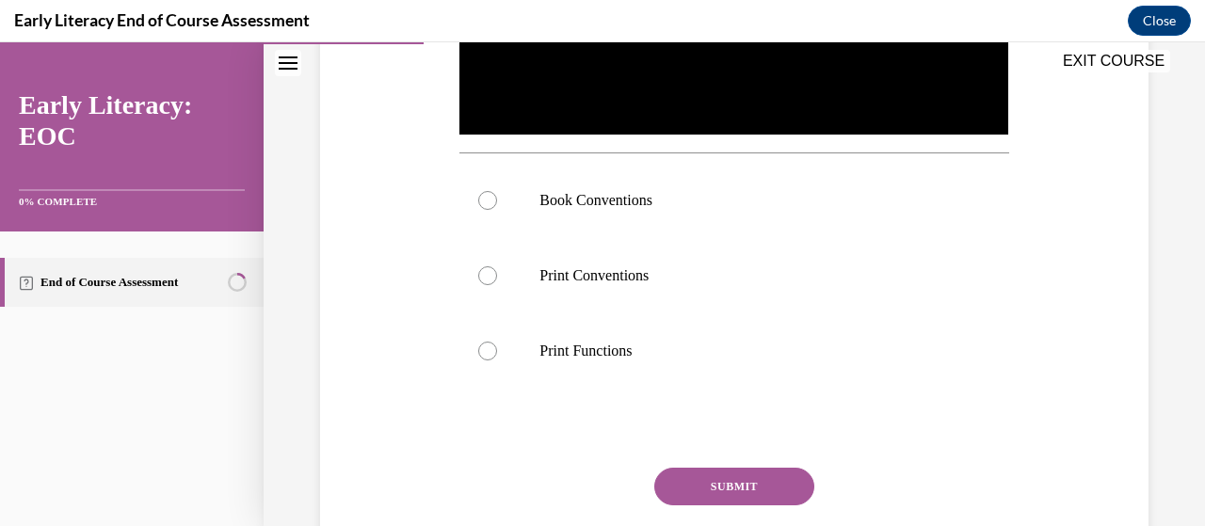
scroll to position [600, 0]
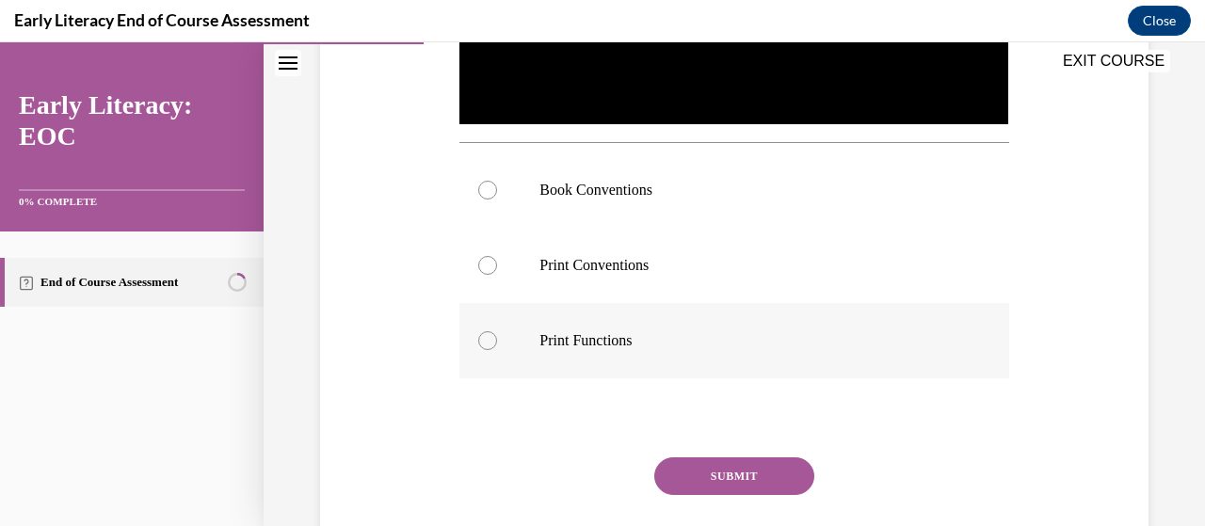
click at [601, 337] on p "Print Functions" at bounding box center [751, 340] width 422 height 19
click at [757, 472] on button "SUBMIT" at bounding box center [734, 477] width 160 height 38
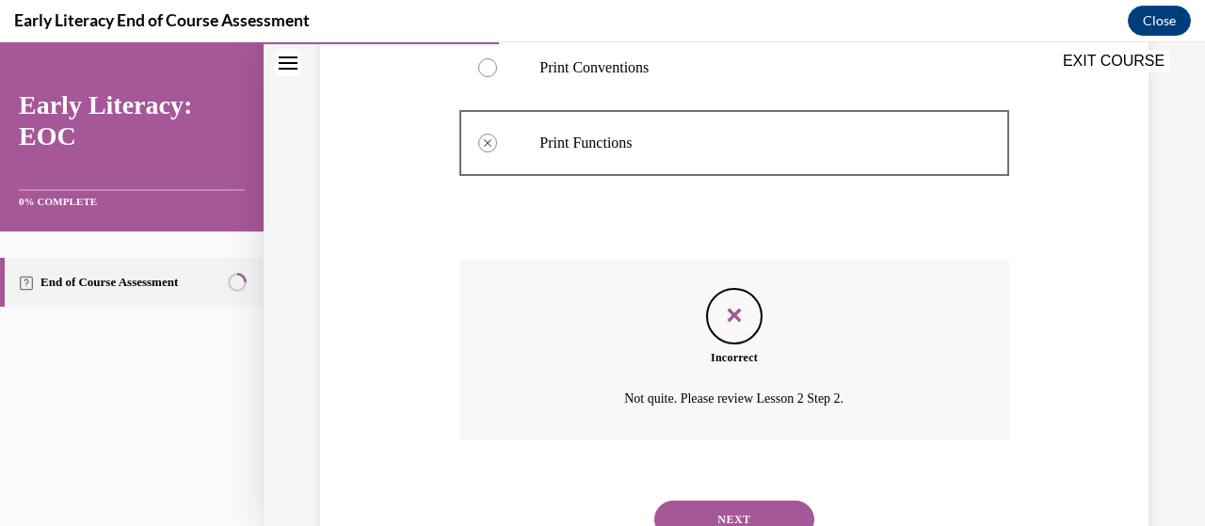
scroll to position [821, 0]
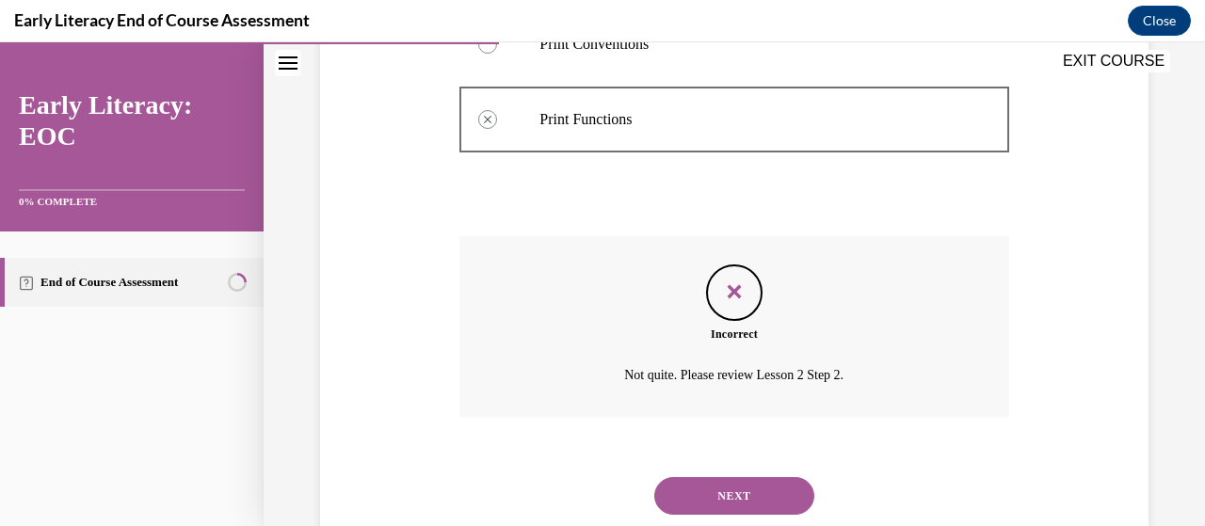
click at [751, 490] on button "NEXT" at bounding box center [734, 496] width 160 height 38
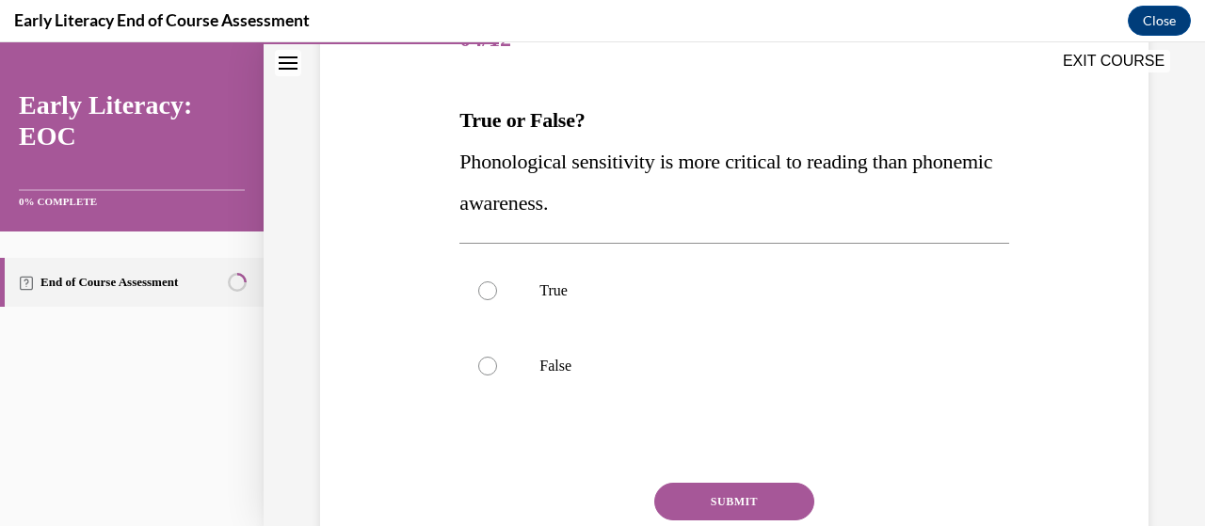
scroll to position [266, 0]
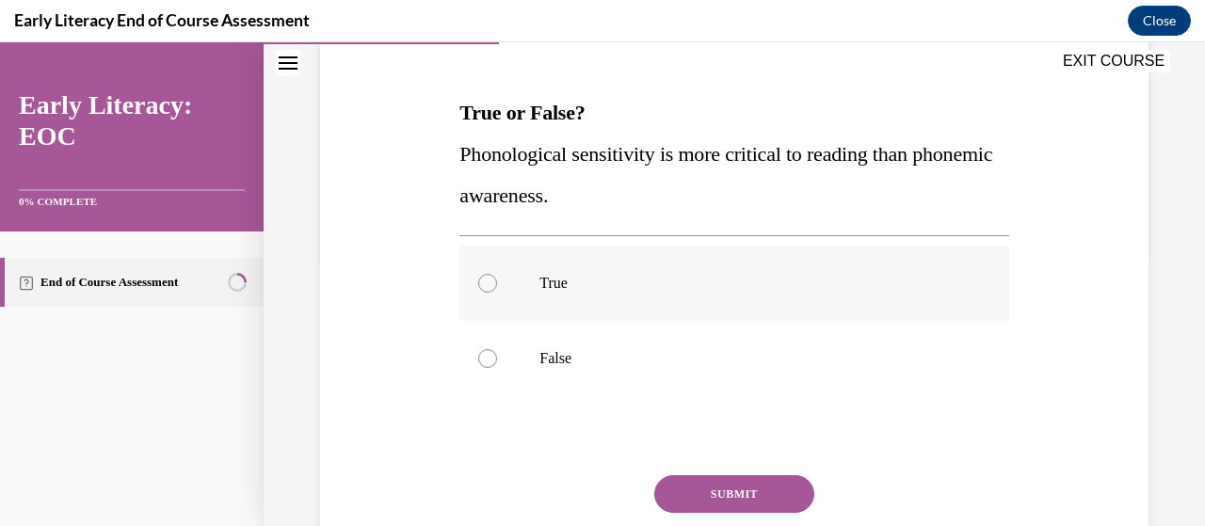
click at [486, 274] on div at bounding box center [487, 283] width 19 height 19
click at [685, 491] on button "SUBMIT" at bounding box center [734, 494] width 160 height 38
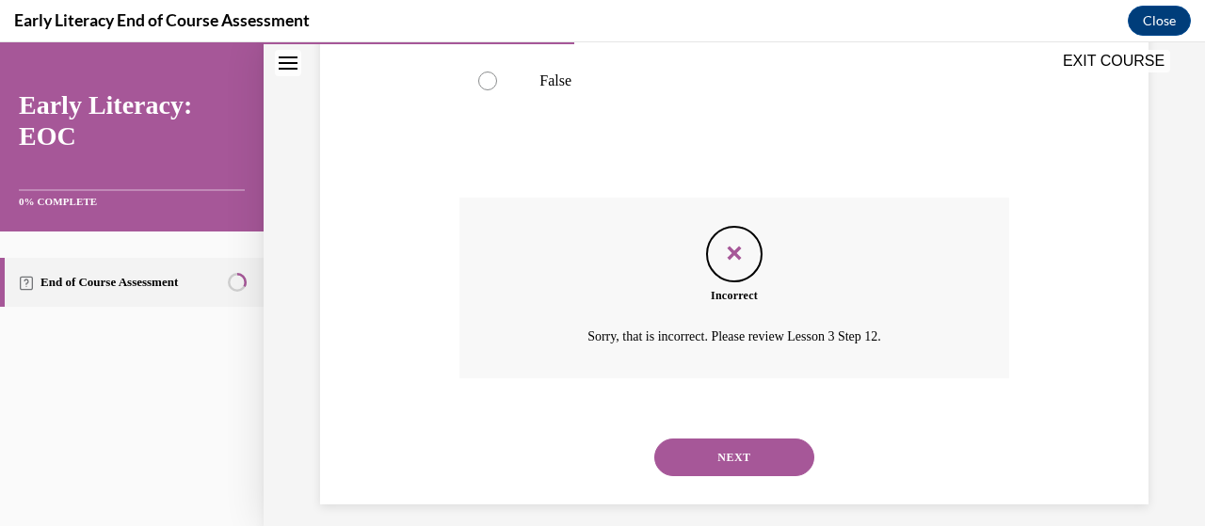
scroll to position [559, 0]
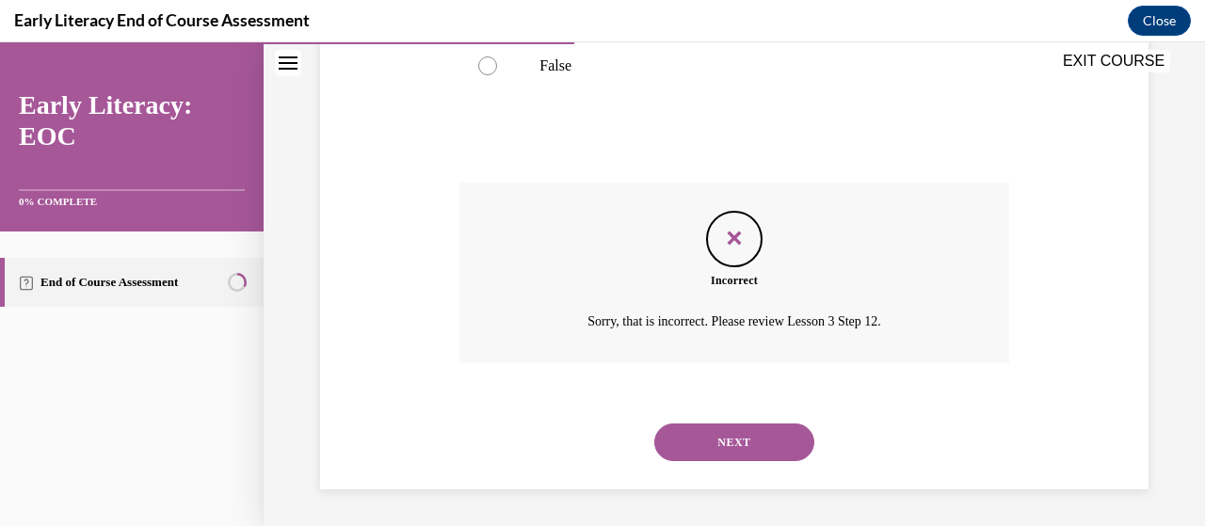
click at [717, 441] on button "NEXT" at bounding box center [734, 443] width 160 height 38
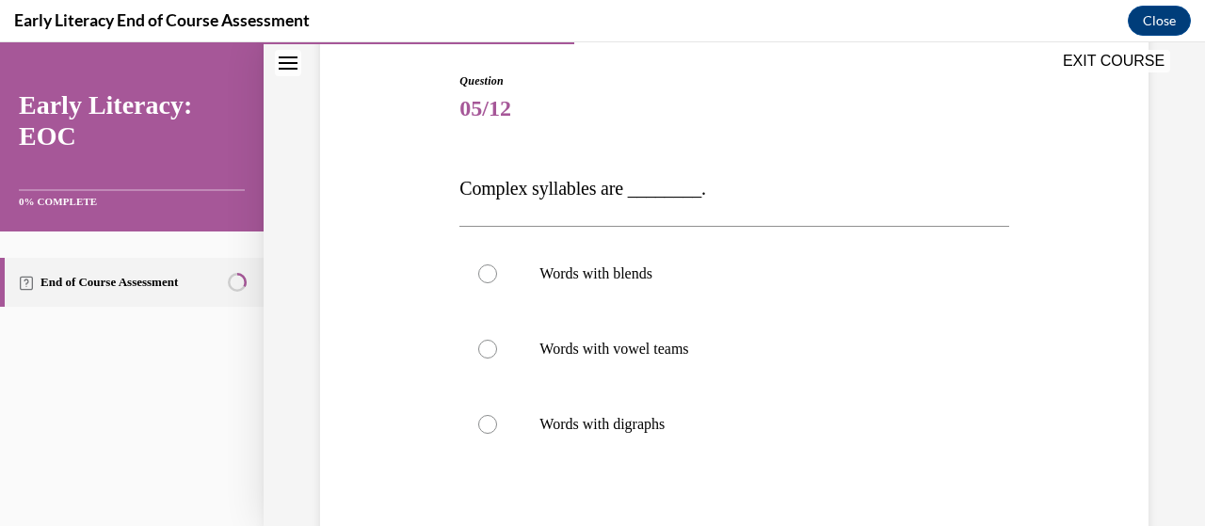
scroll to position [193, 0]
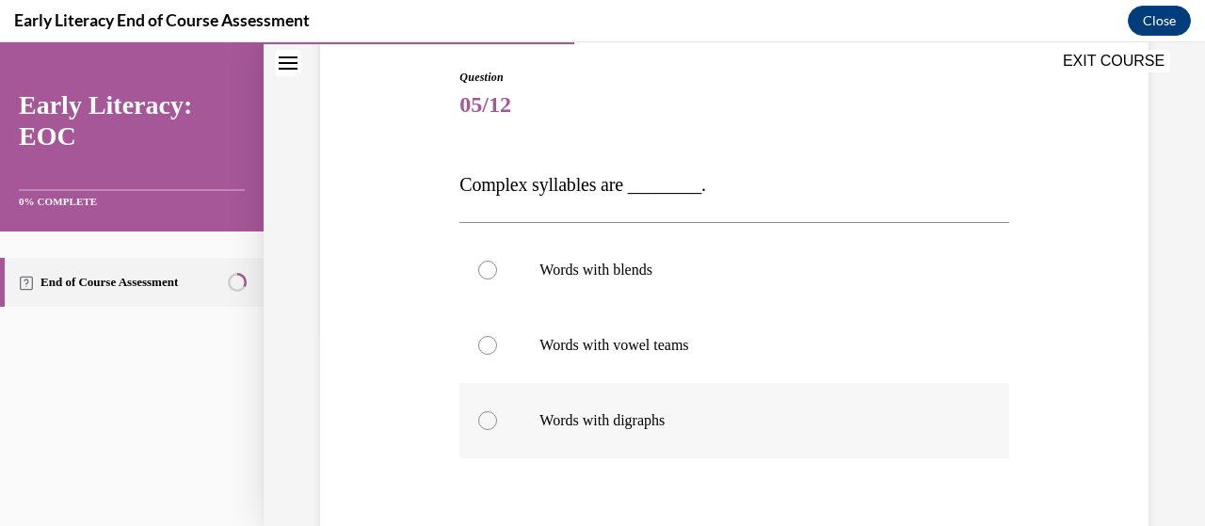
click at [482, 417] on div at bounding box center [487, 420] width 19 height 19
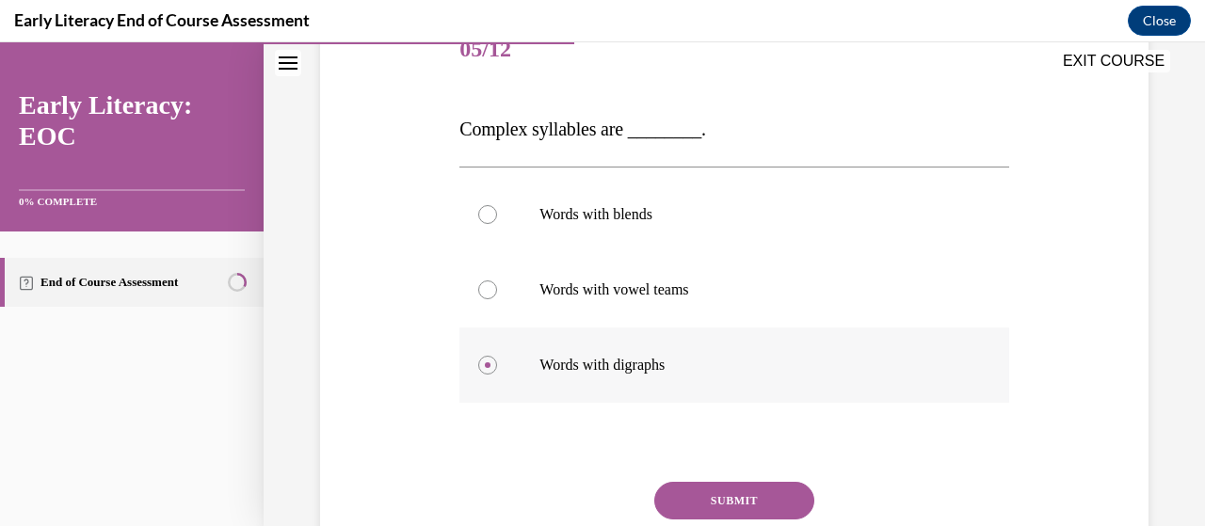
scroll to position [346, 0]
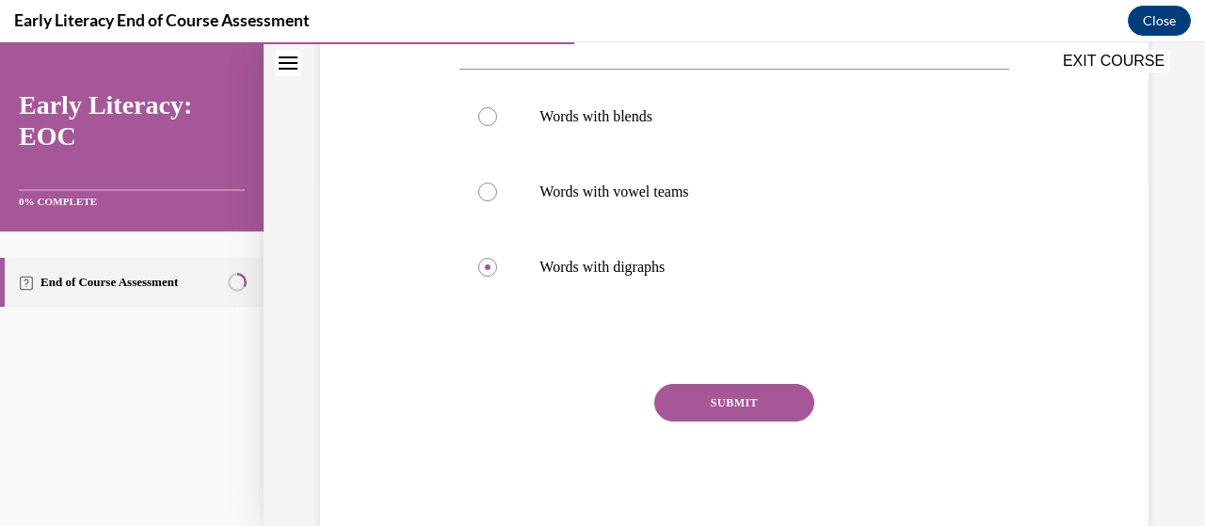
click at [736, 399] on button "SUBMIT" at bounding box center [734, 403] width 160 height 38
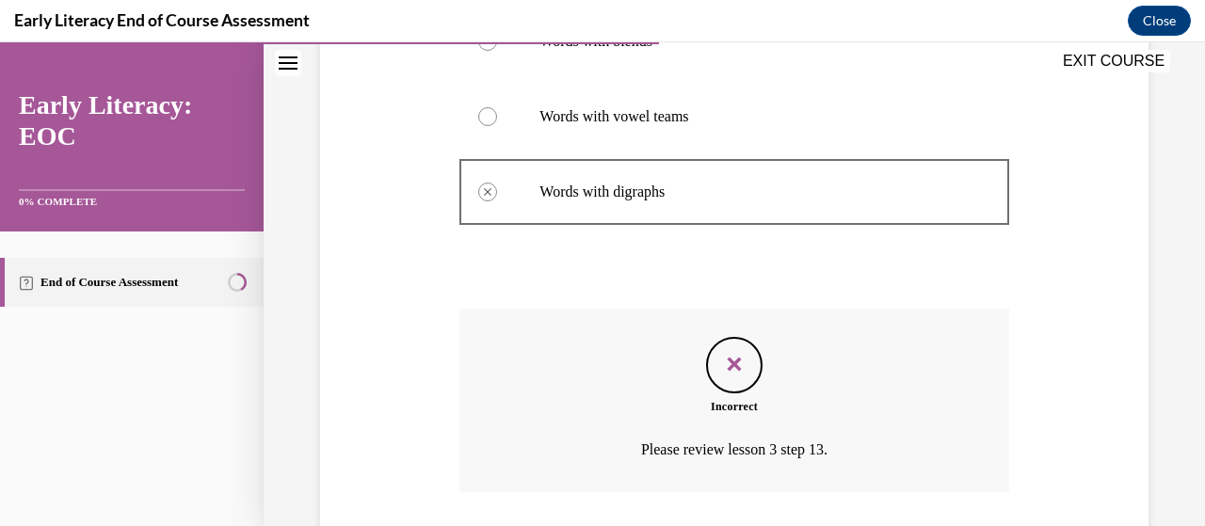
scroll to position [551, 0]
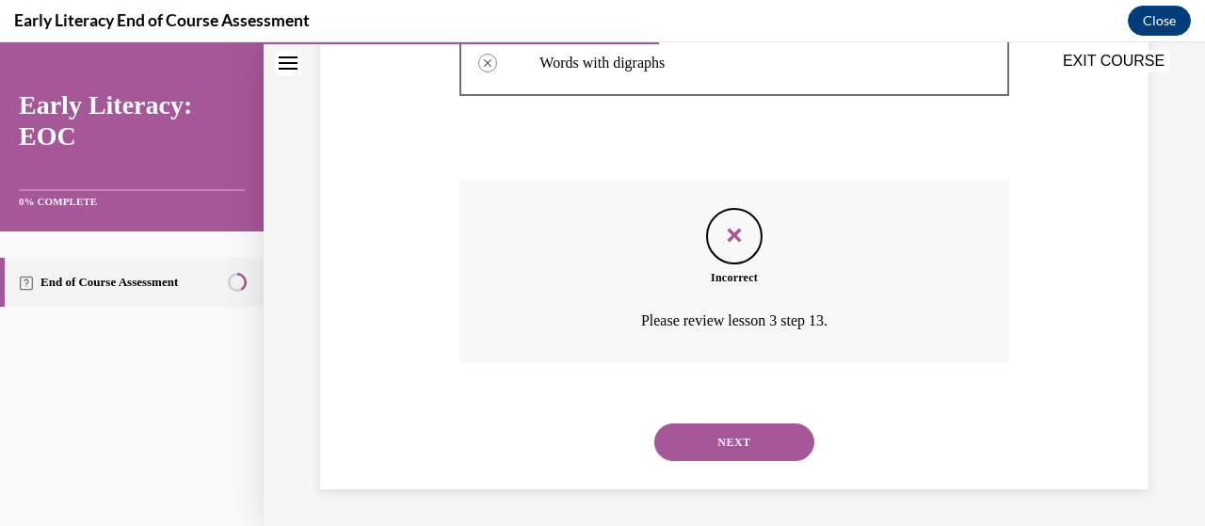
click at [706, 450] on button "NEXT" at bounding box center [734, 443] width 160 height 38
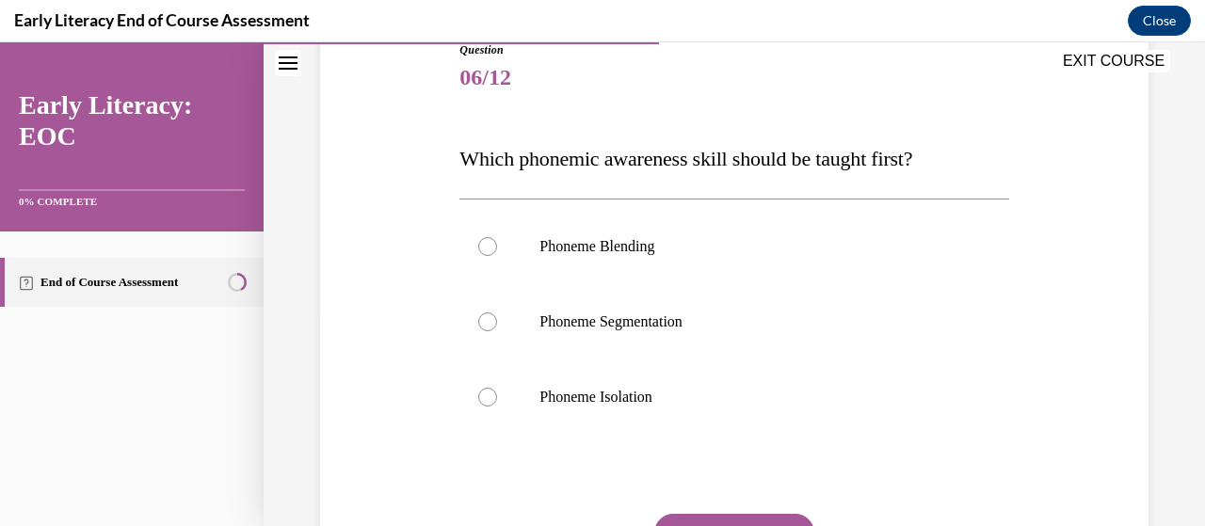
scroll to position [237, 0]
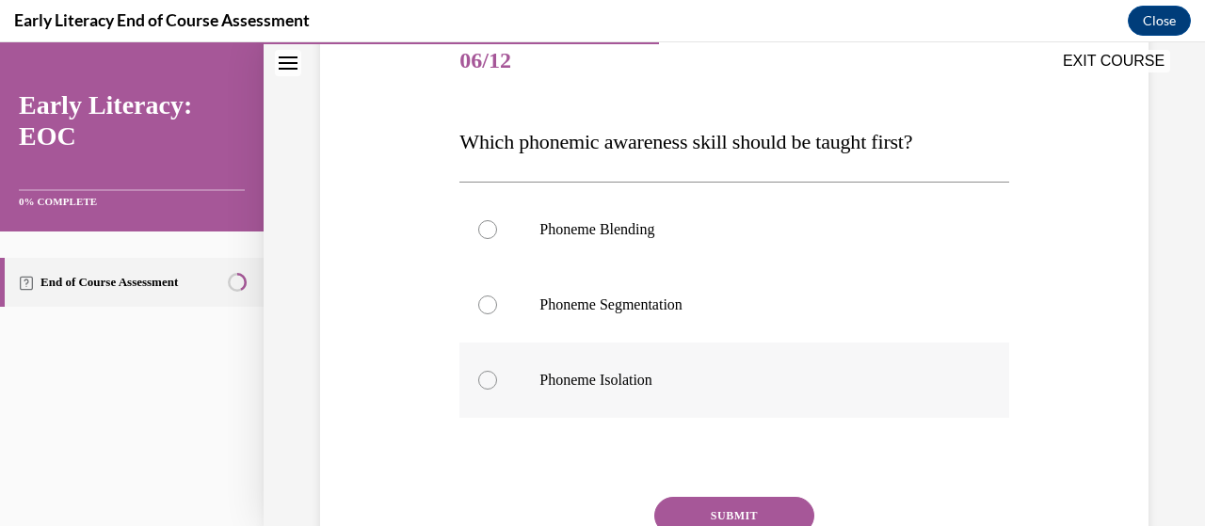
click at [491, 383] on div at bounding box center [487, 380] width 19 height 19
click at [736, 510] on button "SUBMIT" at bounding box center [734, 516] width 160 height 38
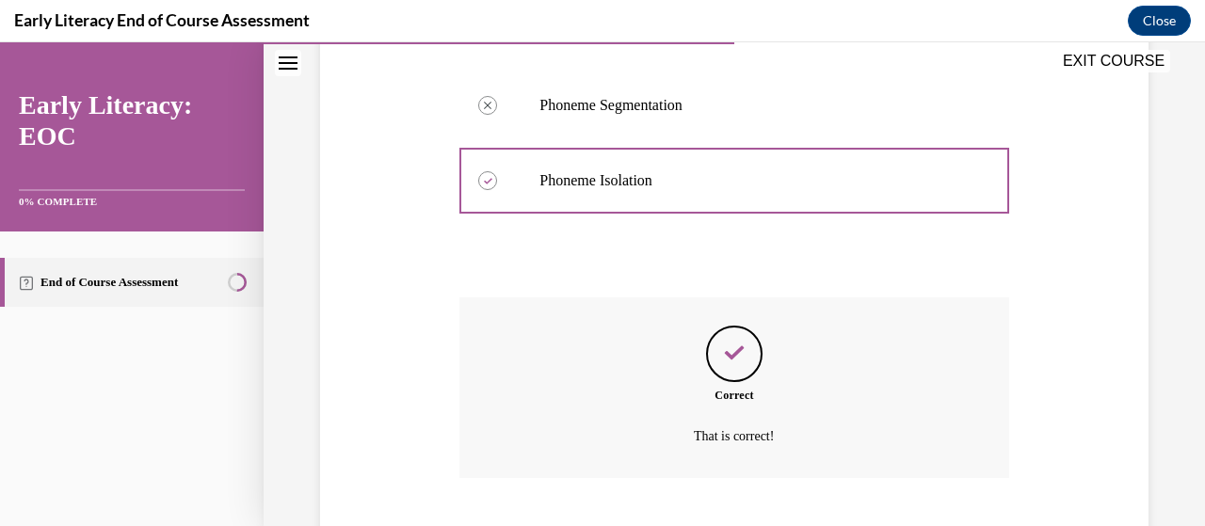
scroll to position [552, 0]
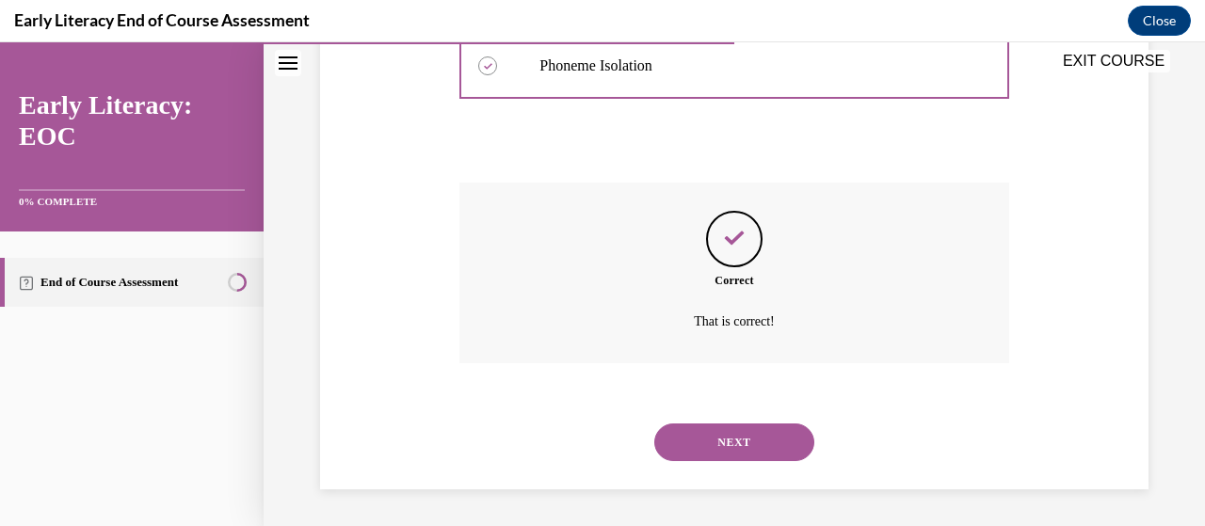
click at [726, 443] on button "NEXT" at bounding box center [734, 443] width 160 height 38
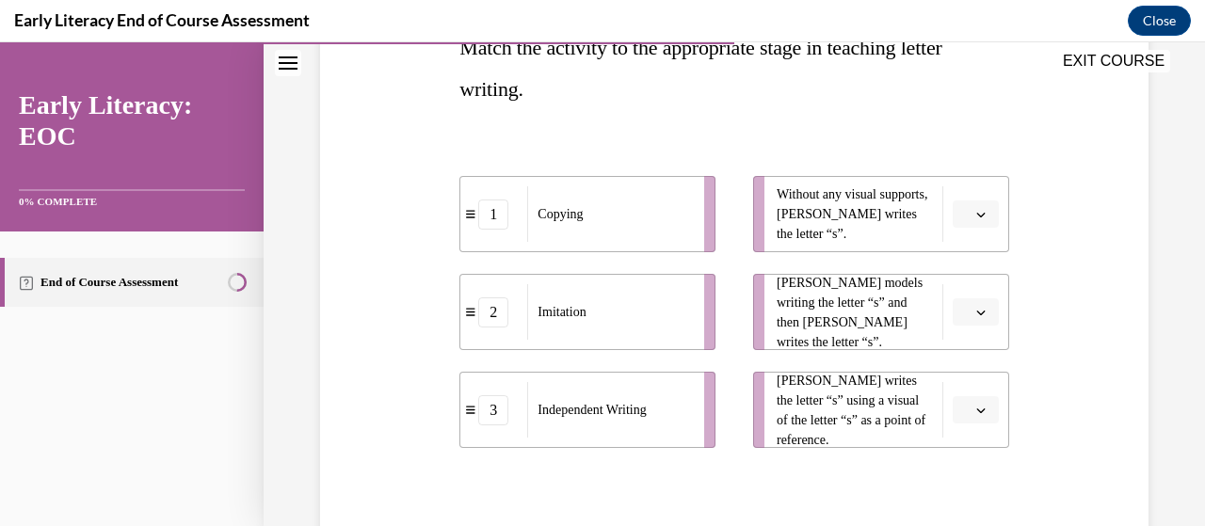
scroll to position [335, 0]
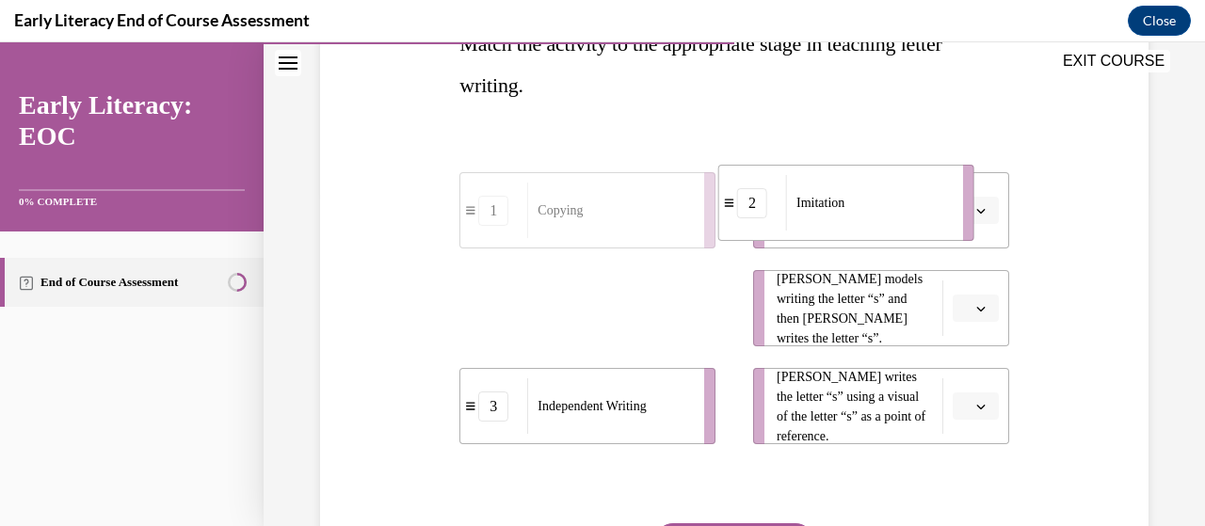
drag, startPoint x: 559, startPoint y: 314, endPoint x: 818, endPoint y: 208, distance: 279.6
click at [818, 208] on span "Imitation" at bounding box center [821, 203] width 48 height 20
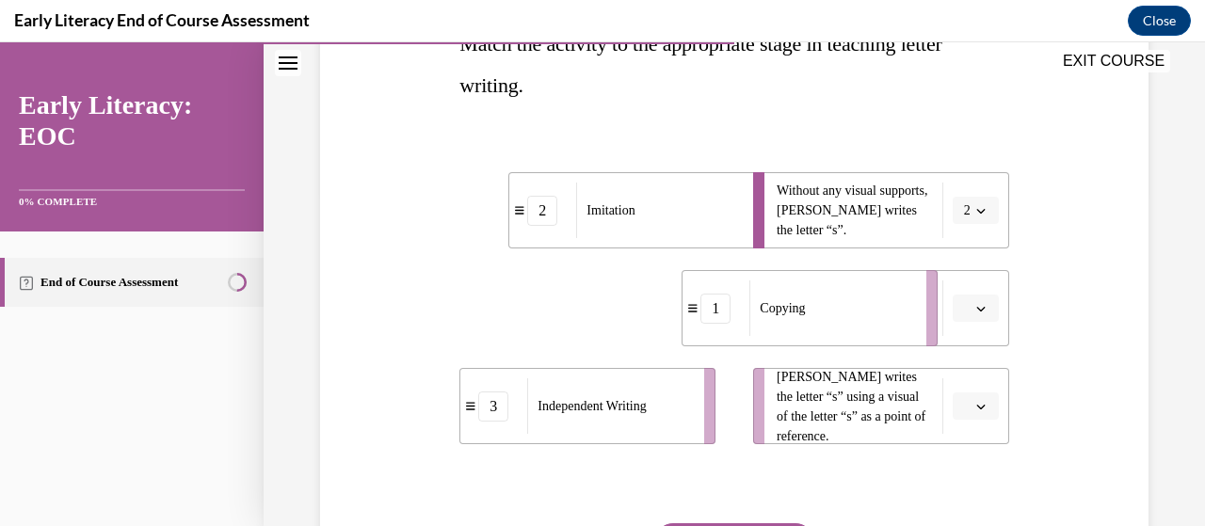
drag, startPoint x: 655, startPoint y: 333, endPoint x: 879, endPoint y: 338, distance: 224.1
click at [879, 338] on li "1 Copying" at bounding box center [810, 308] width 256 height 76
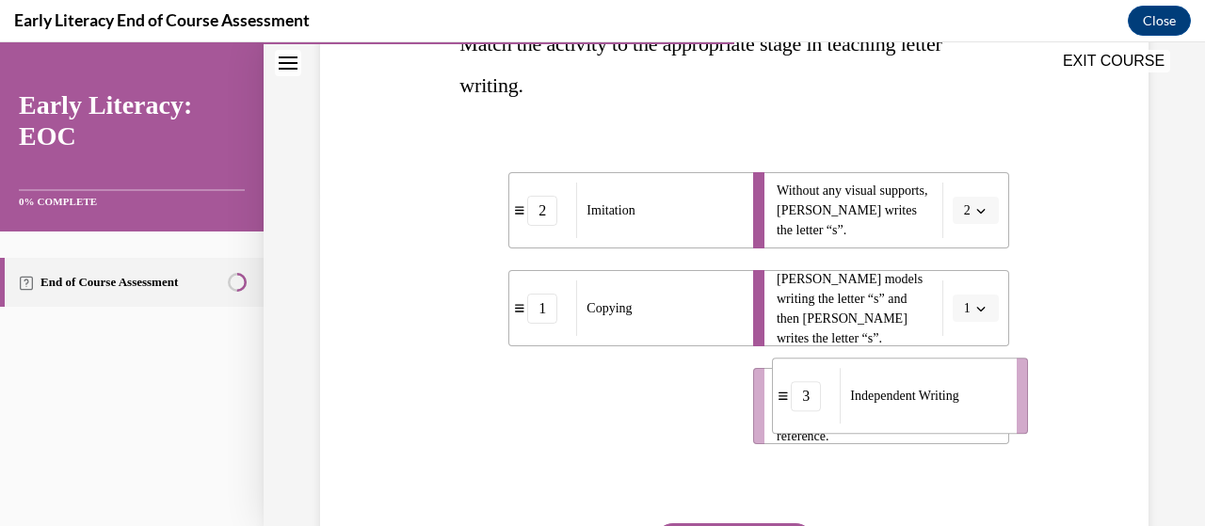
drag, startPoint x: 642, startPoint y: 415, endPoint x: 961, endPoint y: 408, distance: 319.3
click at [959, 406] on span "Independent Writing" at bounding box center [904, 396] width 108 height 20
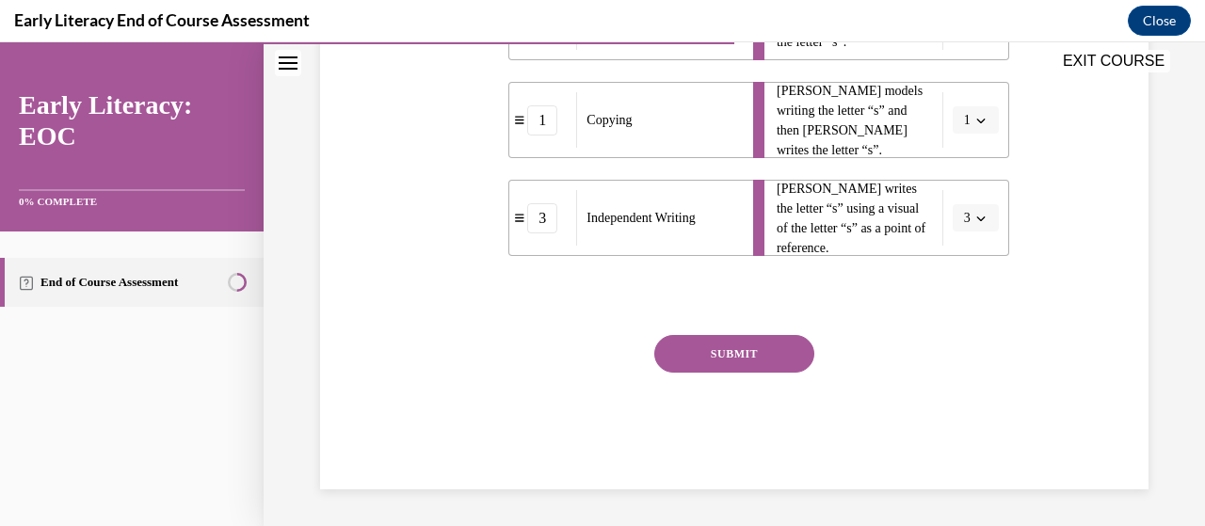
click at [743, 347] on button "SUBMIT" at bounding box center [734, 354] width 160 height 38
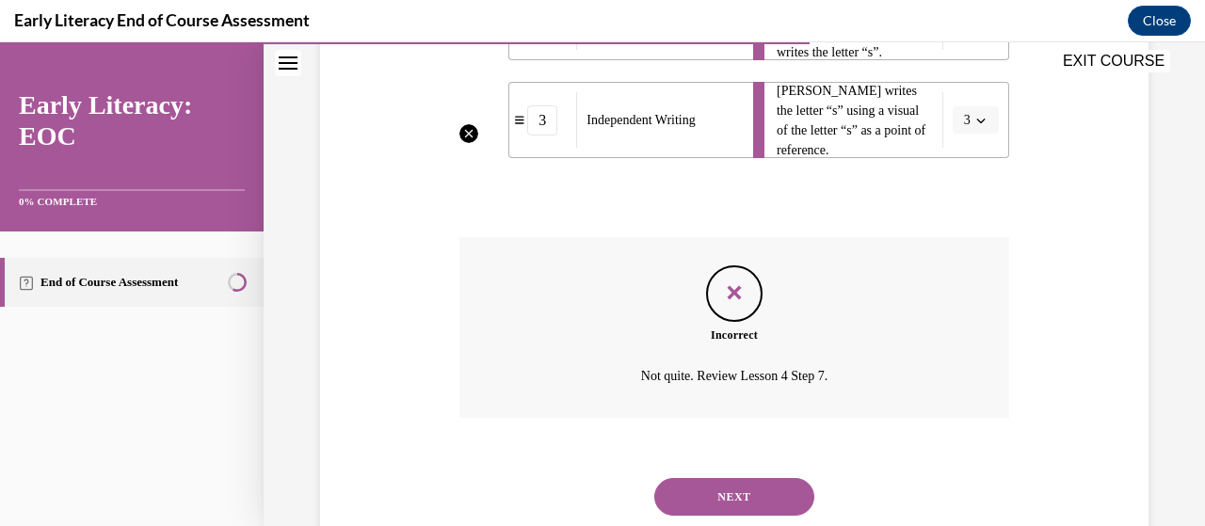
scroll to position [649, 0]
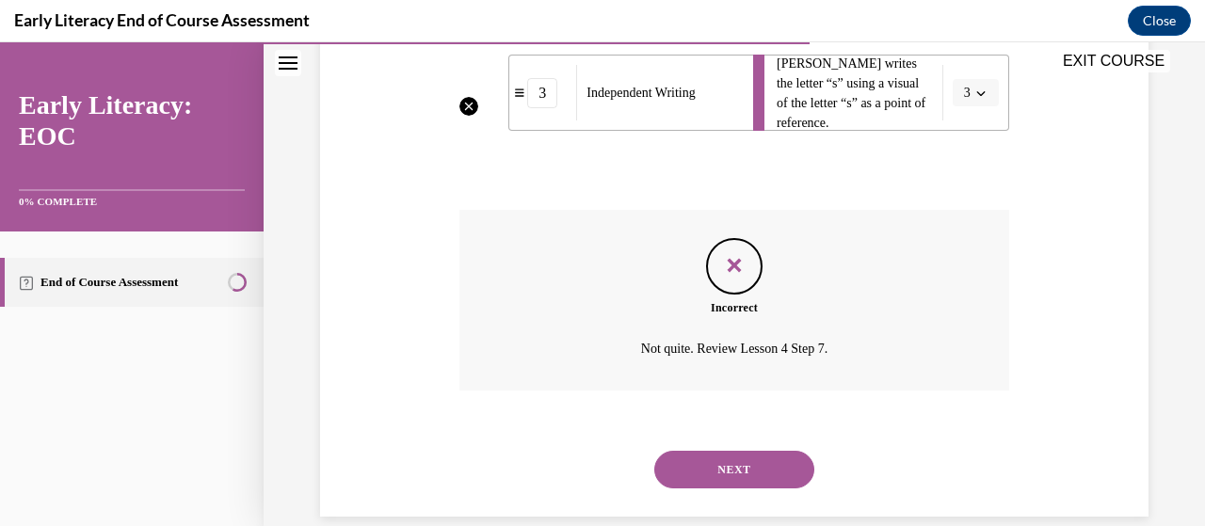
click at [757, 464] on button "NEXT" at bounding box center [734, 470] width 160 height 38
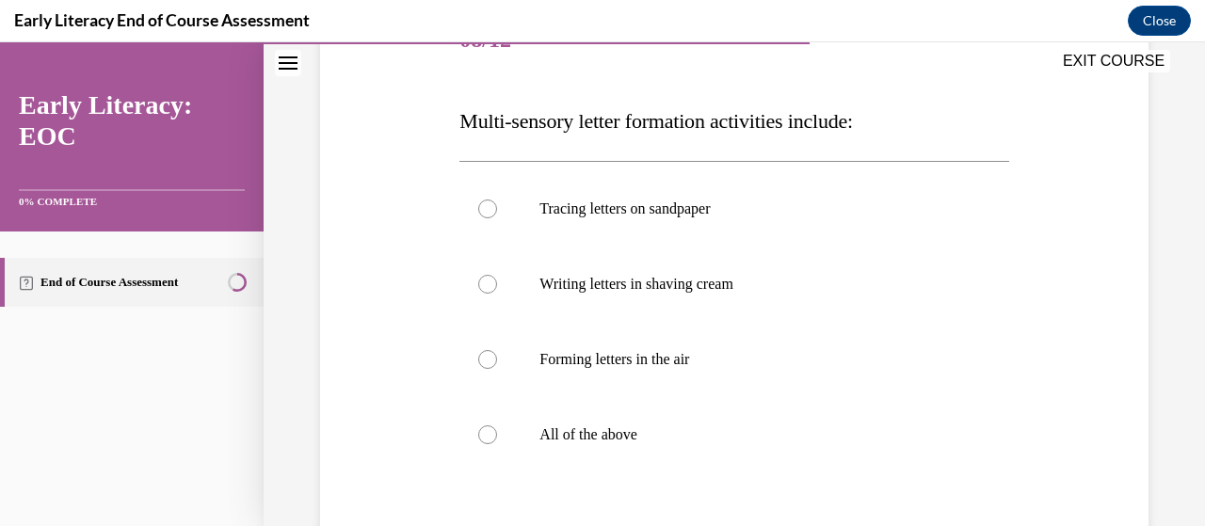
scroll to position [260, 0]
click at [486, 216] on div at bounding box center [733, 206] width 549 height 75
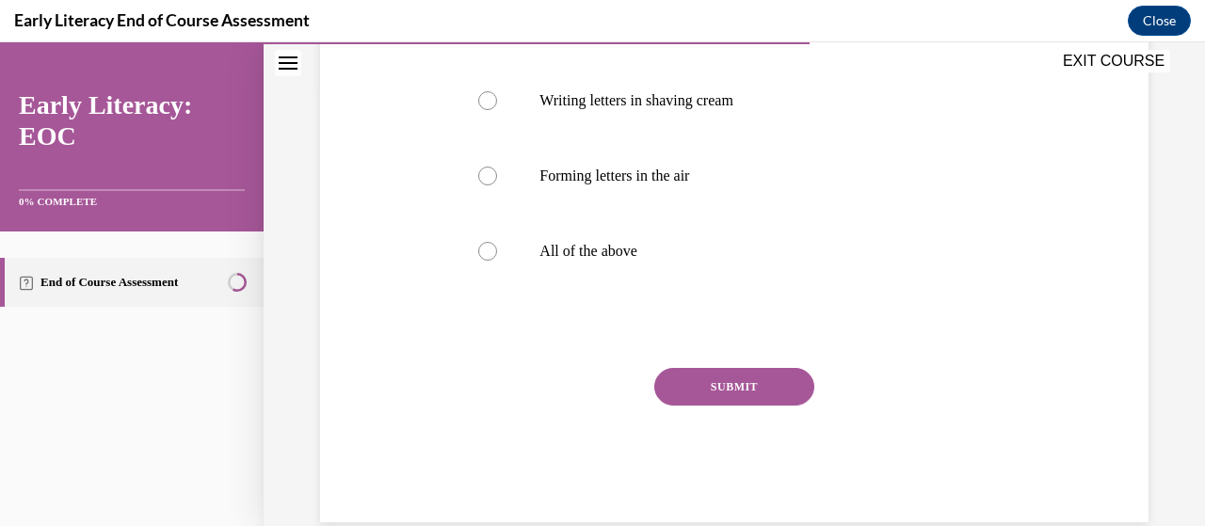
click at [731, 390] on button "SUBMIT" at bounding box center [734, 387] width 160 height 38
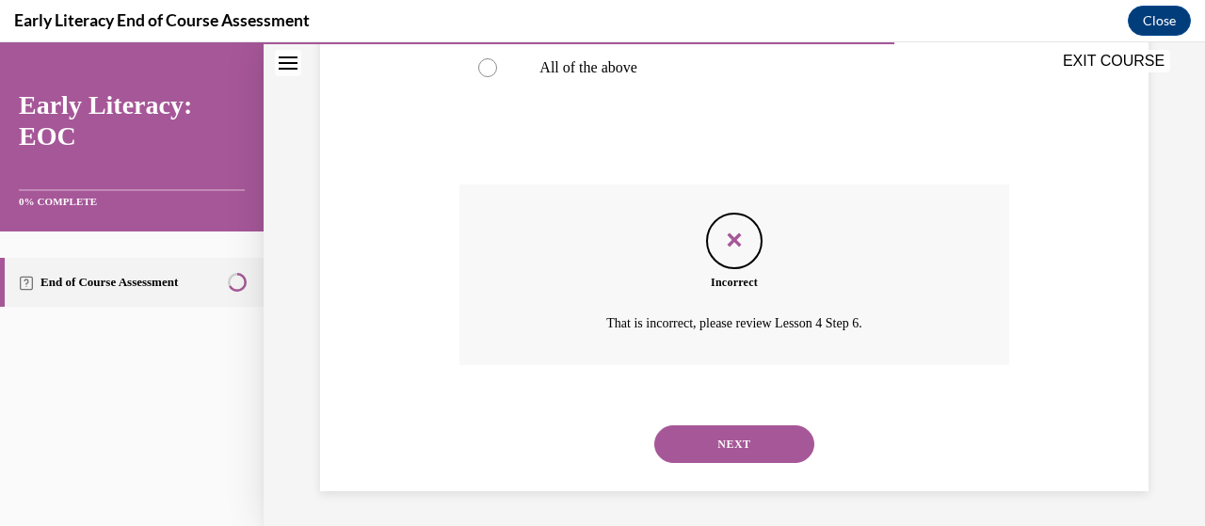
scroll to position [627, 0]
click at [752, 443] on button "NEXT" at bounding box center [734, 443] width 160 height 38
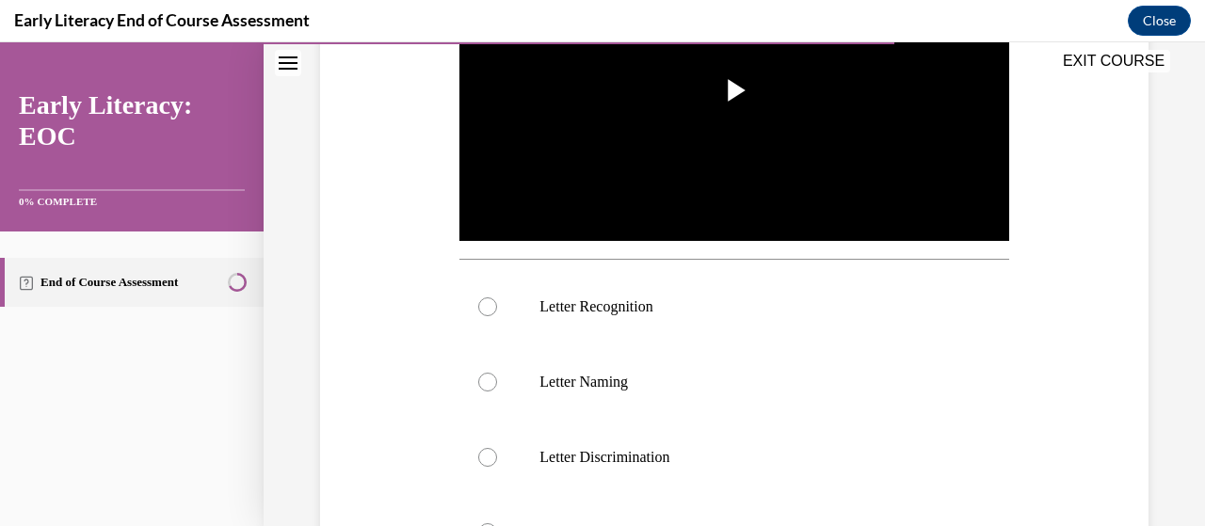
scroll to position [525, 0]
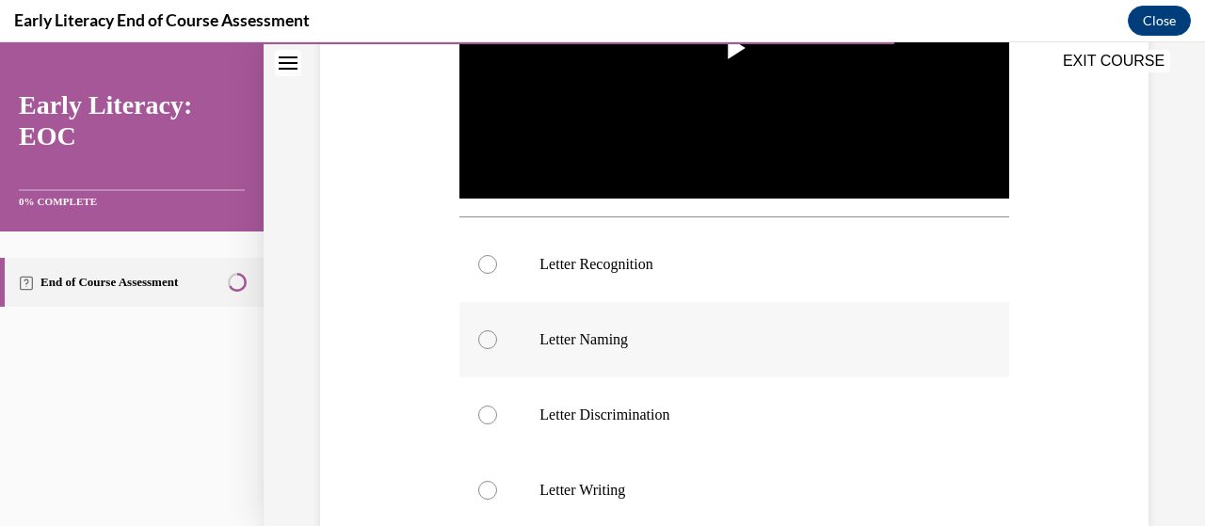
click at [499, 333] on div at bounding box center [733, 339] width 549 height 75
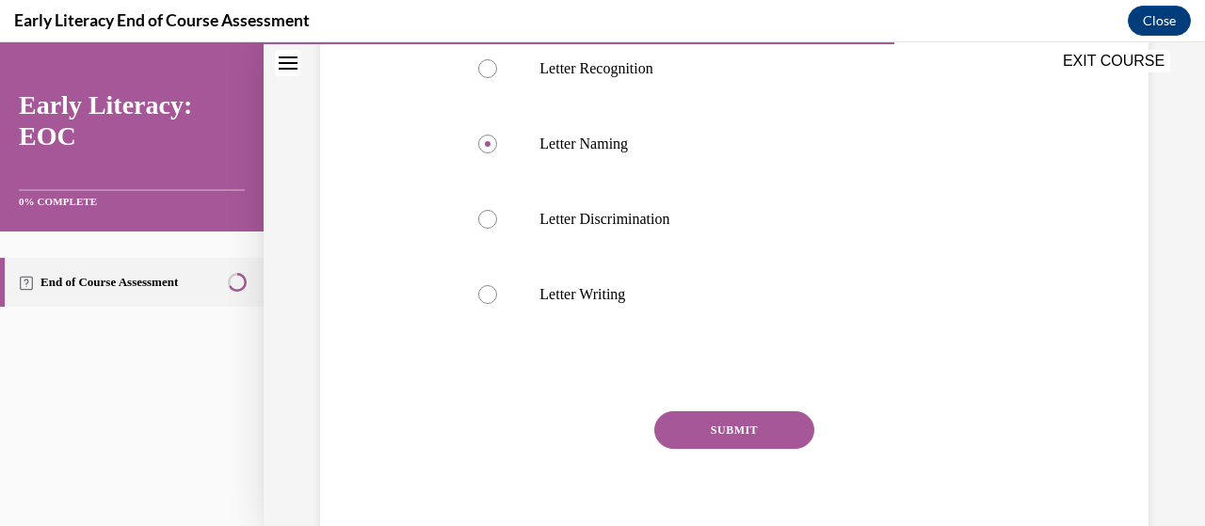
click at [745, 425] on button "SUBMIT" at bounding box center [734, 430] width 160 height 38
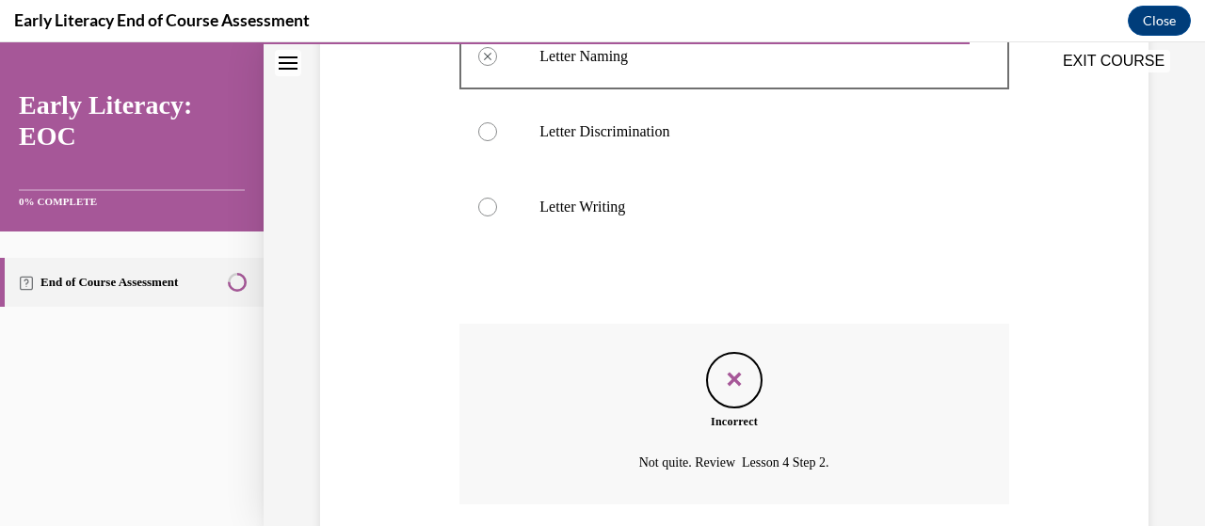
scroll to position [944, 0]
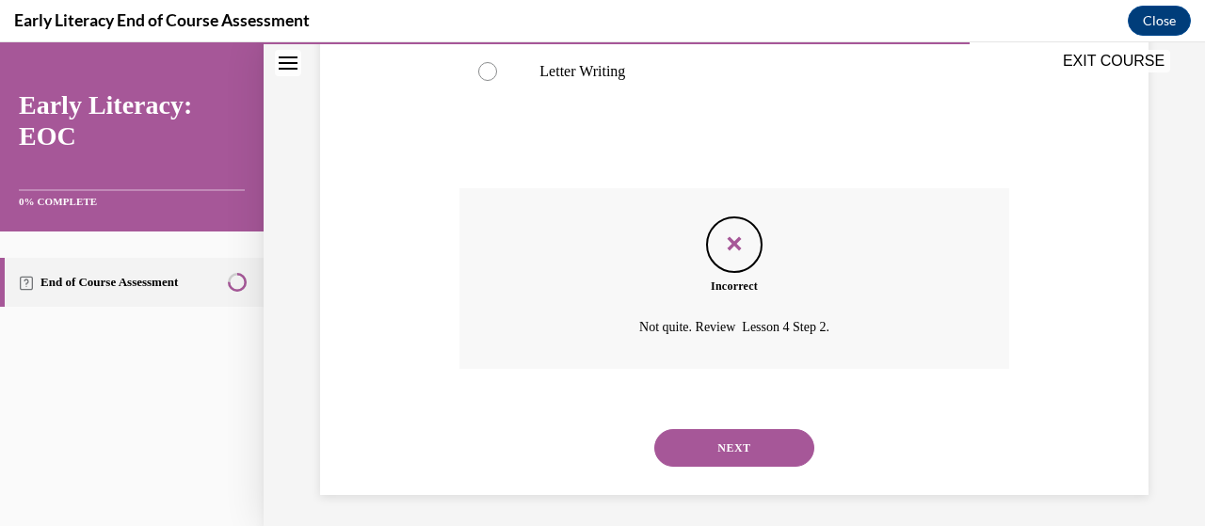
click at [746, 456] on button "NEXT" at bounding box center [734, 448] width 160 height 38
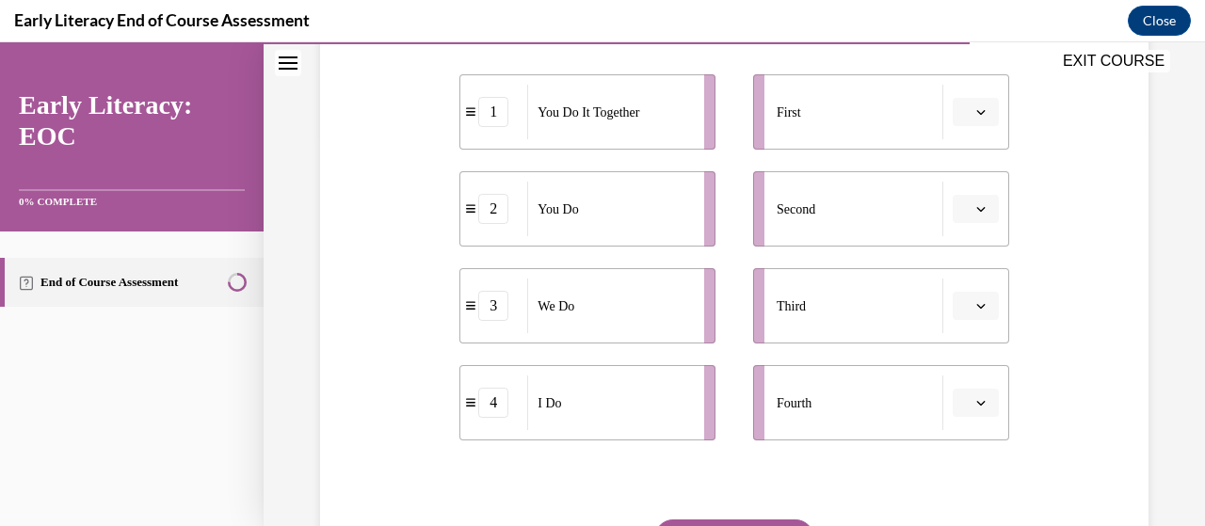
scroll to position [392, 0]
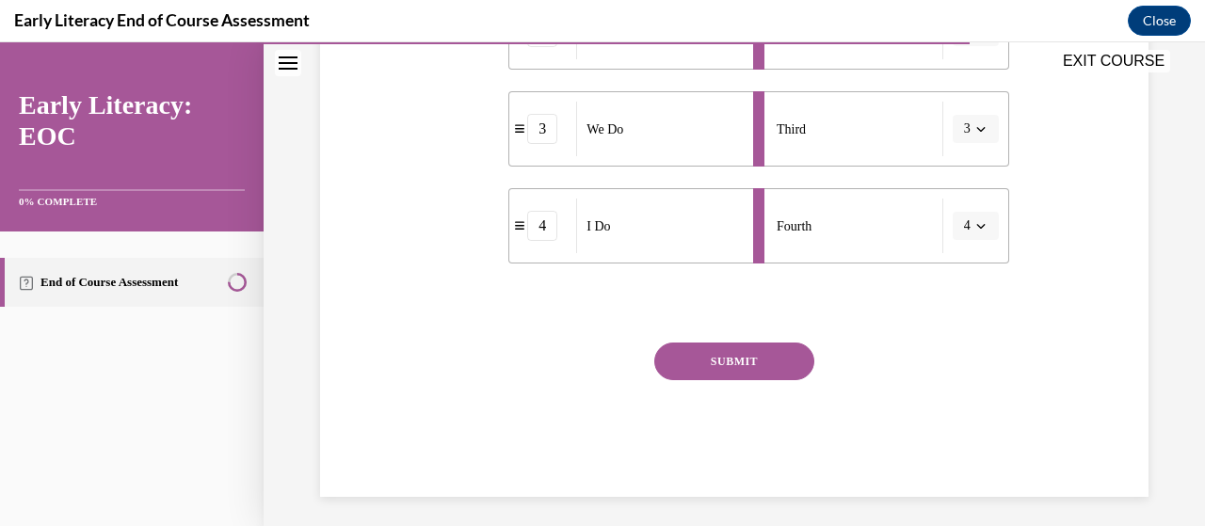
click at [748, 367] on button "SUBMIT" at bounding box center [734, 362] width 160 height 38
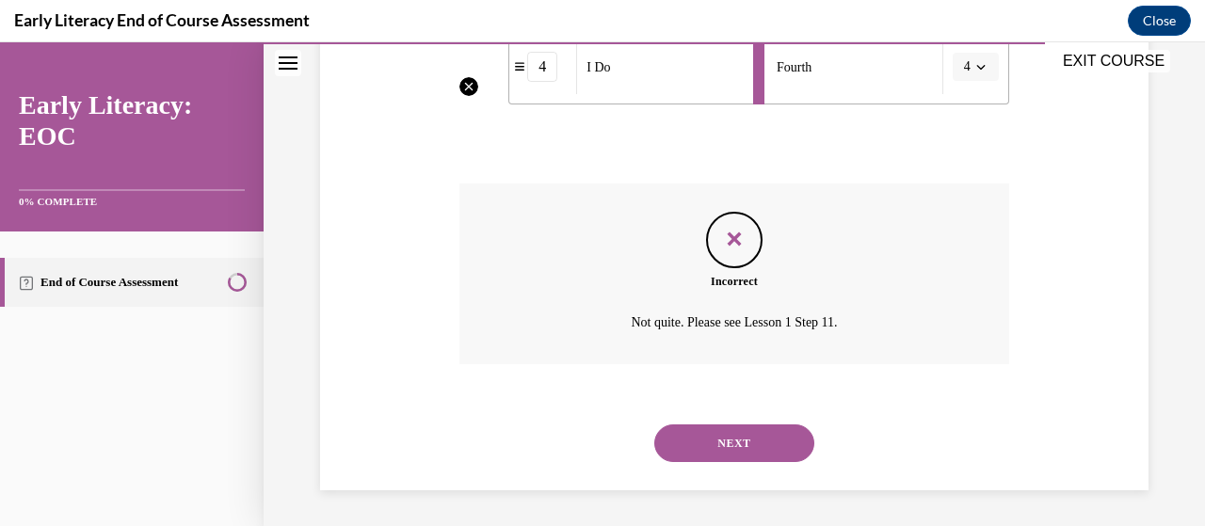
scroll to position [729, 0]
click at [749, 450] on button "NEXT" at bounding box center [734, 443] width 160 height 38
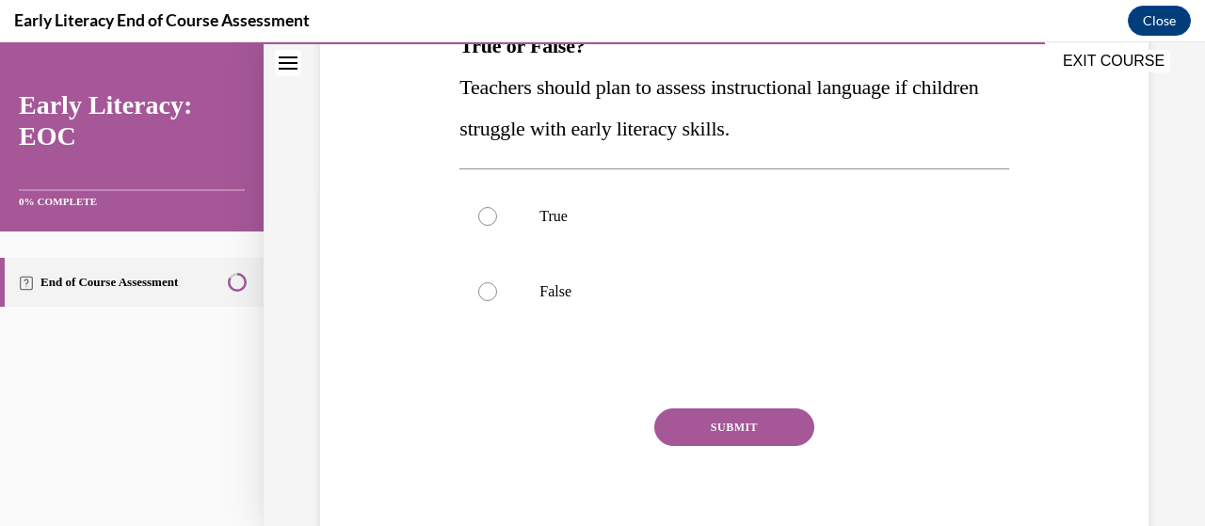
scroll to position [334, 0]
click at [518, 294] on div at bounding box center [733, 290] width 549 height 75
click at [757, 436] on button "SUBMIT" at bounding box center [734, 427] width 160 height 38
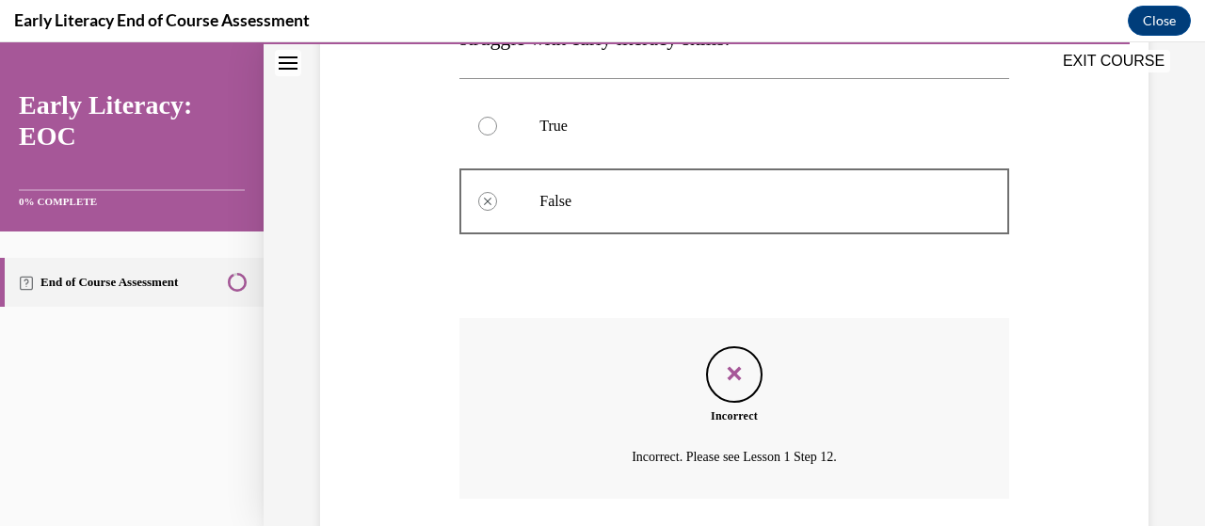
scroll to position [559, 0]
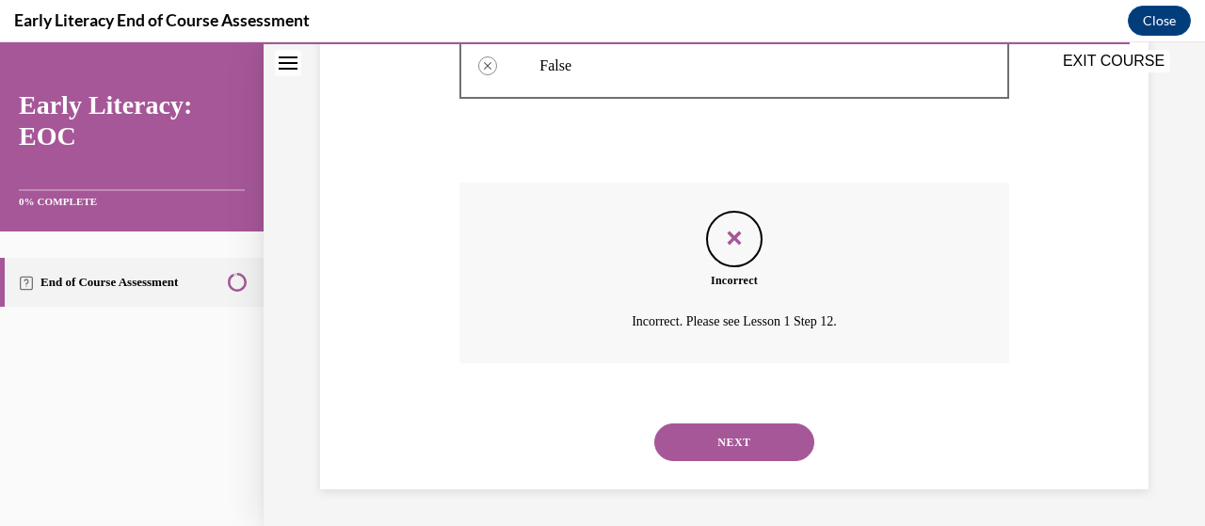
click at [772, 459] on button "NEXT" at bounding box center [734, 443] width 160 height 38
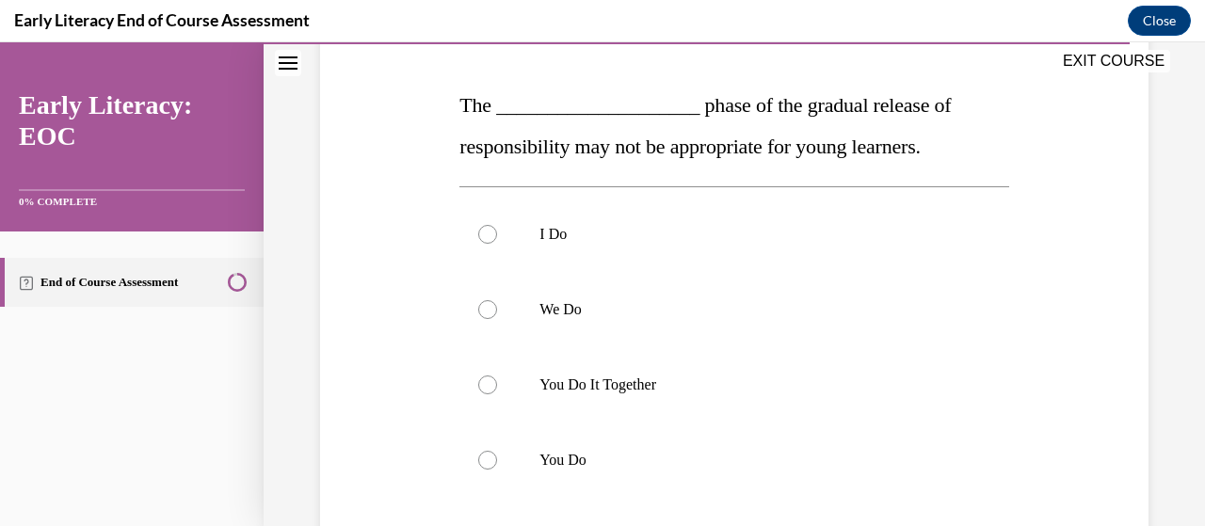
scroll to position [275, 0]
click at [499, 394] on div at bounding box center [733, 383] width 549 height 75
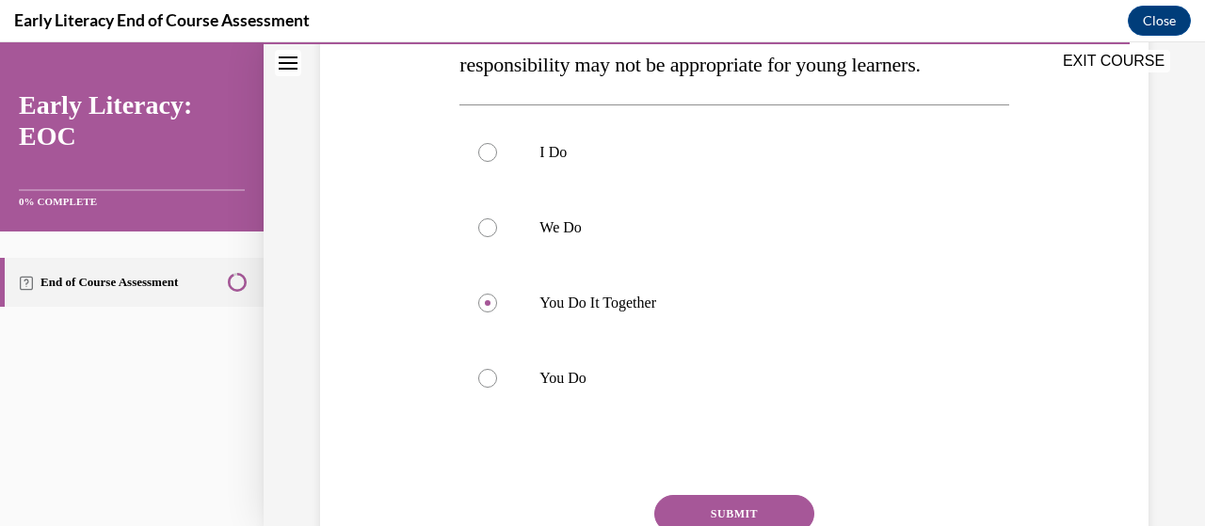
click at [749, 518] on button "SUBMIT" at bounding box center [734, 514] width 160 height 38
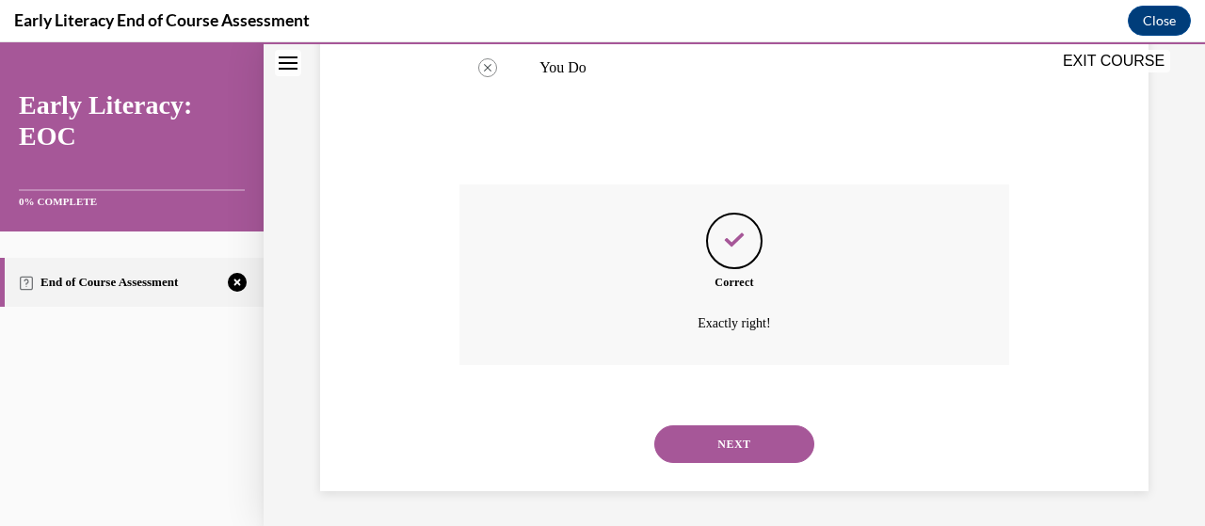
scroll to position [669, 0]
click at [749, 452] on button "NEXT" at bounding box center [734, 443] width 160 height 38
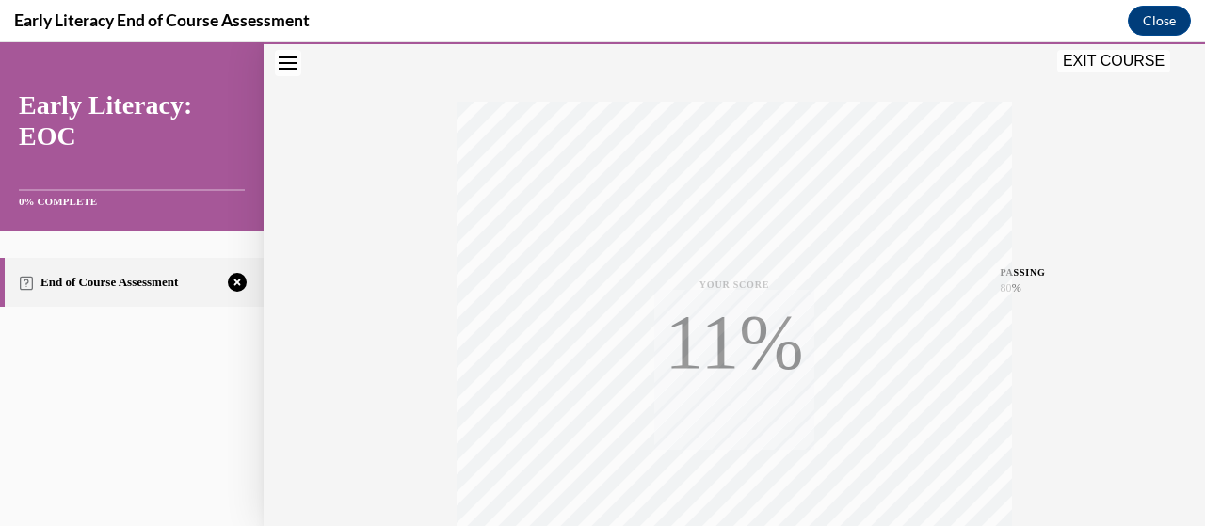
scroll to position [480, 0]
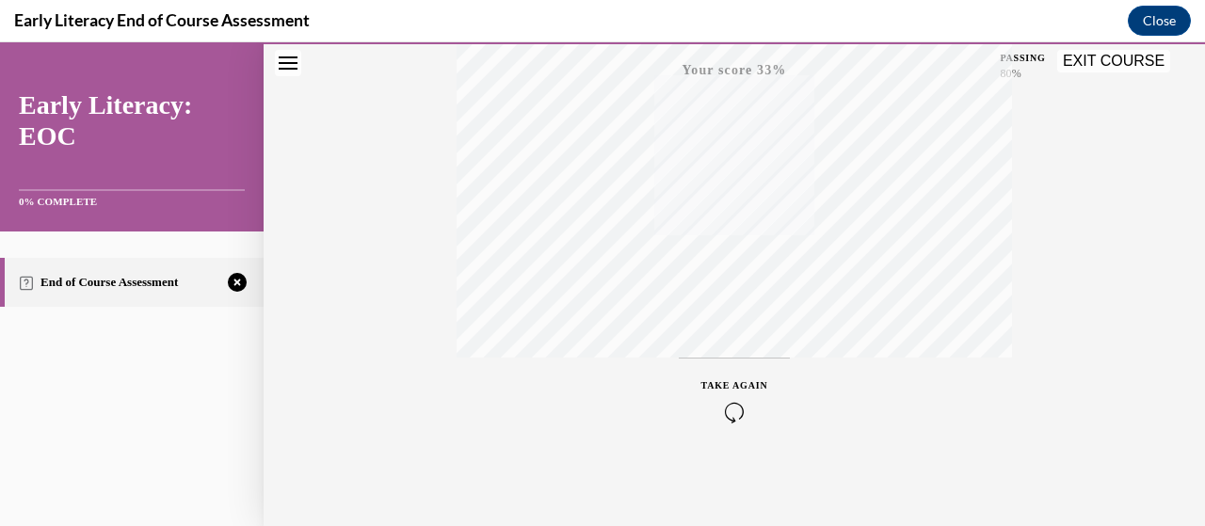
click at [711, 400] on div "TAKE AGAIN" at bounding box center [734, 401] width 67 height 44
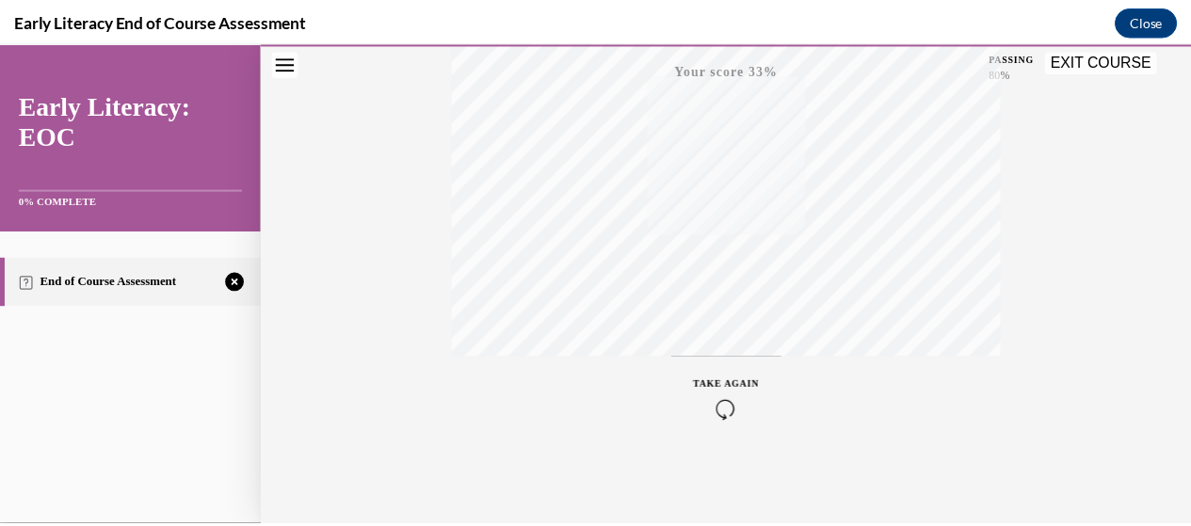
scroll to position [213, 0]
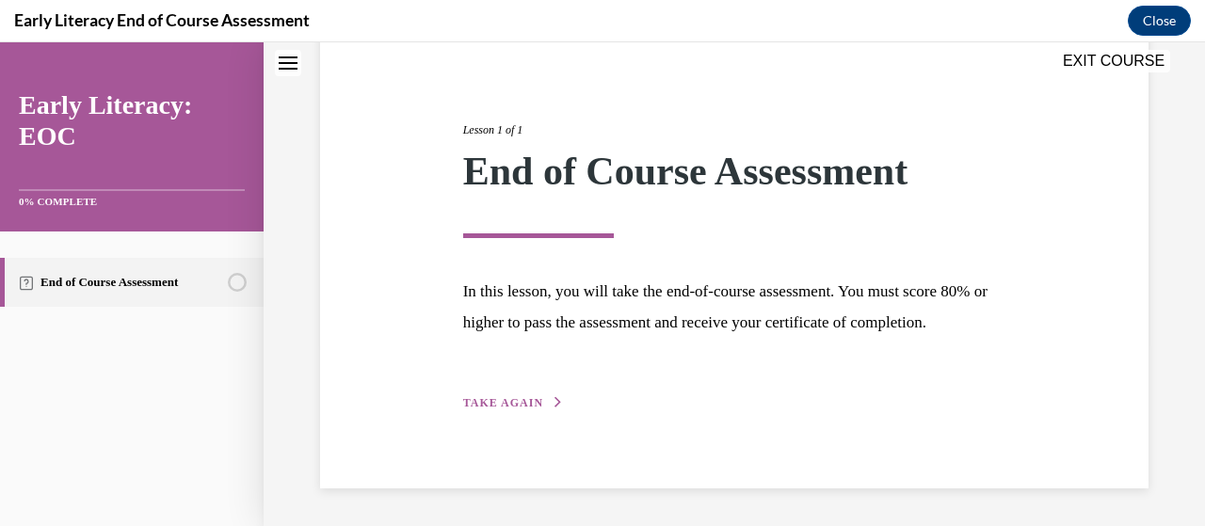
click at [1088, 59] on button "EXIT COURSE" at bounding box center [1113, 61] width 113 height 23
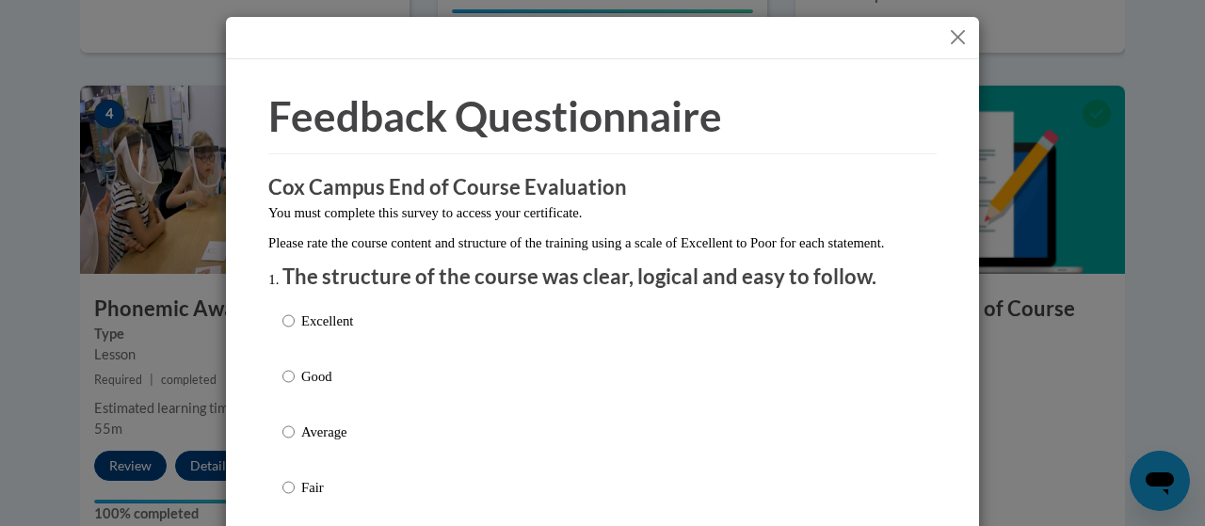
click at [949, 45] on button "Close" at bounding box center [958, 37] width 24 height 24
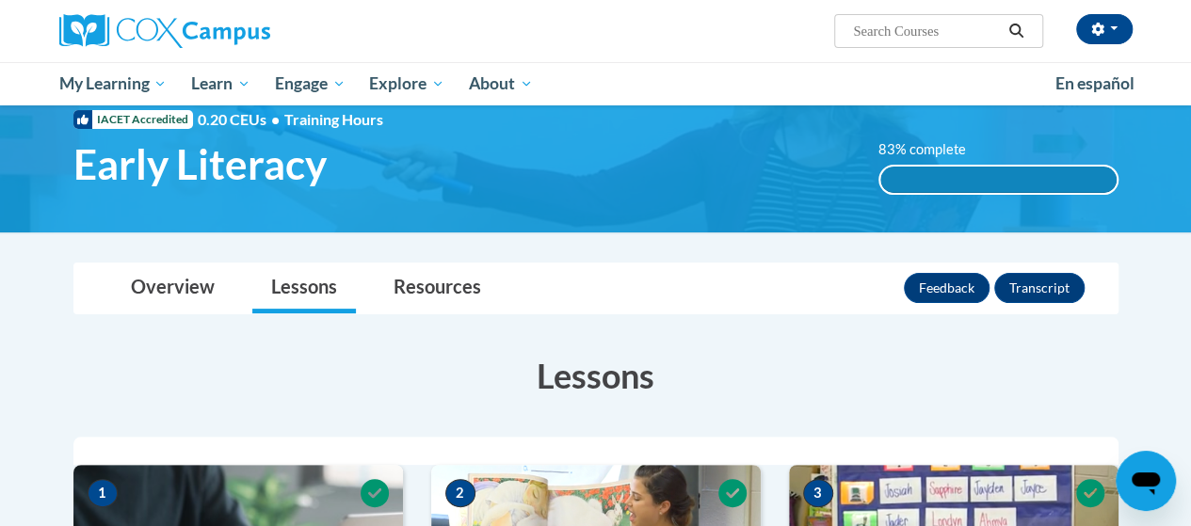
scroll to position [0, 0]
